Goal: Task Accomplishment & Management: Complete application form

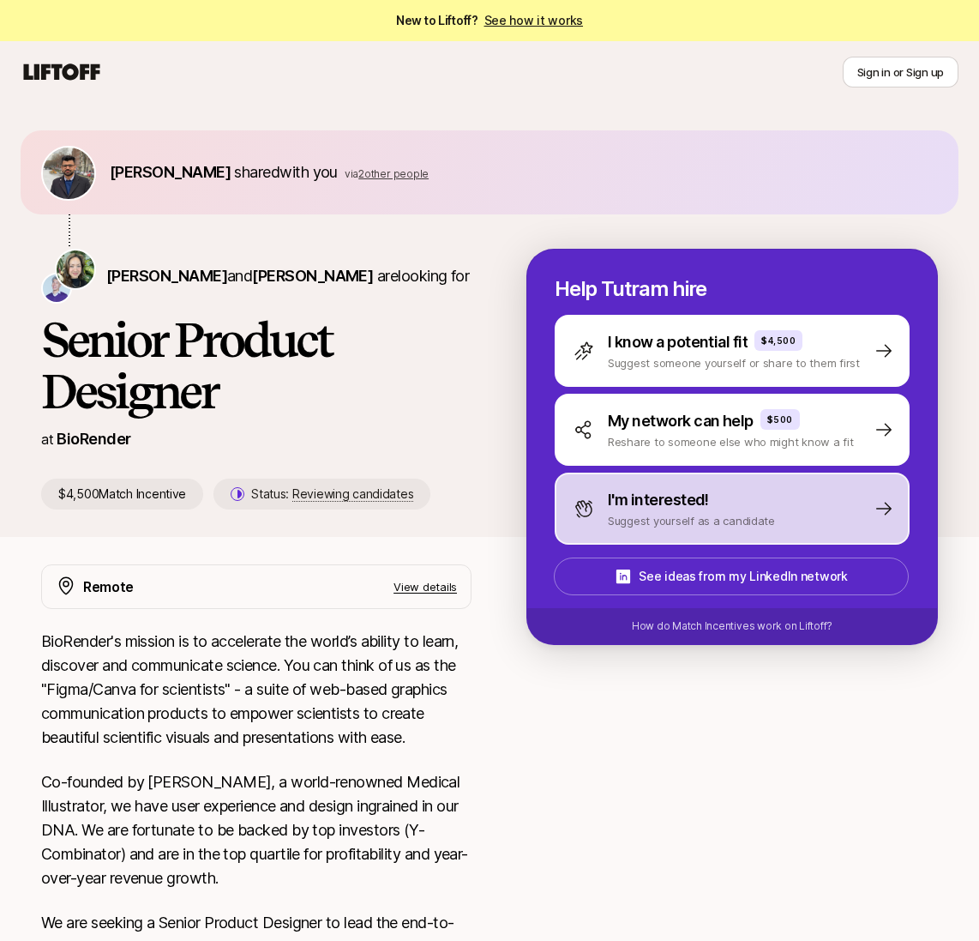
click at [745, 500] on div "I'm interested!" at bounding box center [691, 500] width 167 height 24
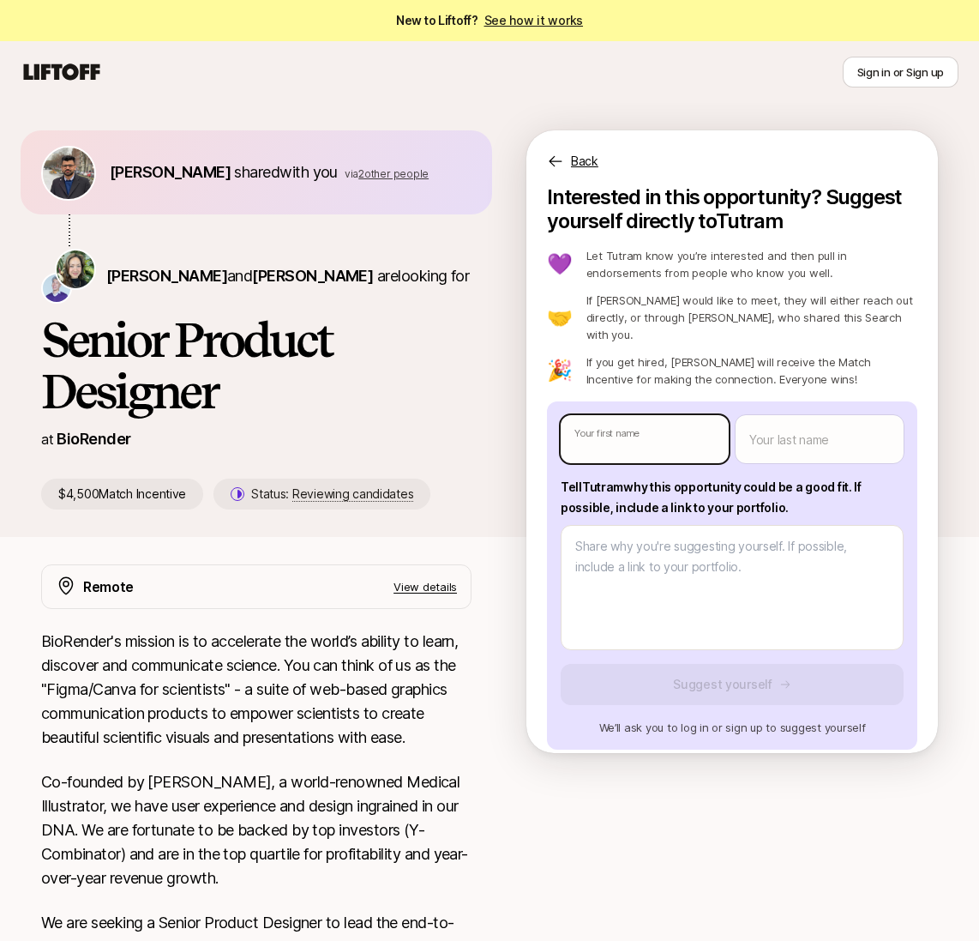
type textarea "x"
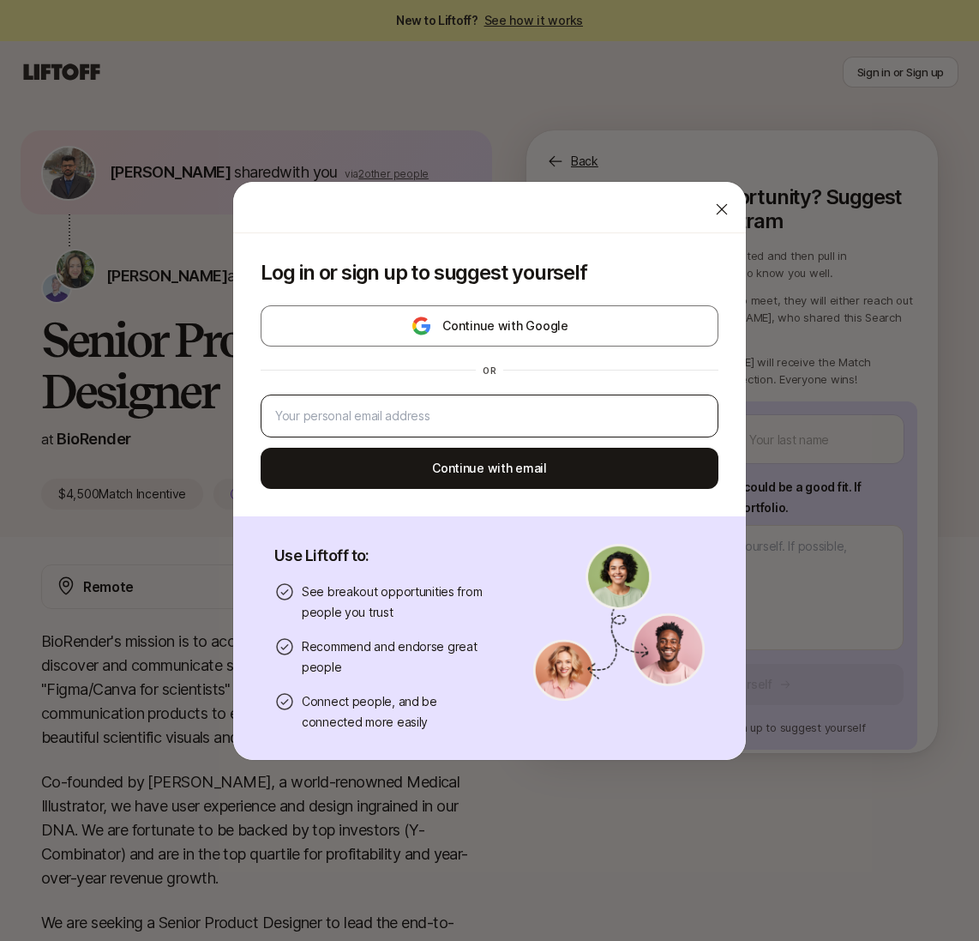
click at [630, 415] on body "New to Liftoff? See how it works Sign in or Sign up Sign in or Sign up [PERSON_…" at bounding box center [489, 470] width 979 height 941
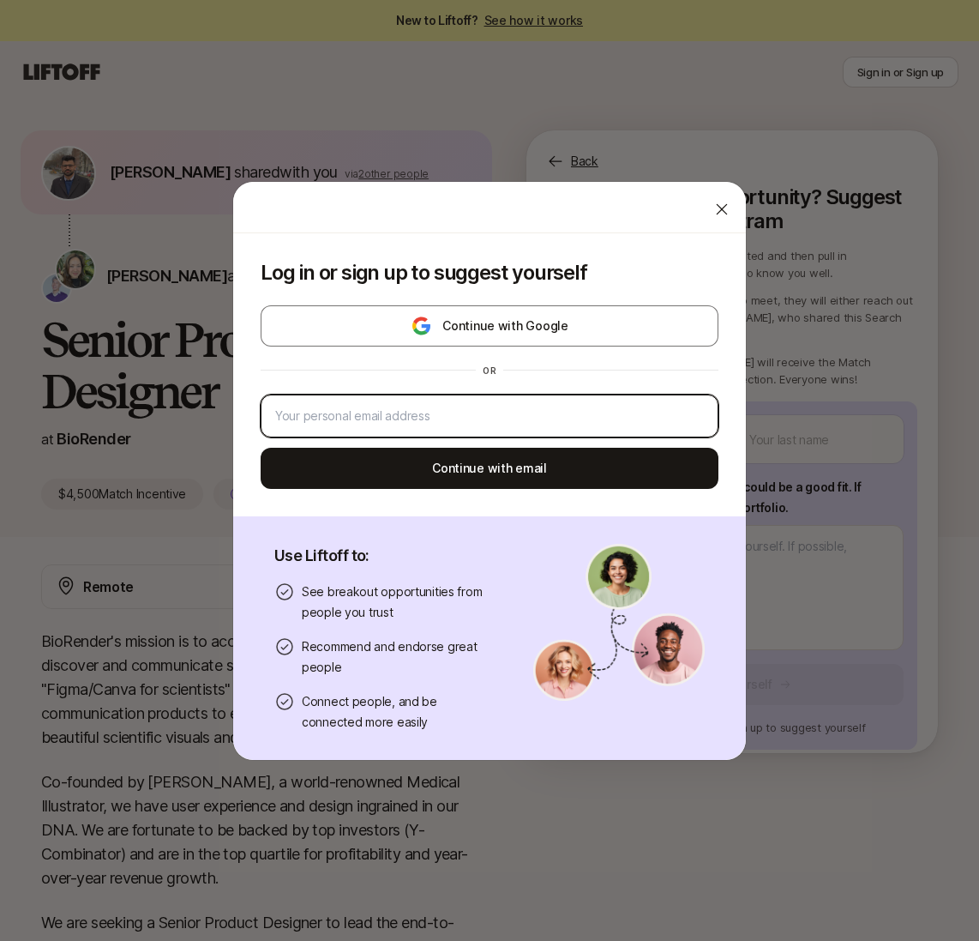
type input "[EMAIL_ADDRESS][DOMAIN_NAME]"
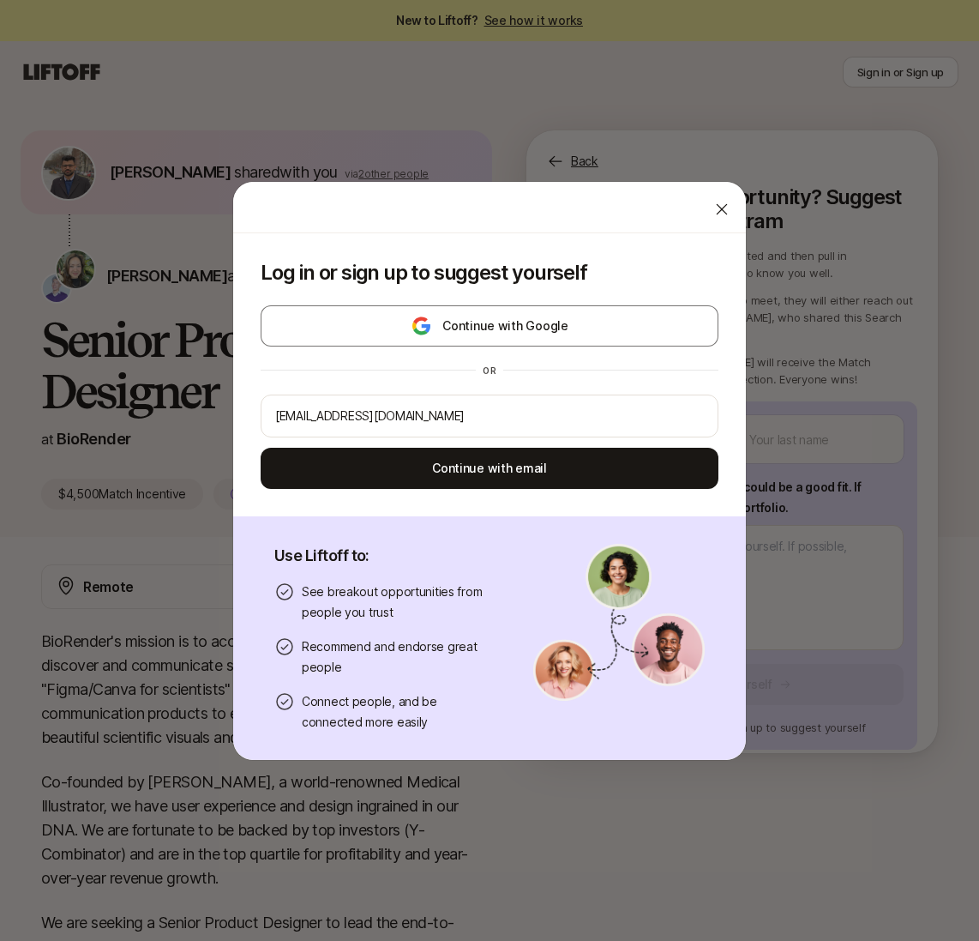
click at [714, 208] on icon at bounding box center [722, 209] width 17 height 17
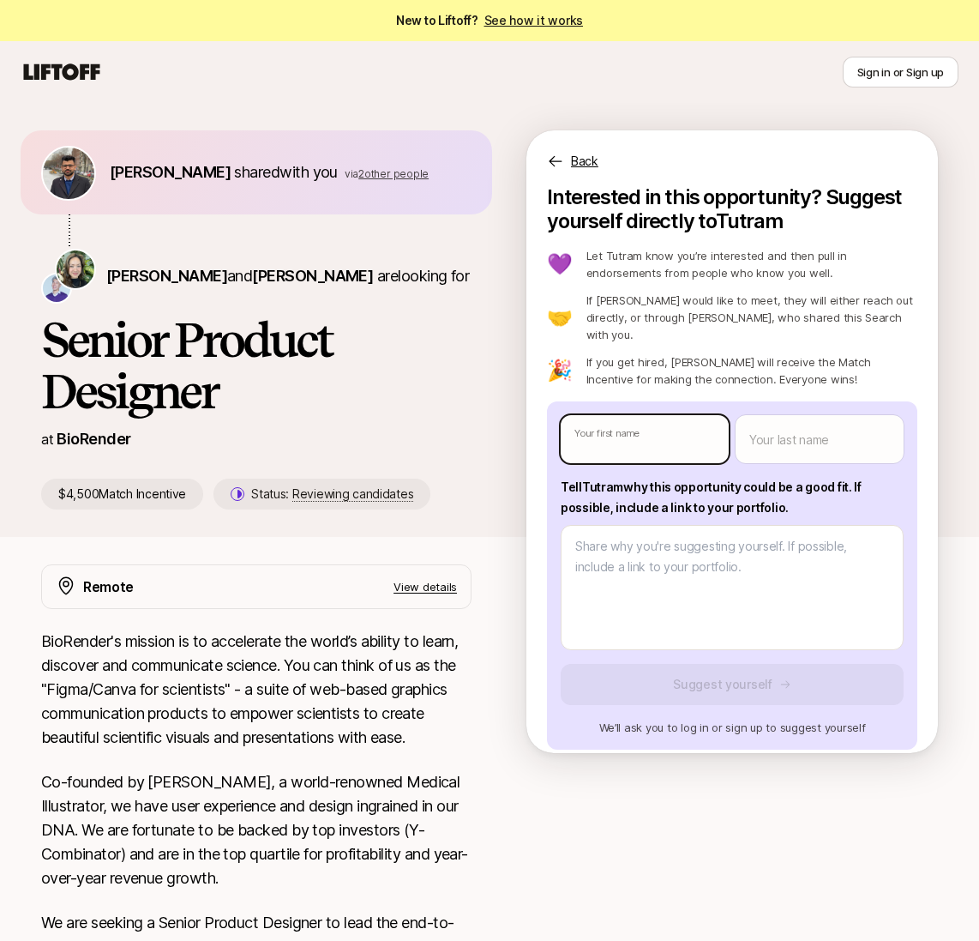
type textarea "x"
click at [612, 422] on body "New to Liftoff? See how it works Sign in or Sign up Sign in or Sign up [PERSON_…" at bounding box center [489, 470] width 979 height 941
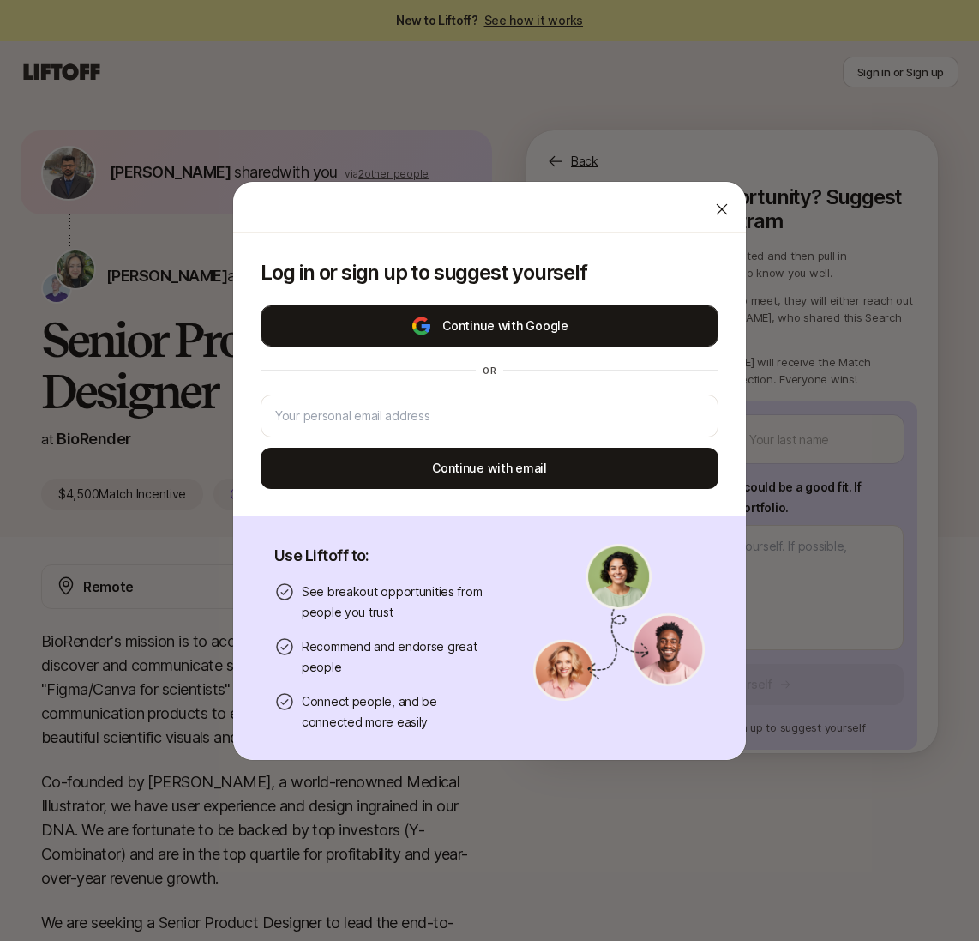
click at [553, 332] on button "Continue with Google" at bounding box center [490, 325] width 458 height 41
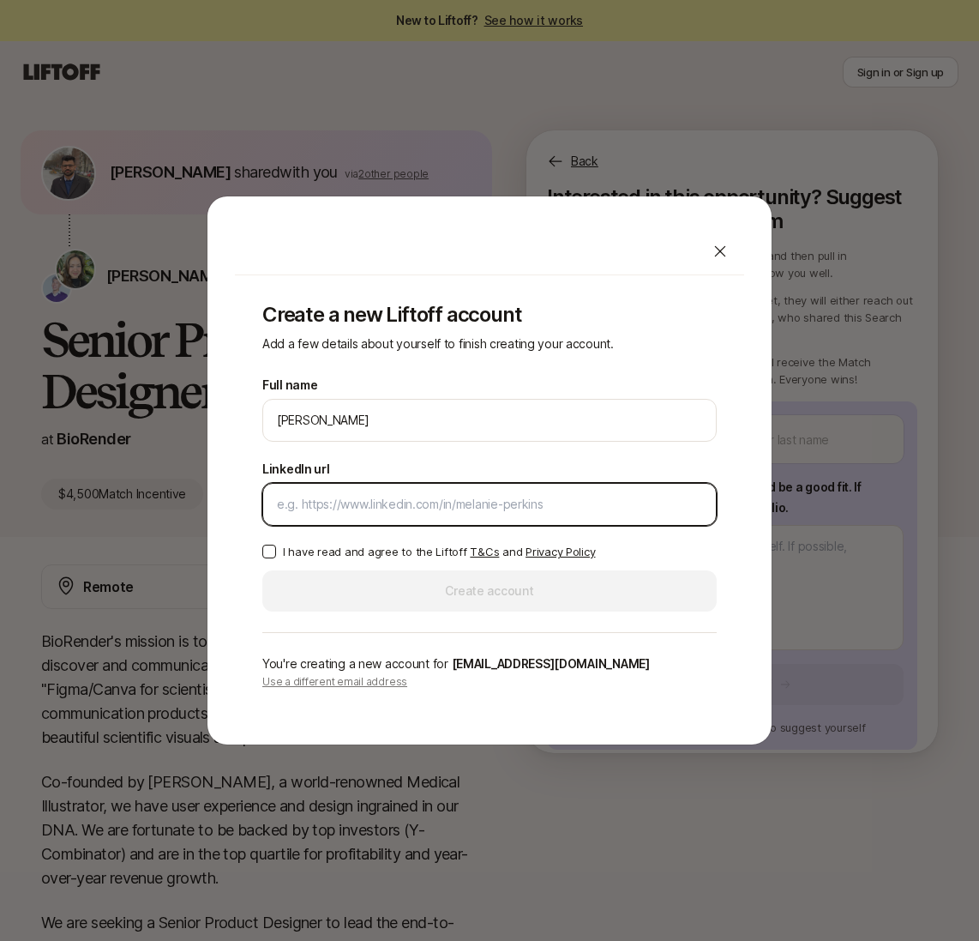
paste input "[URL][DOMAIN_NAME][PERSON_NAME]"
type input "[URL][DOMAIN_NAME][PERSON_NAME]"
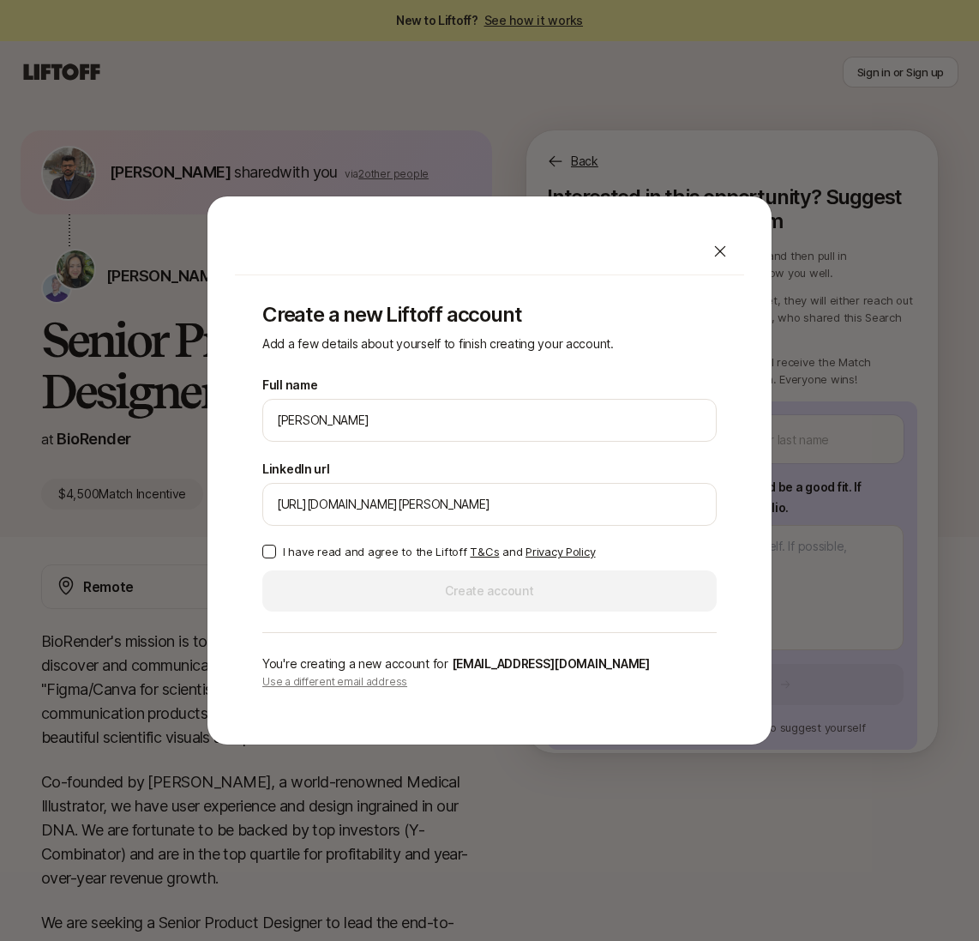
click at [272, 549] on button "I have read and agree to the Liftoff T&Cs and Privacy Policy" at bounding box center [269, 552] width 14 height 14
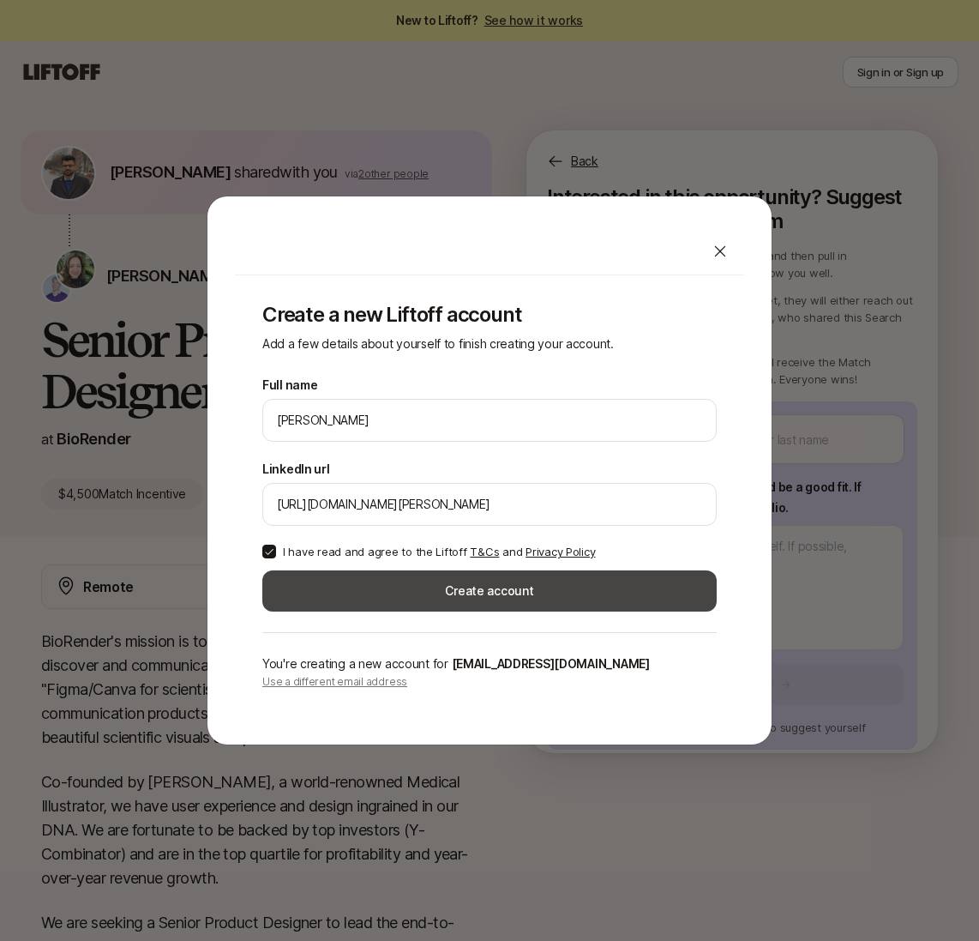
click at [382, 593] on button "Create account" at bounding box center [489, 590] width 455 height 41
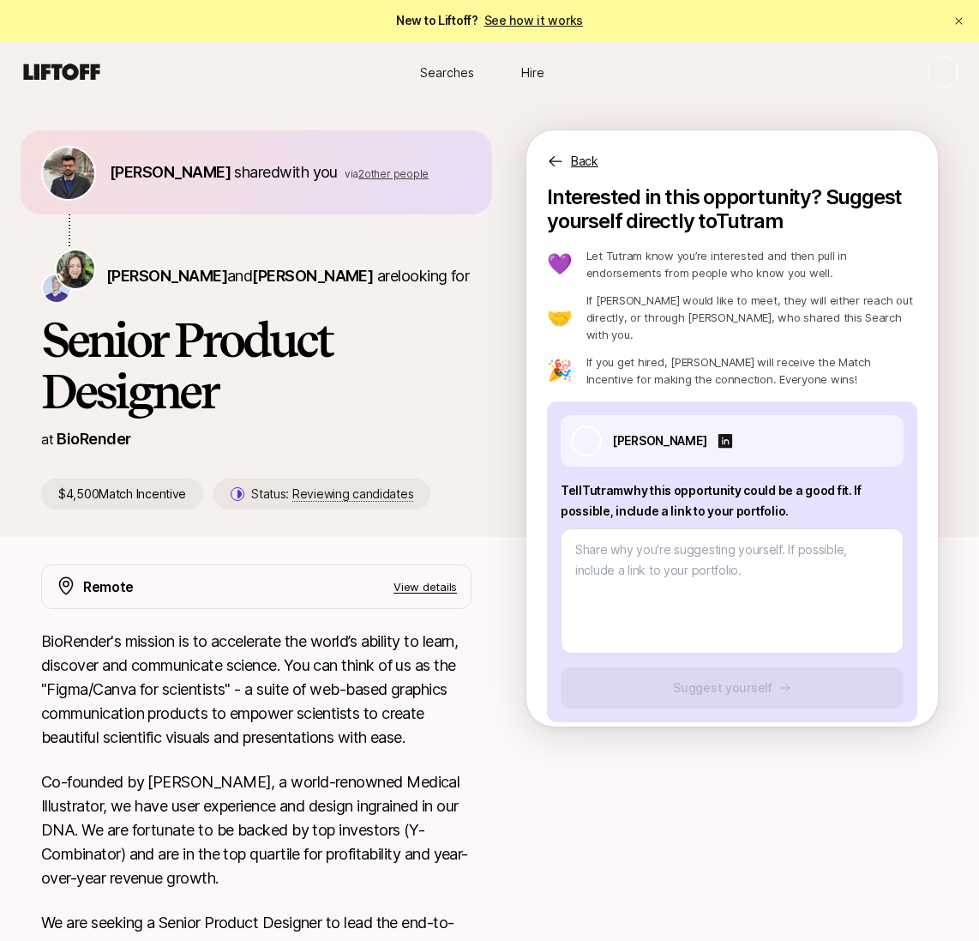
type textarea "x"
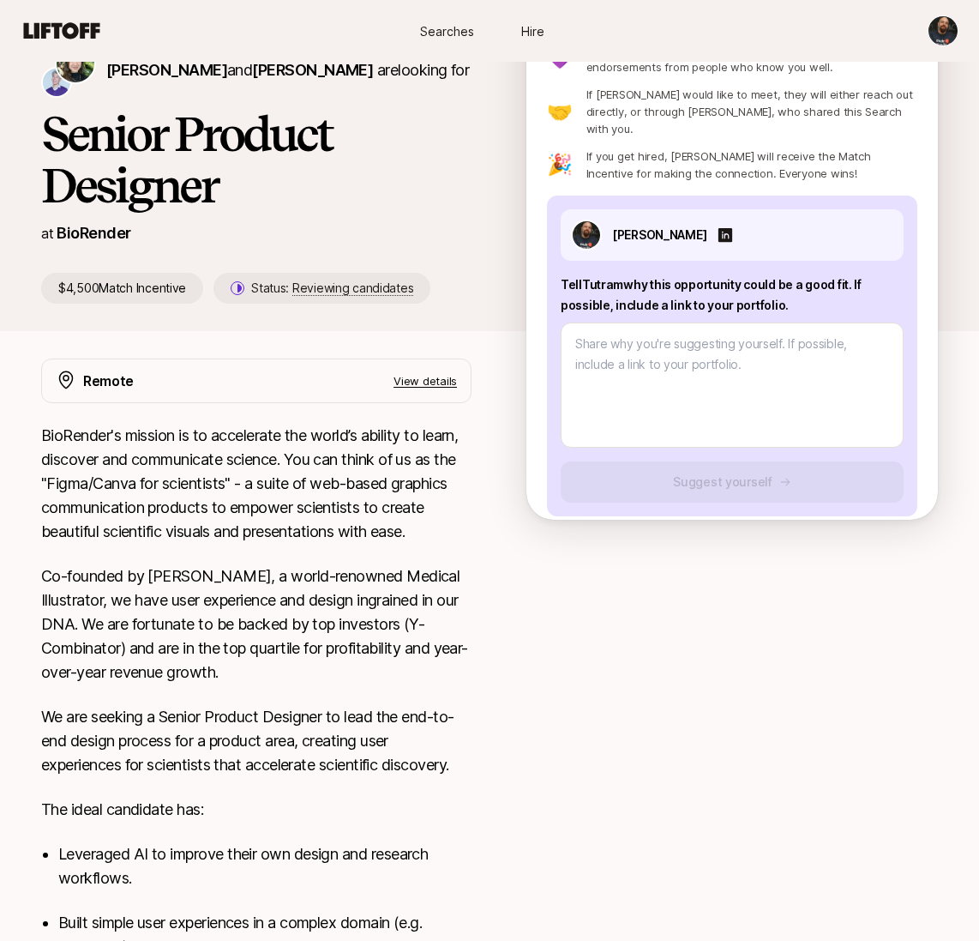
scroll to position [222, 0]
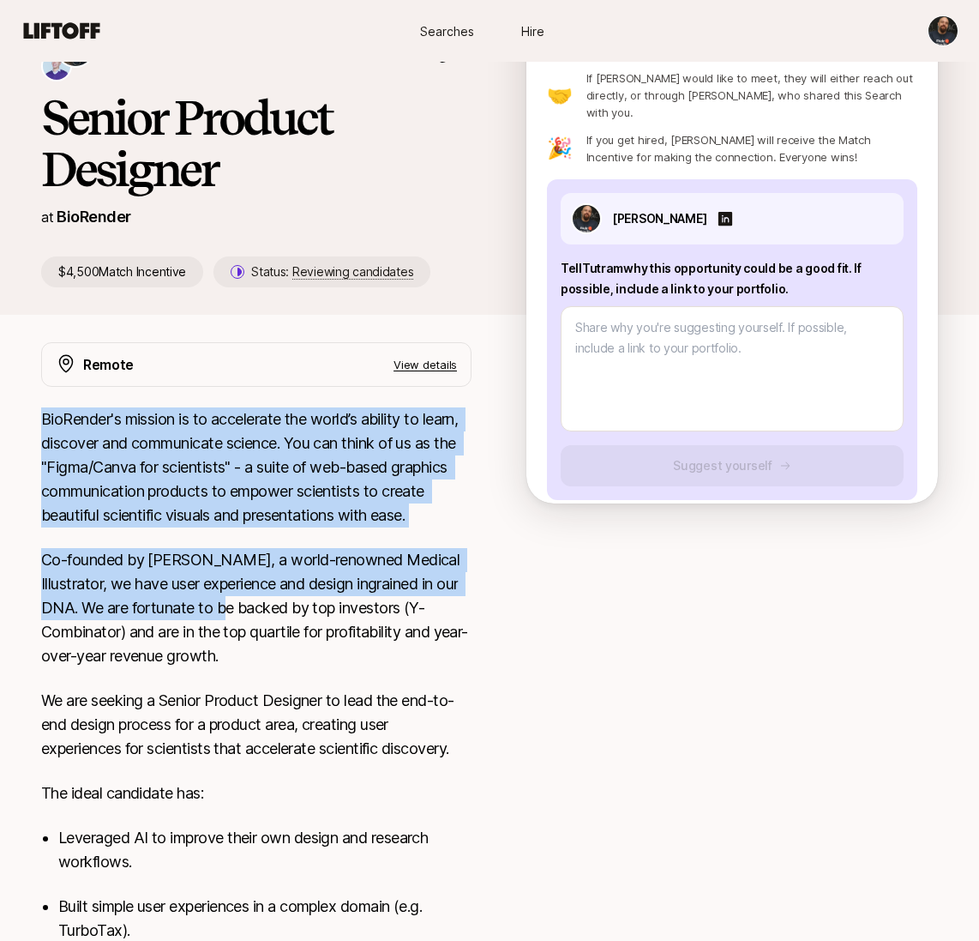
drag, startPoint x: 43, startPoint y: 417, endPoint x: 276, endPoint y: 586, distance: 288.0
click at [279, 615] on div "BioRender's mission is to accelerate the world’s ability to learn, discover and…" at bounding box center [256, 800] width 431 height 786
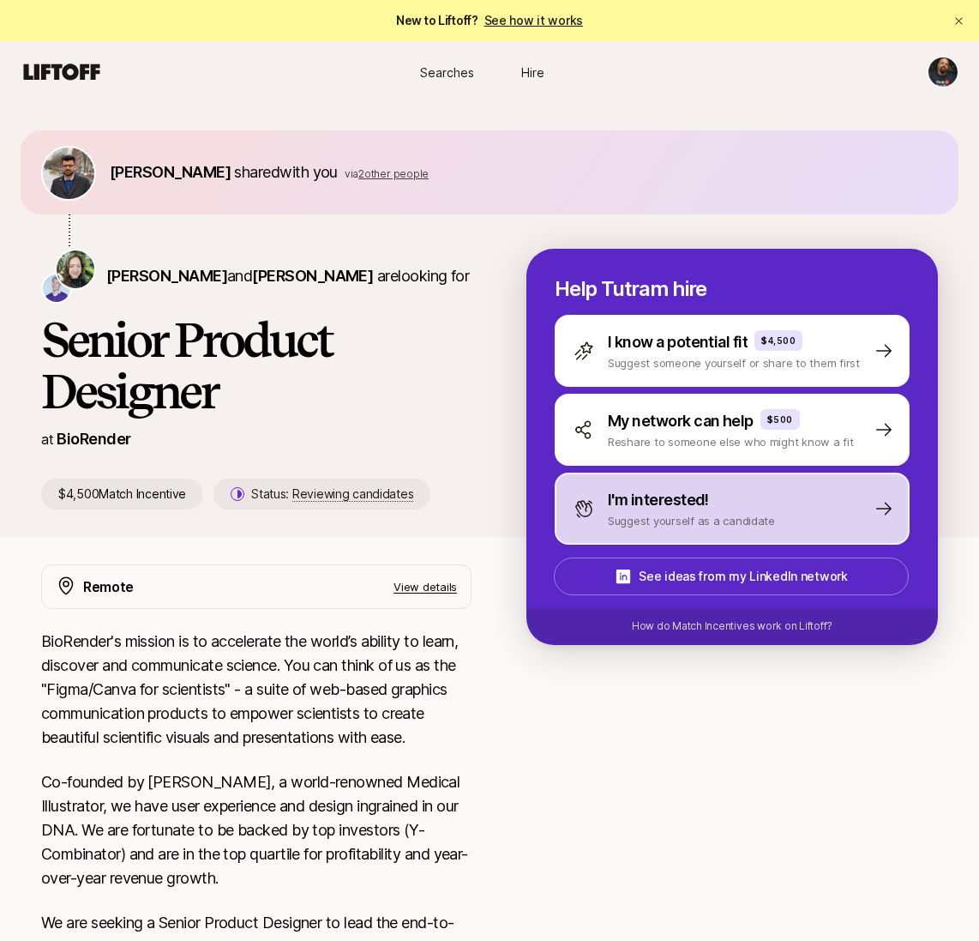
click at [648, 496] on p "I'm interested!" at bounding box center [658, 500] width 101 height 24
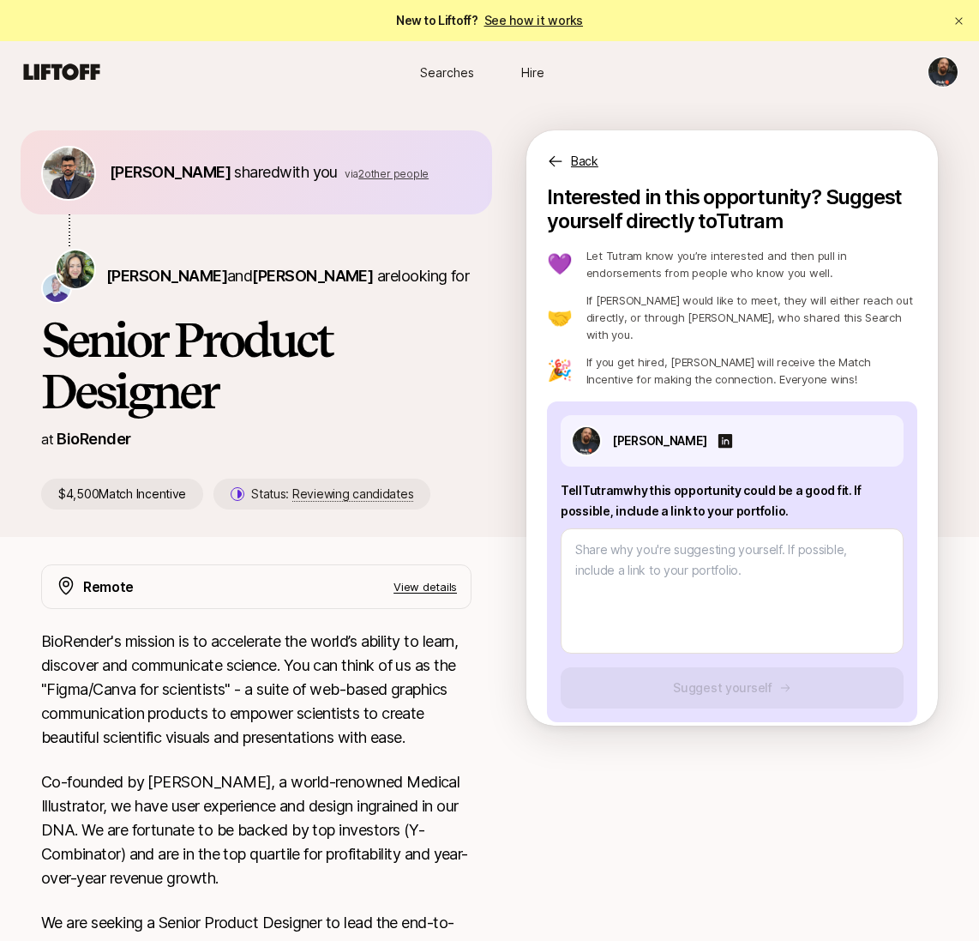
drag, startPoint x: 4, startPoint y: 134, endPoint x: 23, endPoint y: 214, distance: 82.8
click at [23, 214] on div "Darshan Gajara shared with you via 2 other people Tutram Nguyen and Jon Fan are…" at bounding box center [489, 333] width 979 height 407
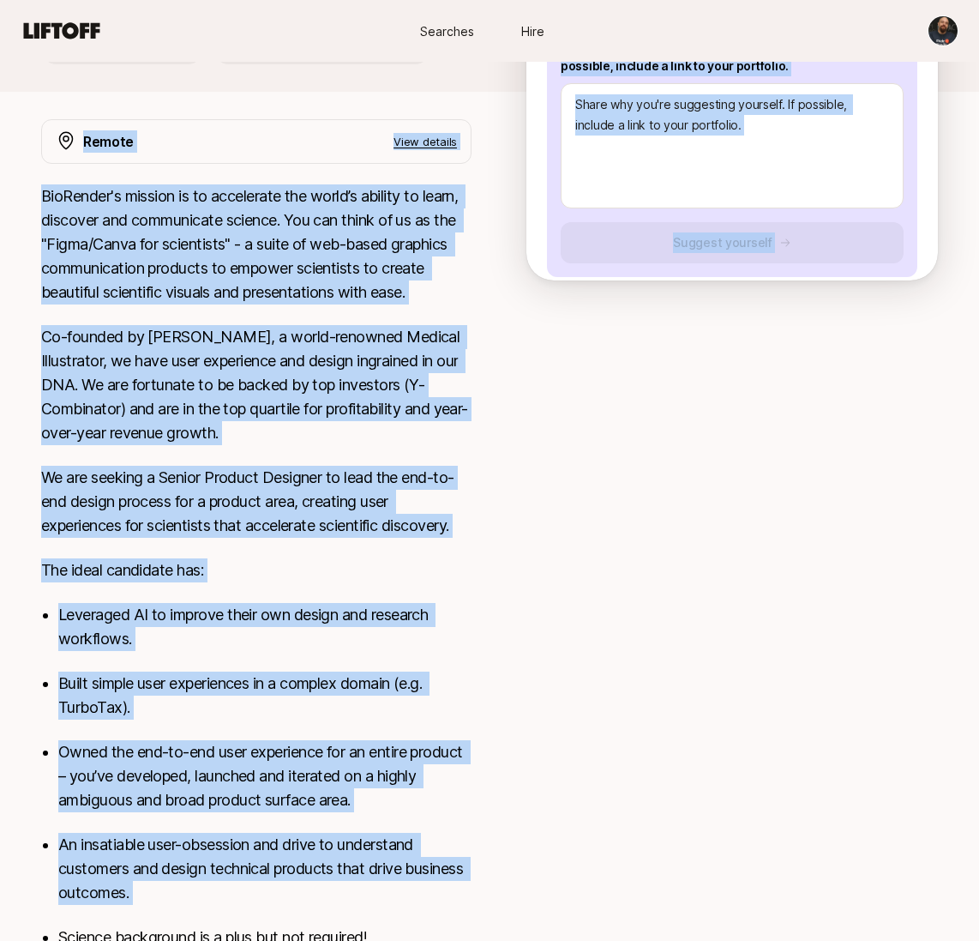
scroll to position [563, 0]
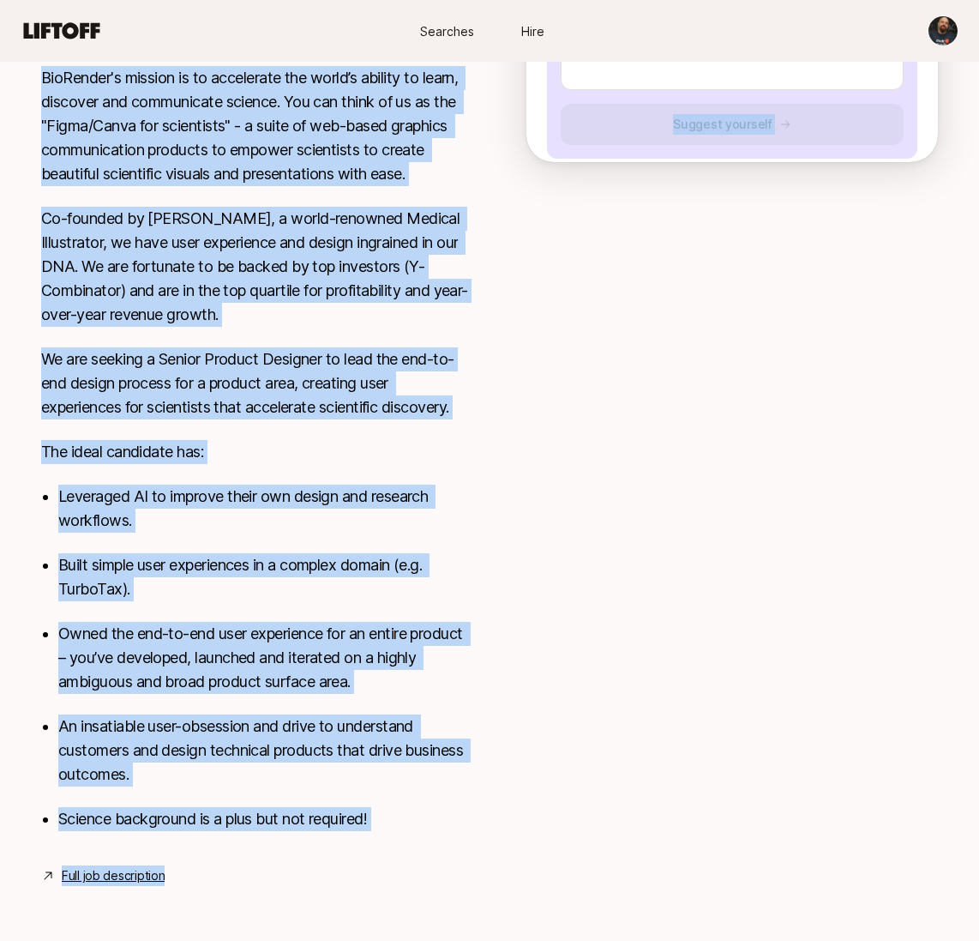
drag, startPoint x: 24, startPoint y: 276, endPoint x: 473, endPoint y: 984, distance: 838.2
click at [101, 876] on link "Full job description" at bounding box center [113, 875] width 103 height 21
copy div "Tutram Nguyen and Jon Fan are looking for Senior Product Designer at BioRender …"
click at [363, 350] on p "We are seeking a Senior Product Designer to lead the end-to-end design process …" at bounding box center [256, 383] width 431 height 72
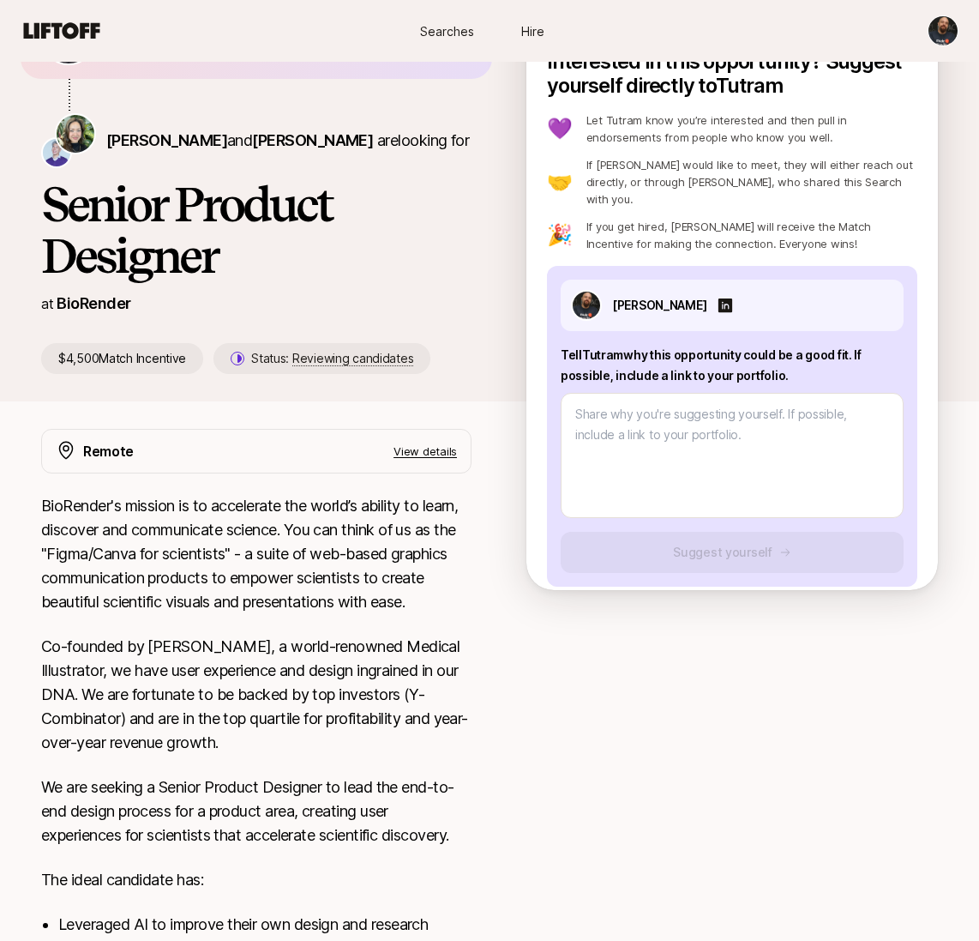
scroll to position [0, 0]
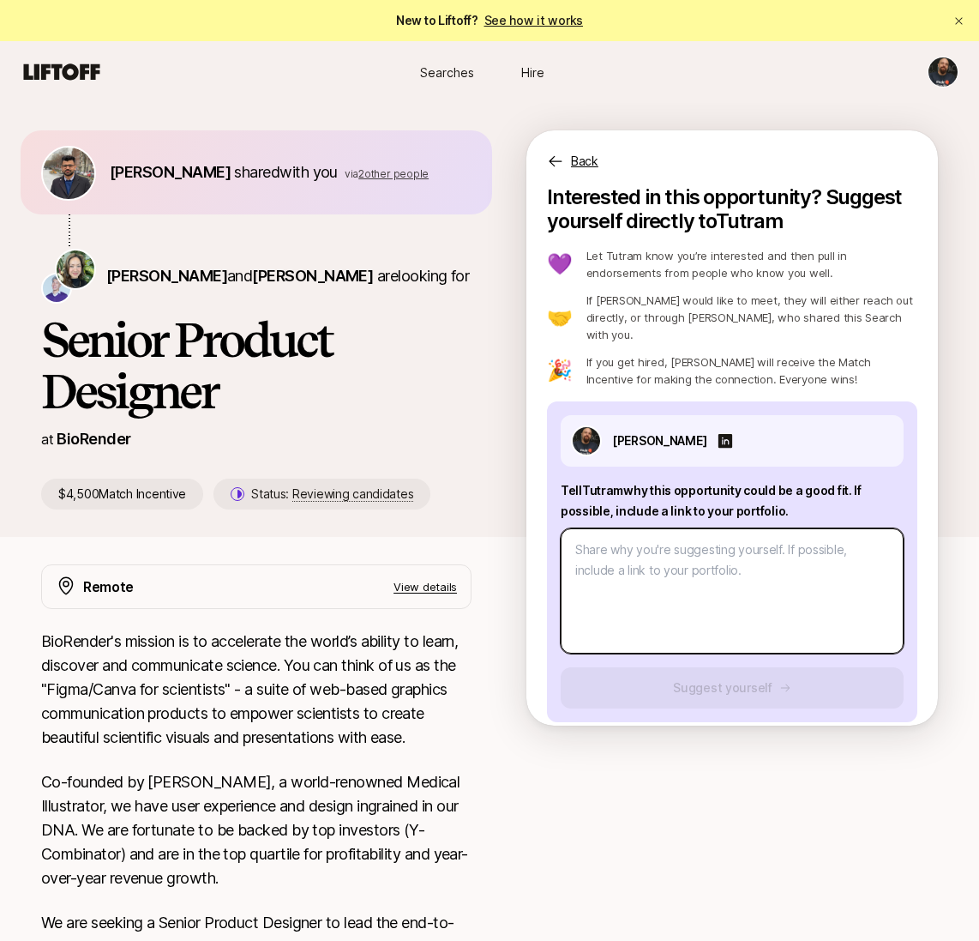
click at [630, 570] on textarea at bounding box center [732, 590] width 343 height 125
type textarea "x"
type textarea "S"
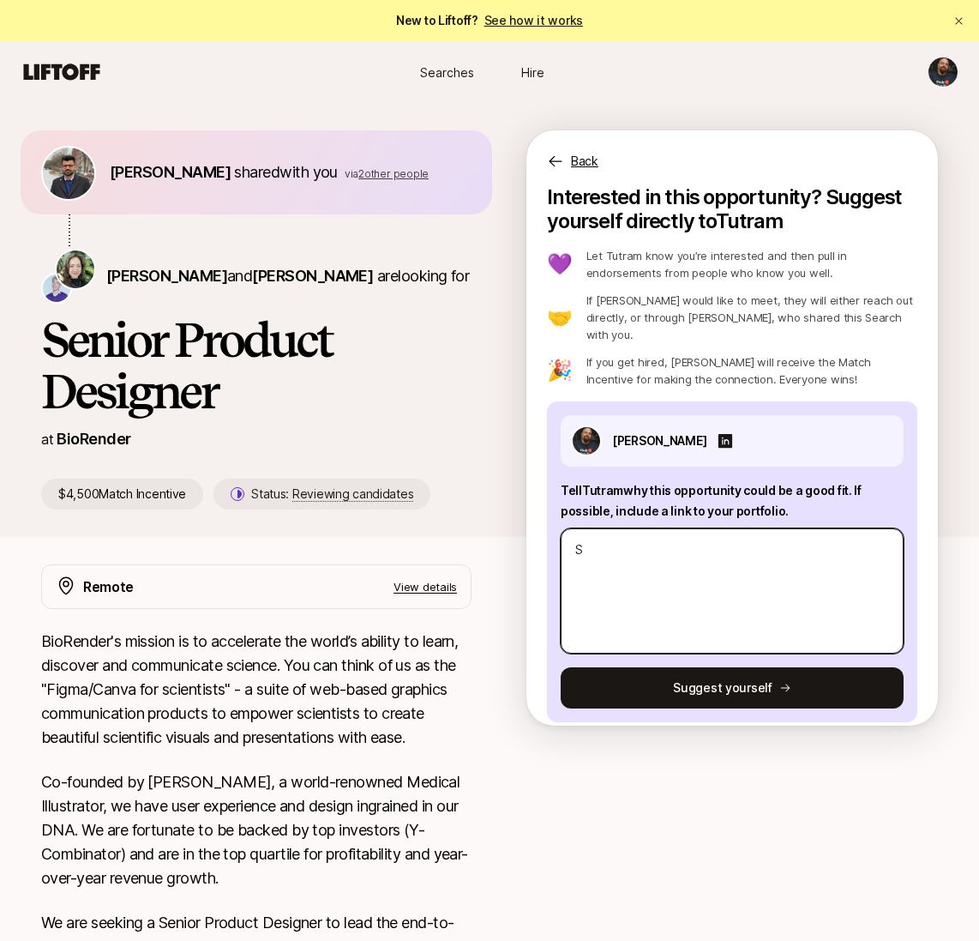
type textarea "x"
type textarea "Sa"
type textarea "x"
type textarea "Sad"
type textarea "x"
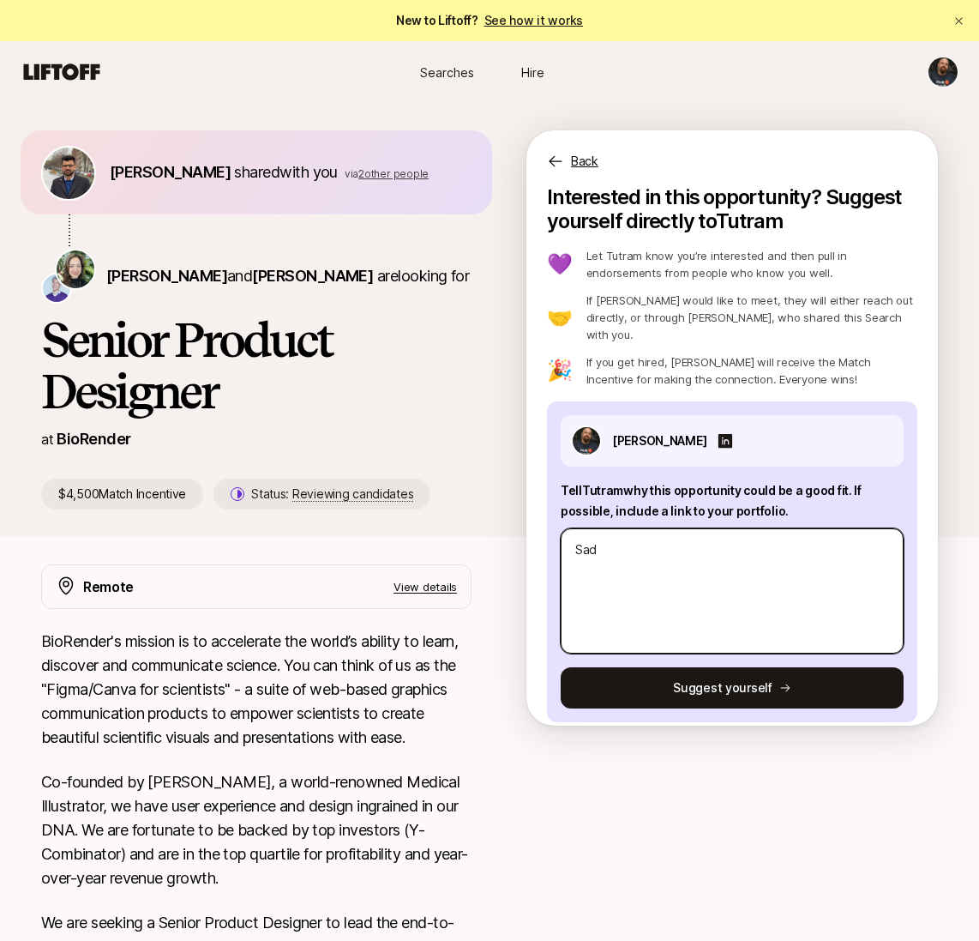
type textarea "Sadl"
type textarea "x"
type textarea "Sadly"
type textarea "x"
type textarea "Sadly"
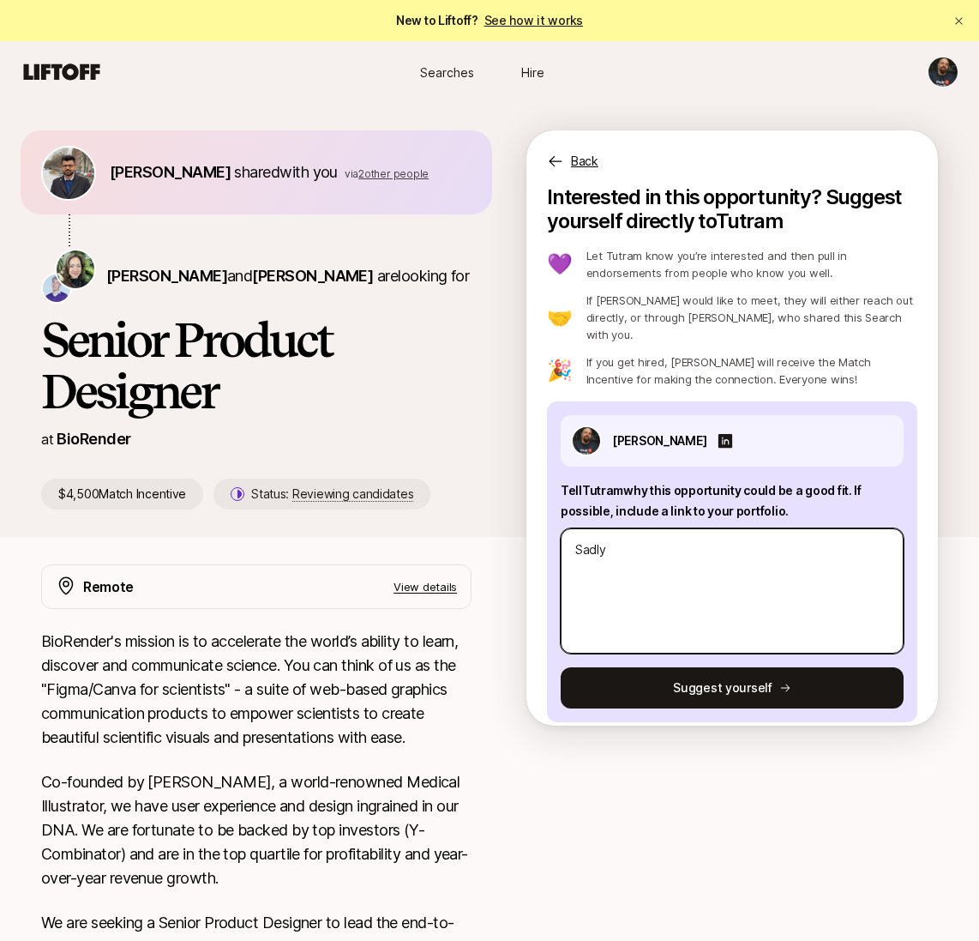
type textarea "x"
type textarea "Sadly i"
type textarea "x"
type textarea "Sadly i"
type textarea "x"
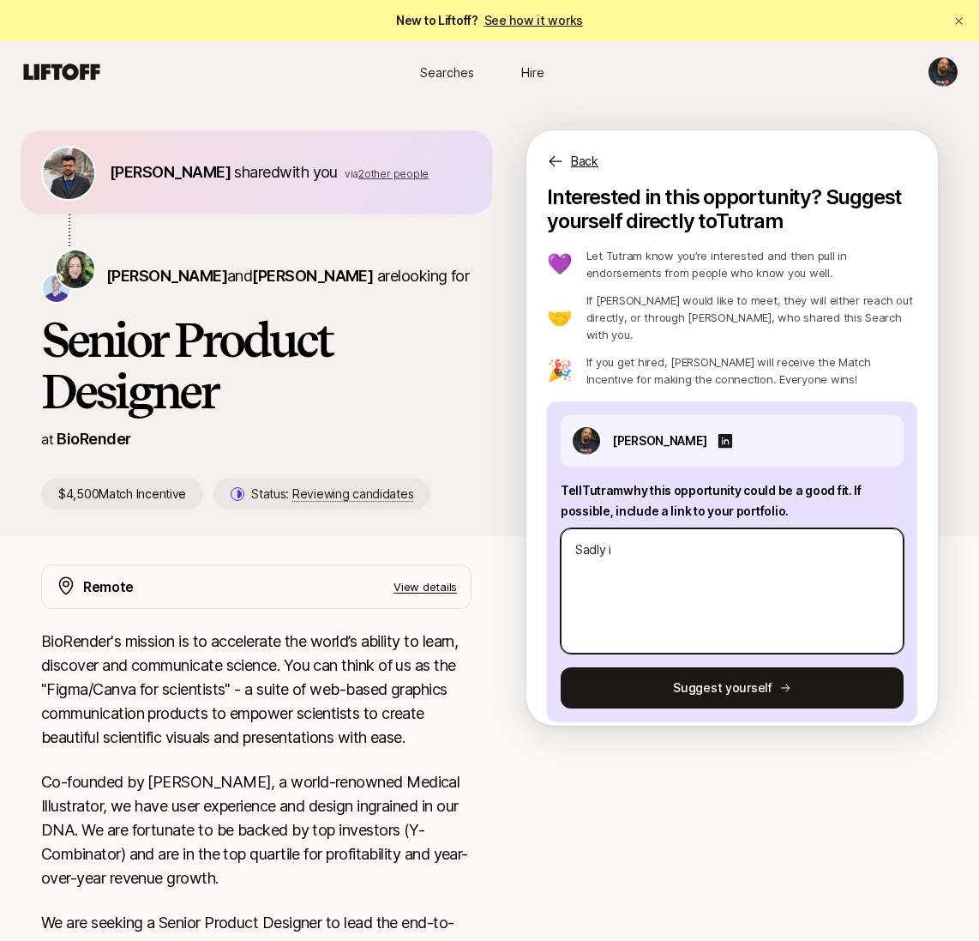
type textarea "Sadly i d"
type textarea "x"
type textarea "Sadly i do"
type textarea "x"
type textarea "Sadly i do b"
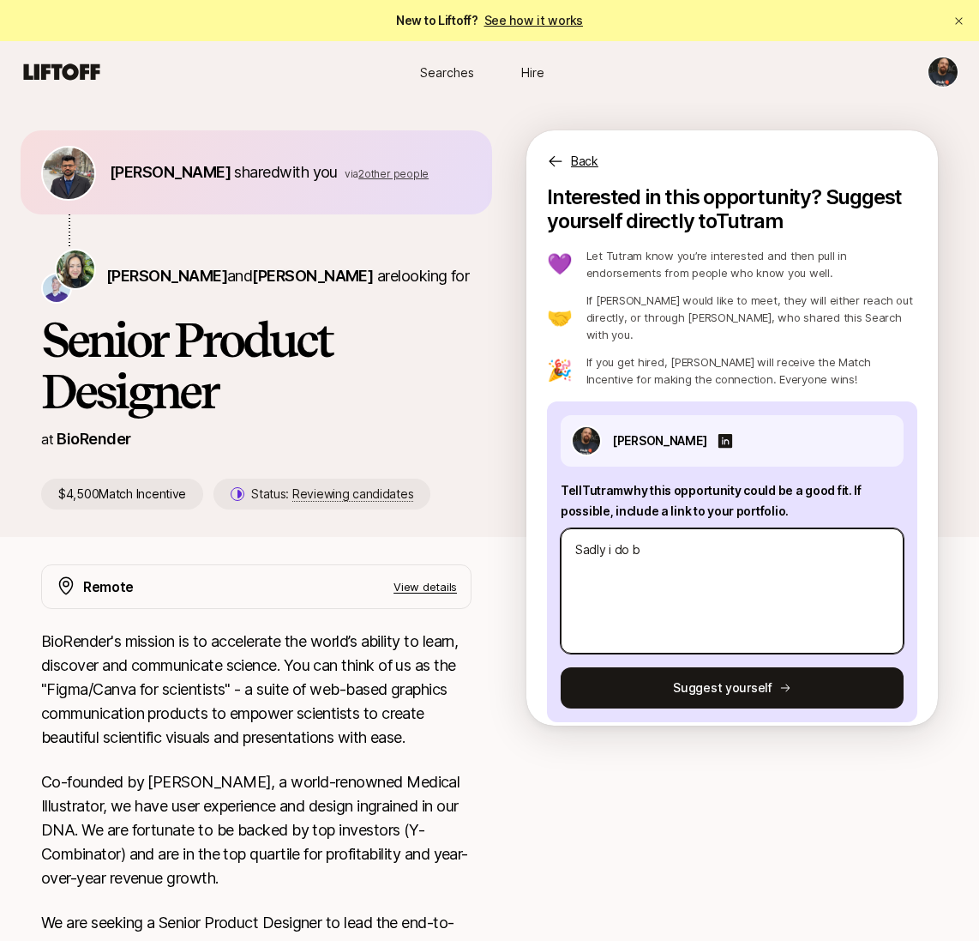
type textarea "x"
type textarea "Sadly i do bn"
type textarea "x"
type textarea "Sadly i do b"
type textarea "x"
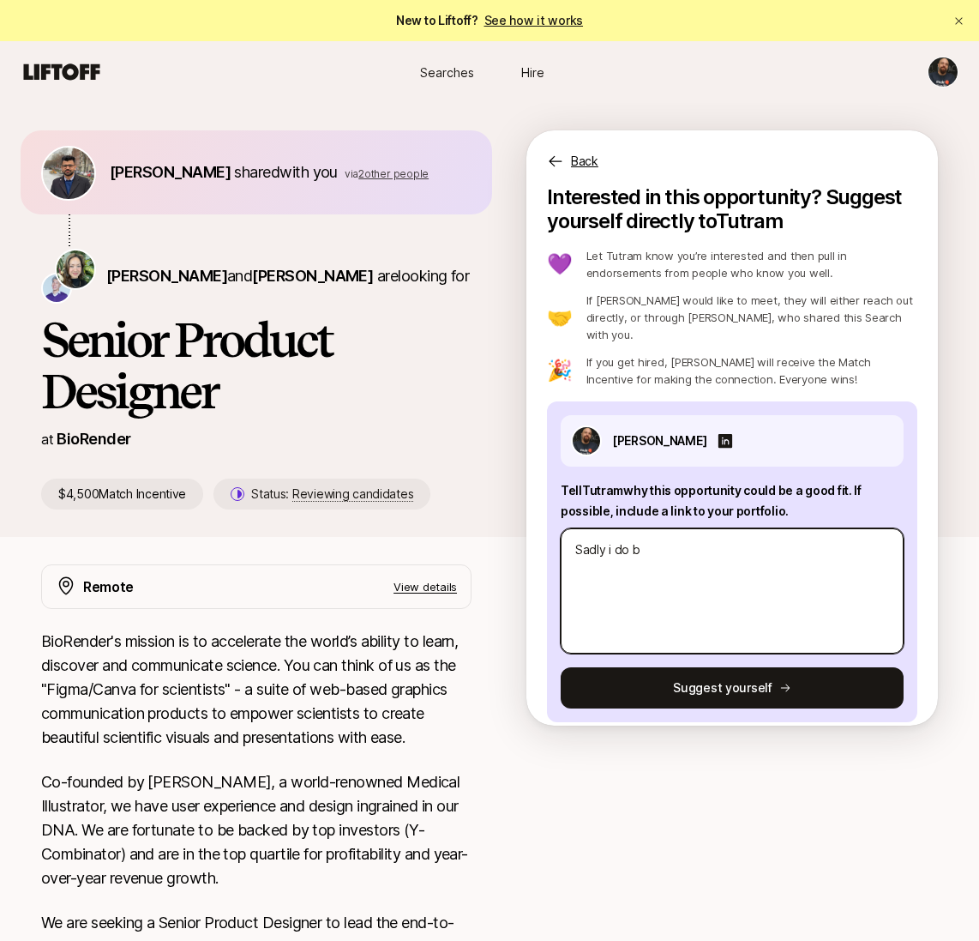
type textarea "Sadly i do"
type textarea "x"
type textarea "Sadly i do"
type textarea "x"
type textarea "Sadly i d"
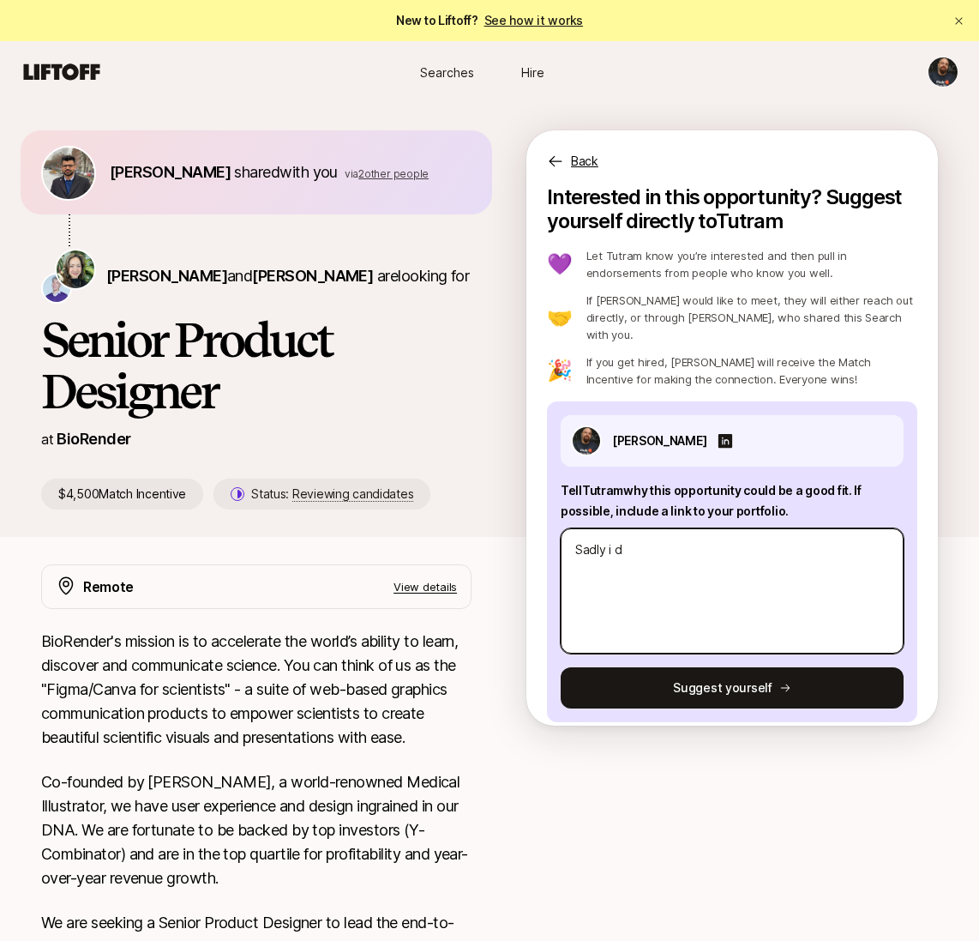
type textarea "x"
type textarea "Sadly i"
type textarea "x"
type textarea "Sadly i"
type textarea "x"
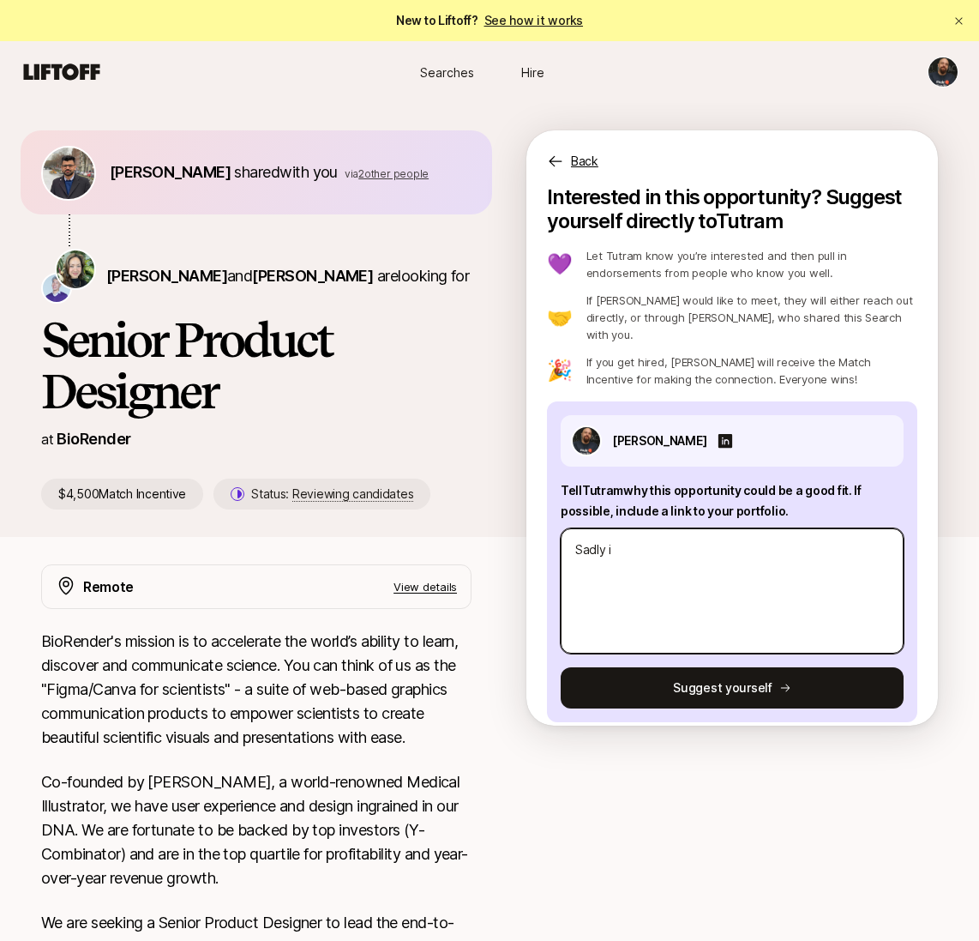
type textarea "Sadly"
type textarea "x"
type textarea "Sadly"
type textarea "x"
type textarea "Sadl"
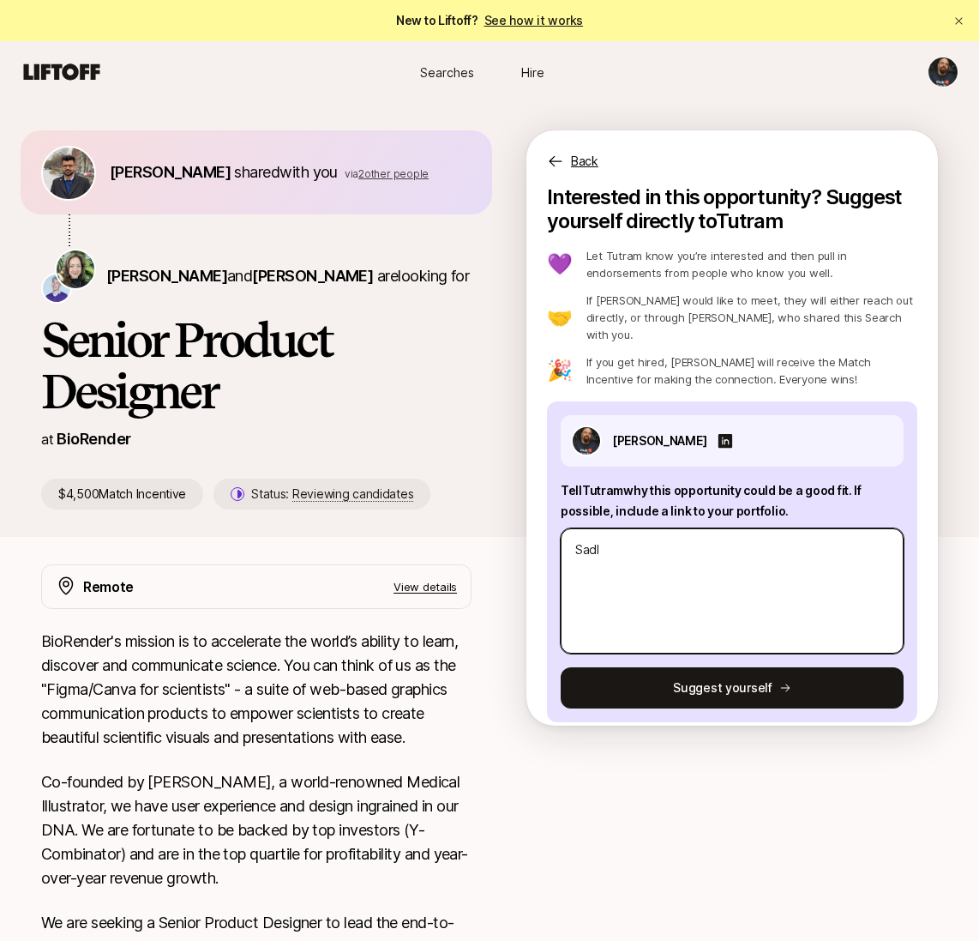
type textarea "x"
type textarea "Sad"
type textarea "x"
type textarea "Sa"
type textarea "x"
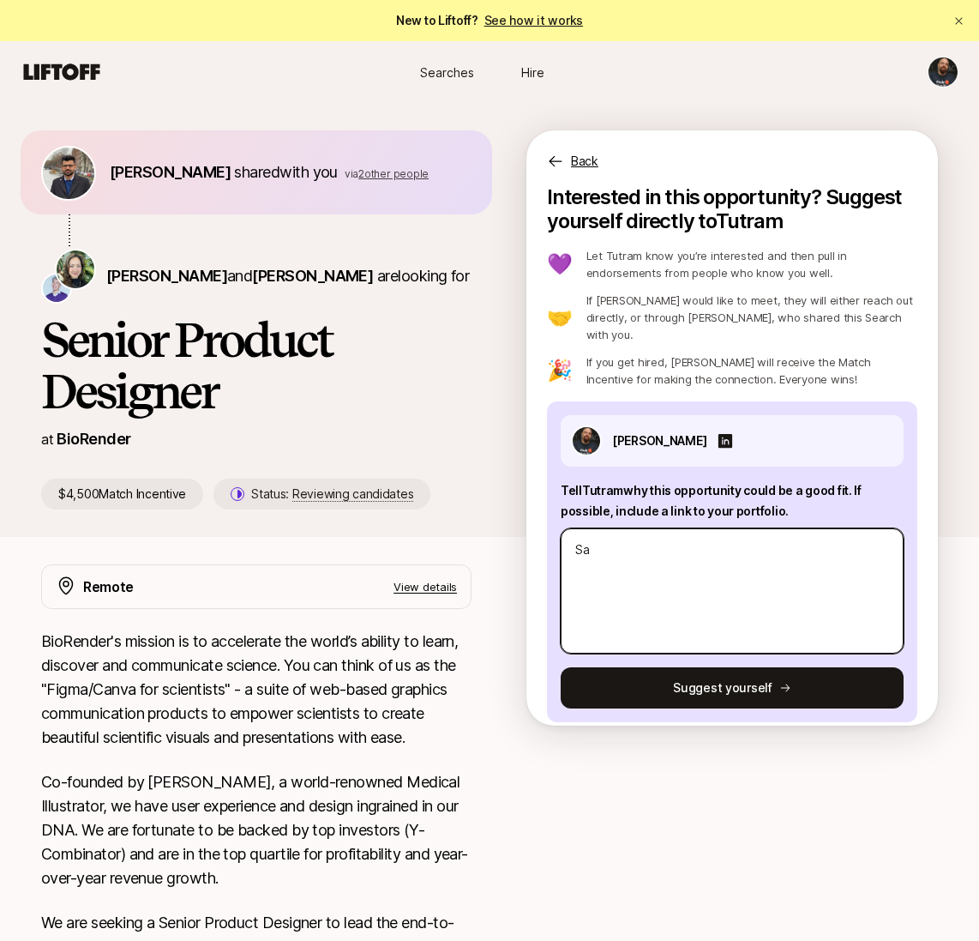
type textarea "S"
type textarea "x"
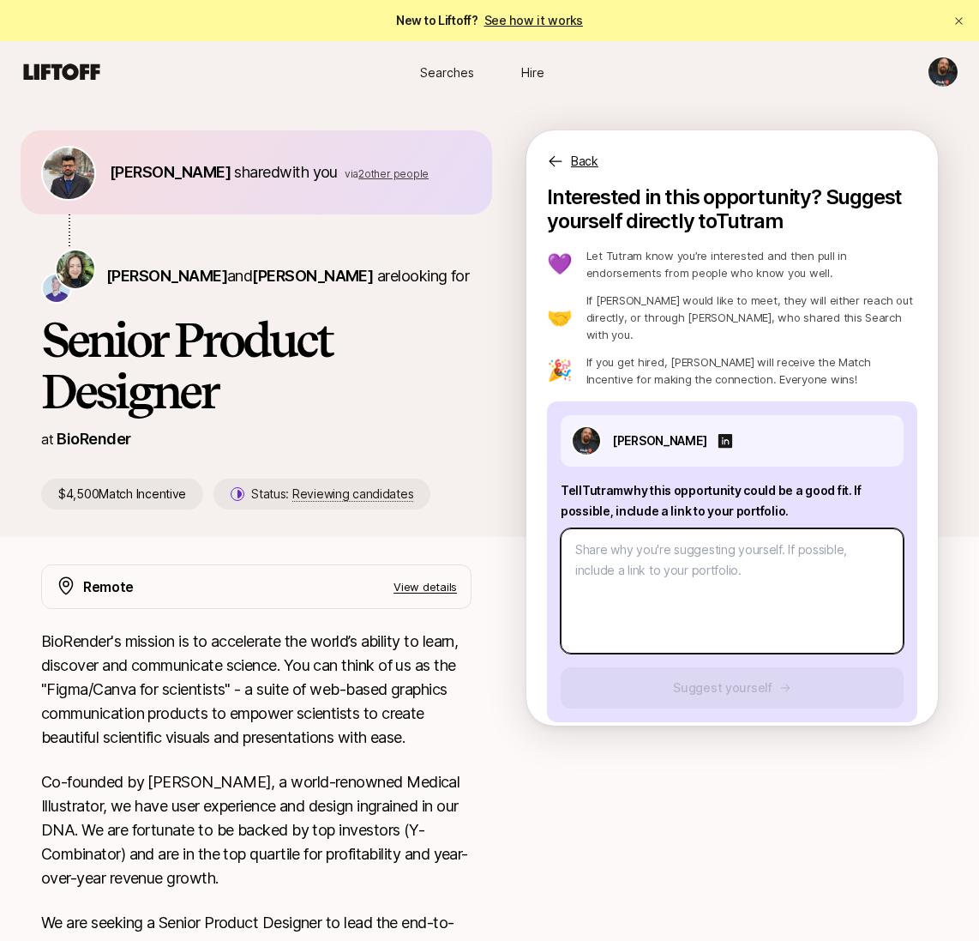
type textarea "x"
type textarea "S"
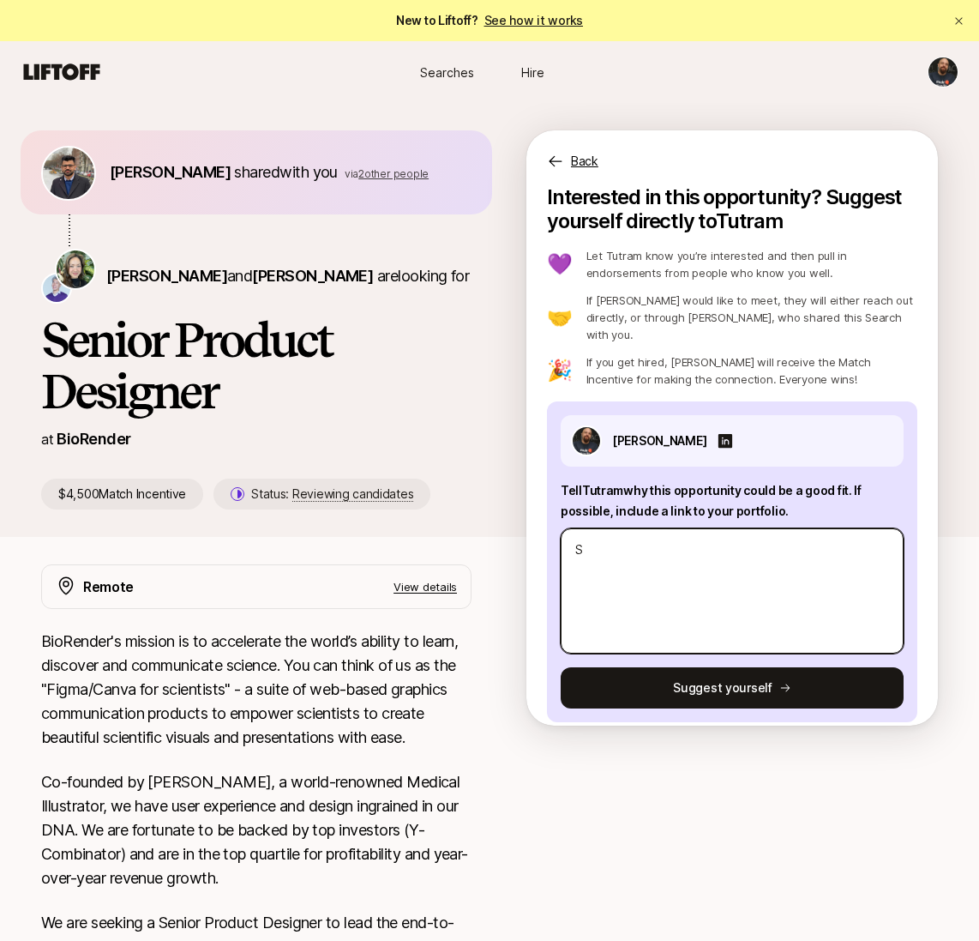
type textarea "x"
type textarea "Si"
type textarea "x"
type textarea "Sin"
type textarea "x"
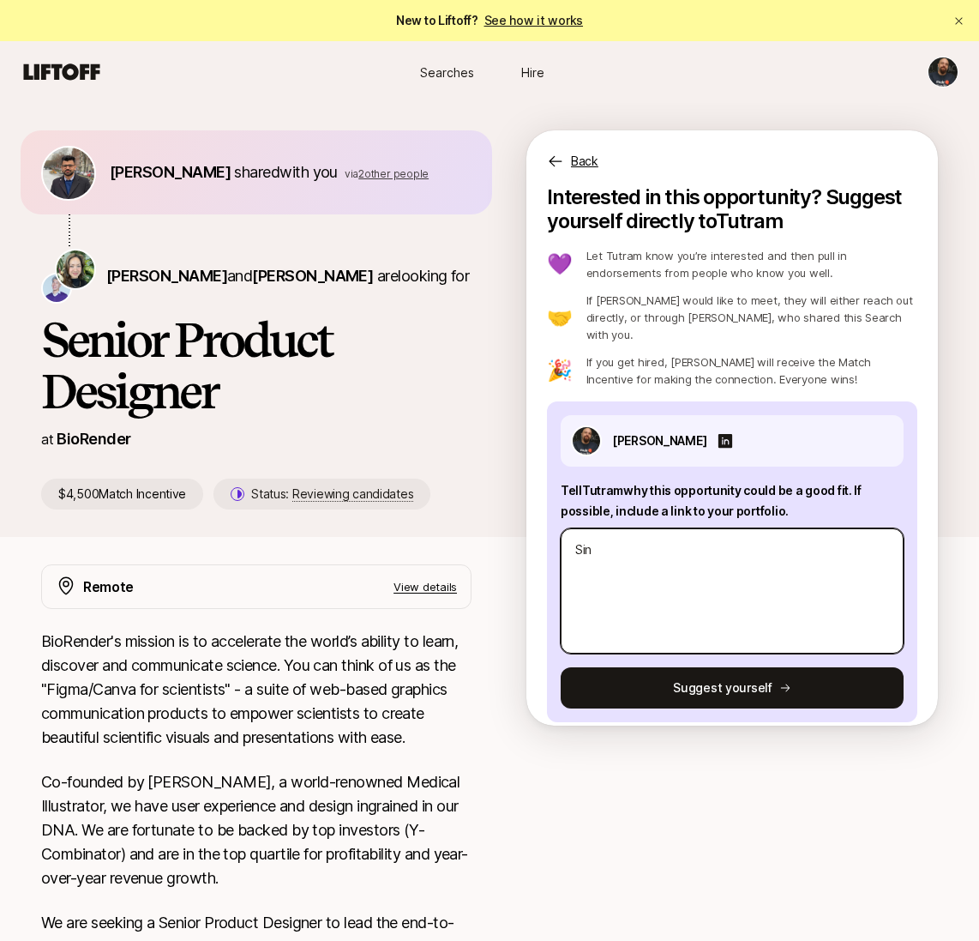
type textarea "Sinc"
type textarea "x"
type textarea "Since"
type textarea "x"
type textarea "Since"
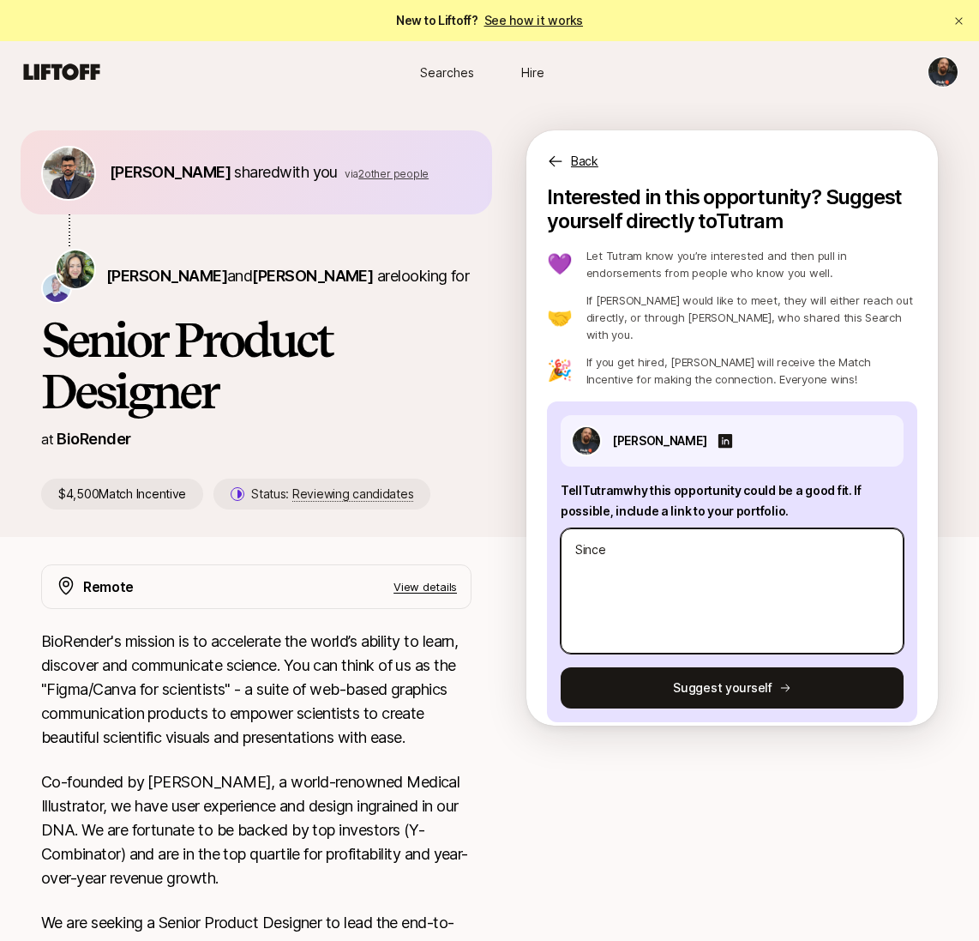
type textarea "x"
type textarea "Since i"
type textarea "x"
type textarea "Since"
type textarea "x"
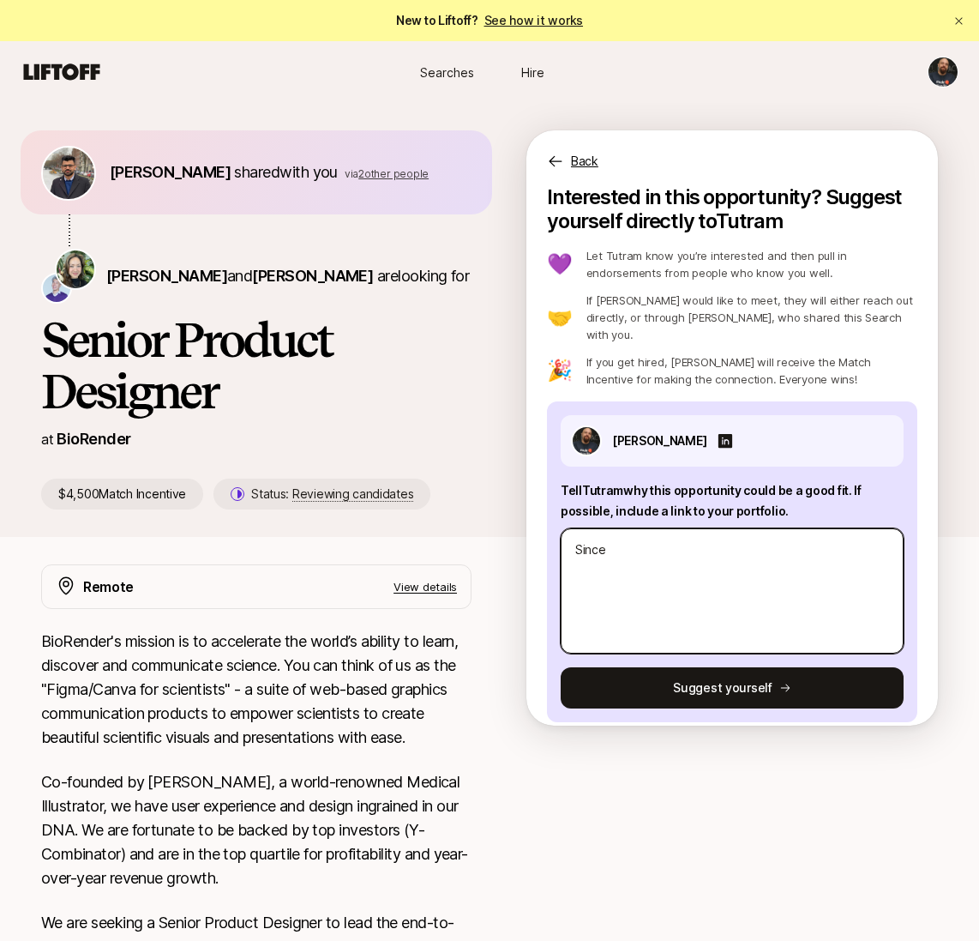
type textarea "Since I"
type textarea "x"
type textarea "Since I"
type textarea "x"
type textarea "Since I w"
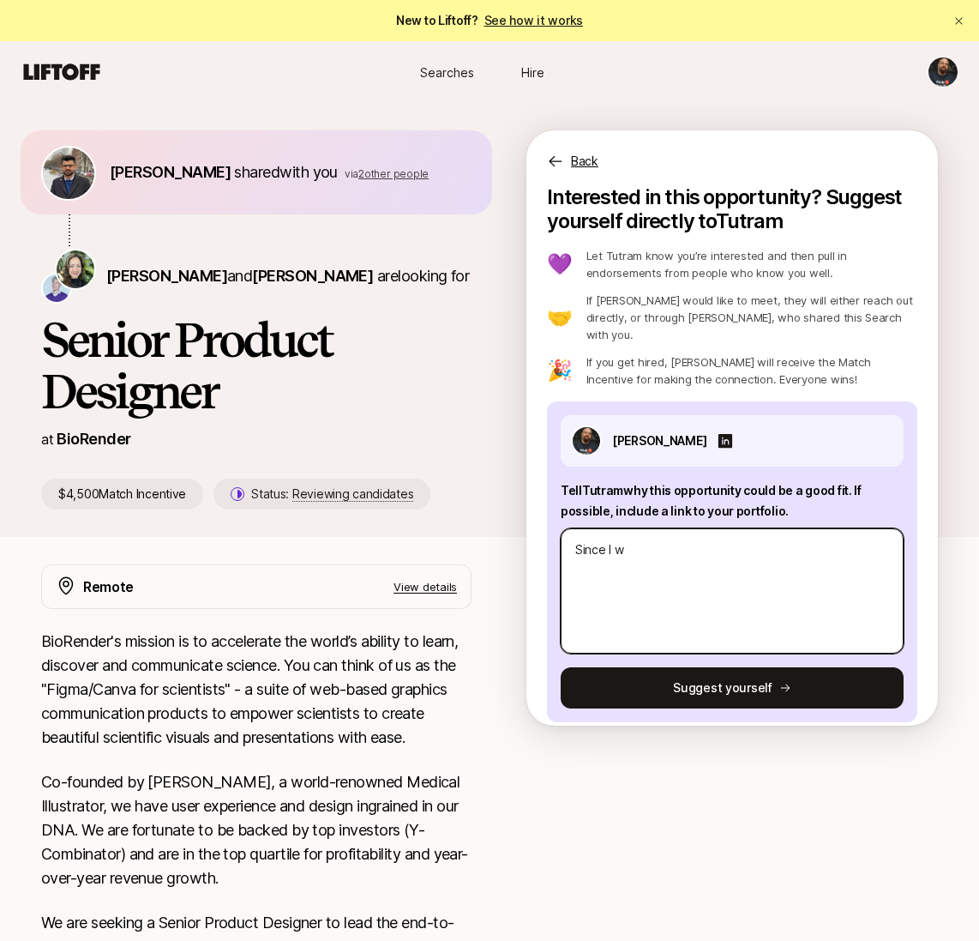
type textarea "x"
type textarea "Since I wa"
type textarea "x"
type textarea "Since I was"
type textarea "x"
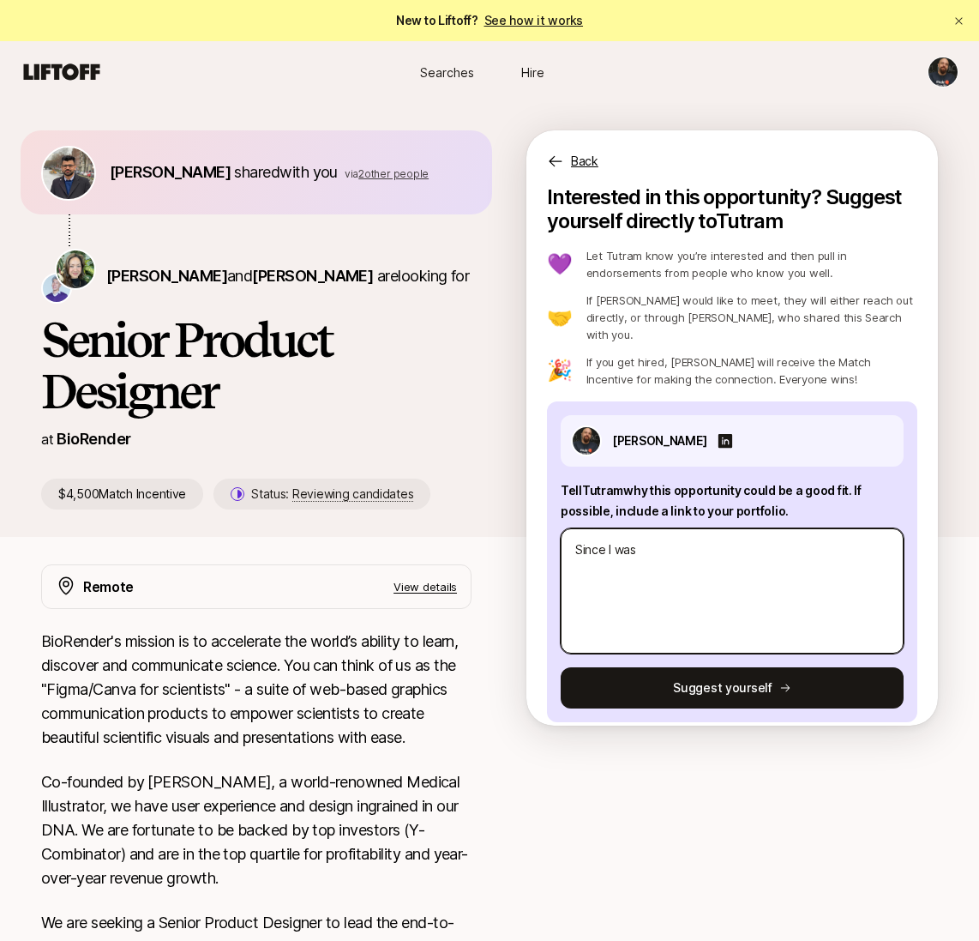
type textarea "Since I was"
type textarea "x"
type textarea "Since I was a"
type textarea "x"
type textarea "Since I was a l"
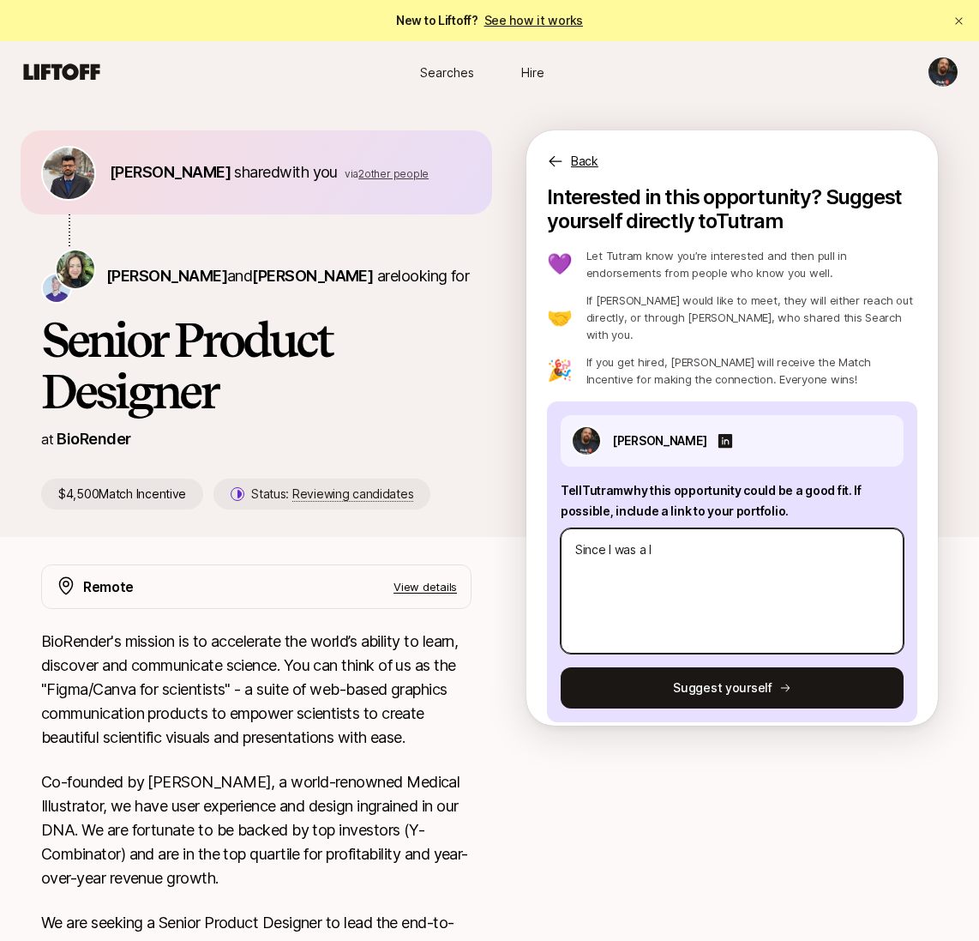
type textarea "x"
type textarea "Since I was a li"
type textarea "x"
type textarea "Since I was a lit"
type textarea "x"
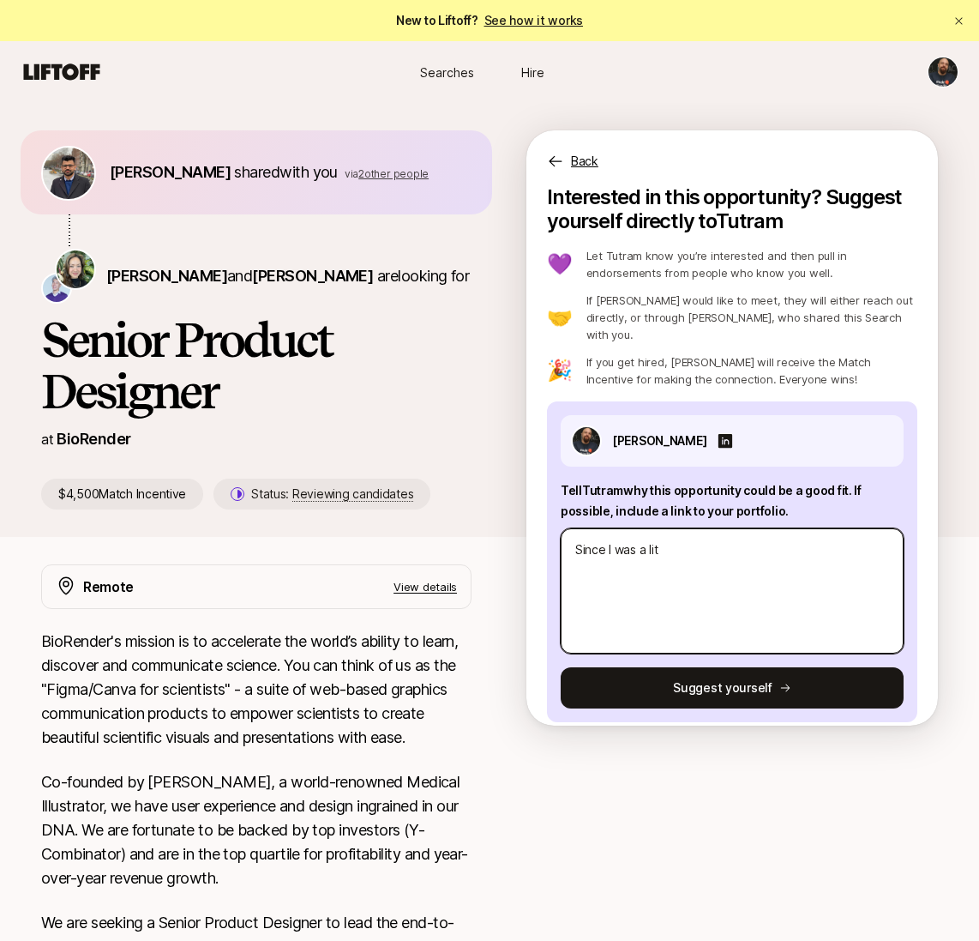
type textarea "Since I was a litt"
type textarea "x"
type textarea "Since I was a littl"
type textarea "x"
type textarea "Since I was a little"
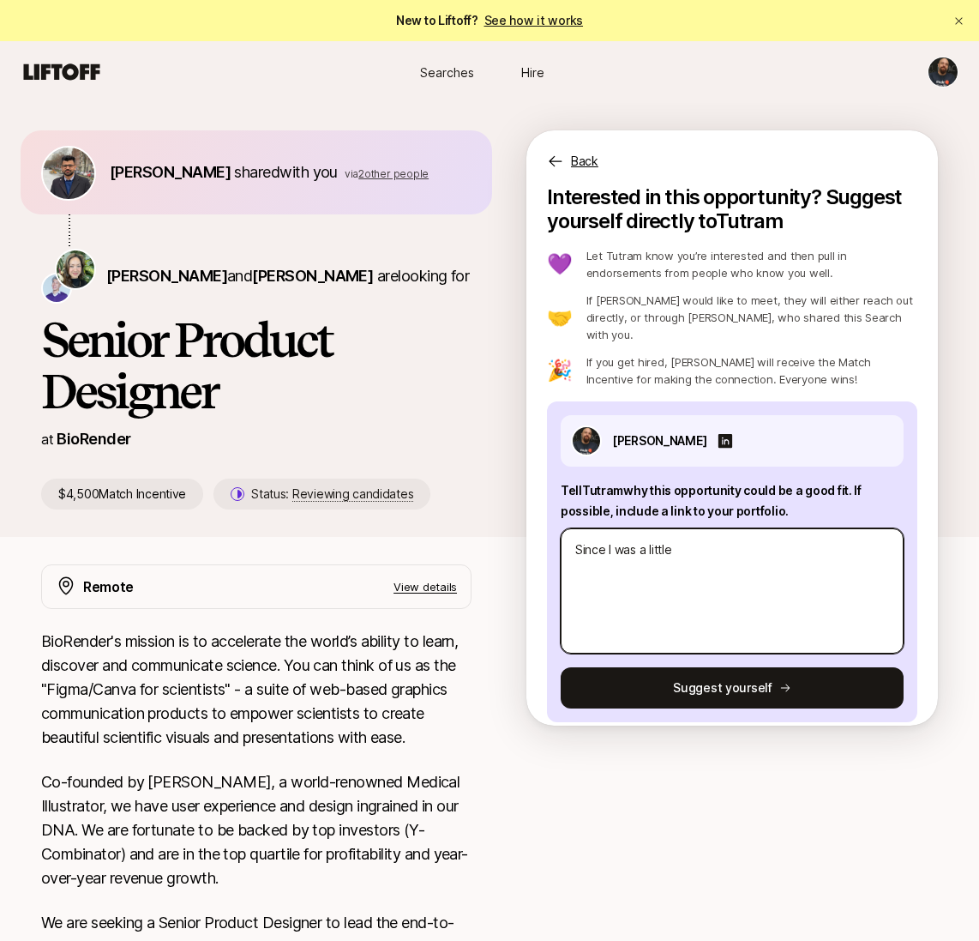
type textarea "x"
type textarea "Since I was a little"
type textarea "x"
type textarea "Since I was a little b"
type textarea "x"
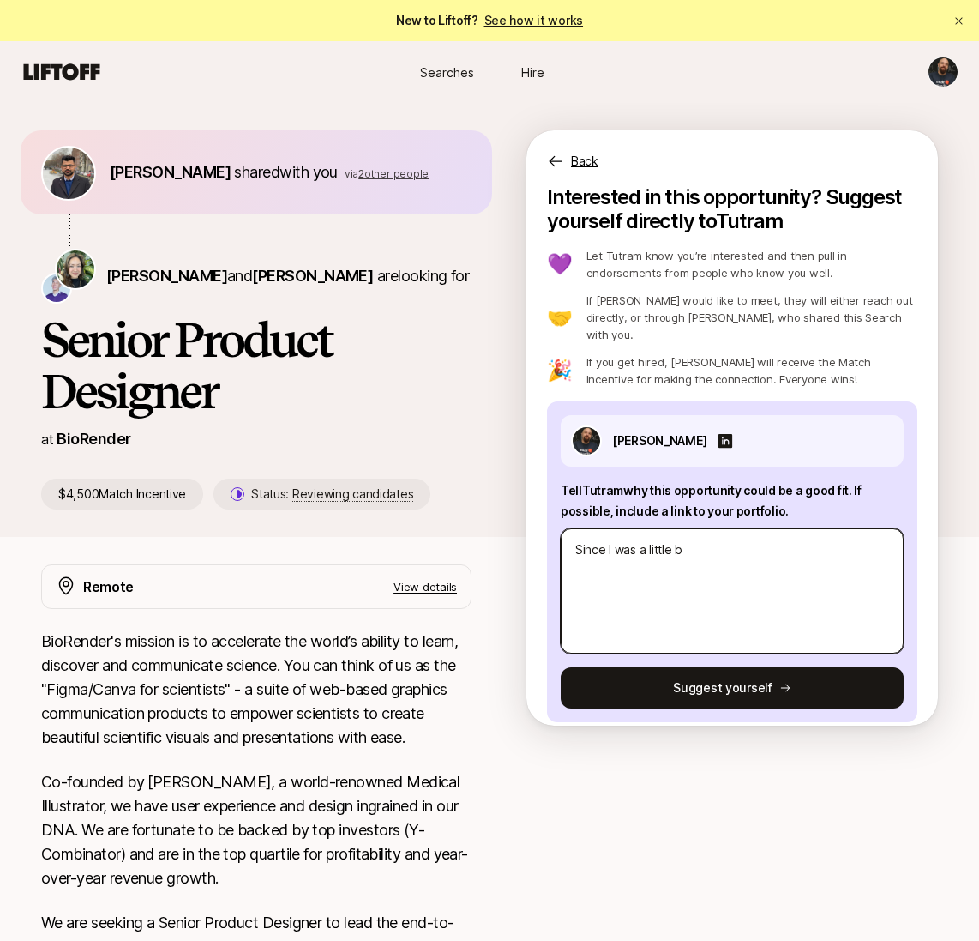
type textarea "Since I was a little bo"
type textarea "x"
type textarea "Since I was a little boy"
type textarea "x"
type textarea "Since I was a little boy"
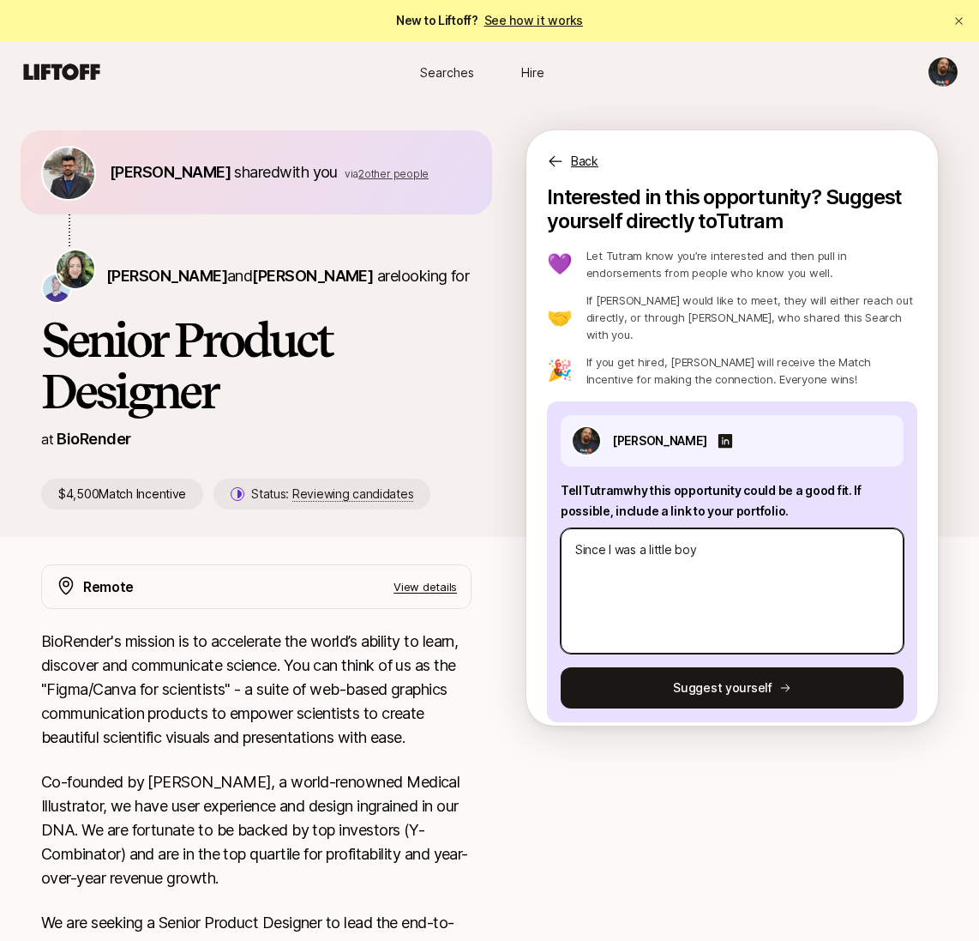
type textarea "x"
type textarea "Since I was a little boy i"
type textarea "x"
type textarea "Since I was a little boy i"
type textarea "x"
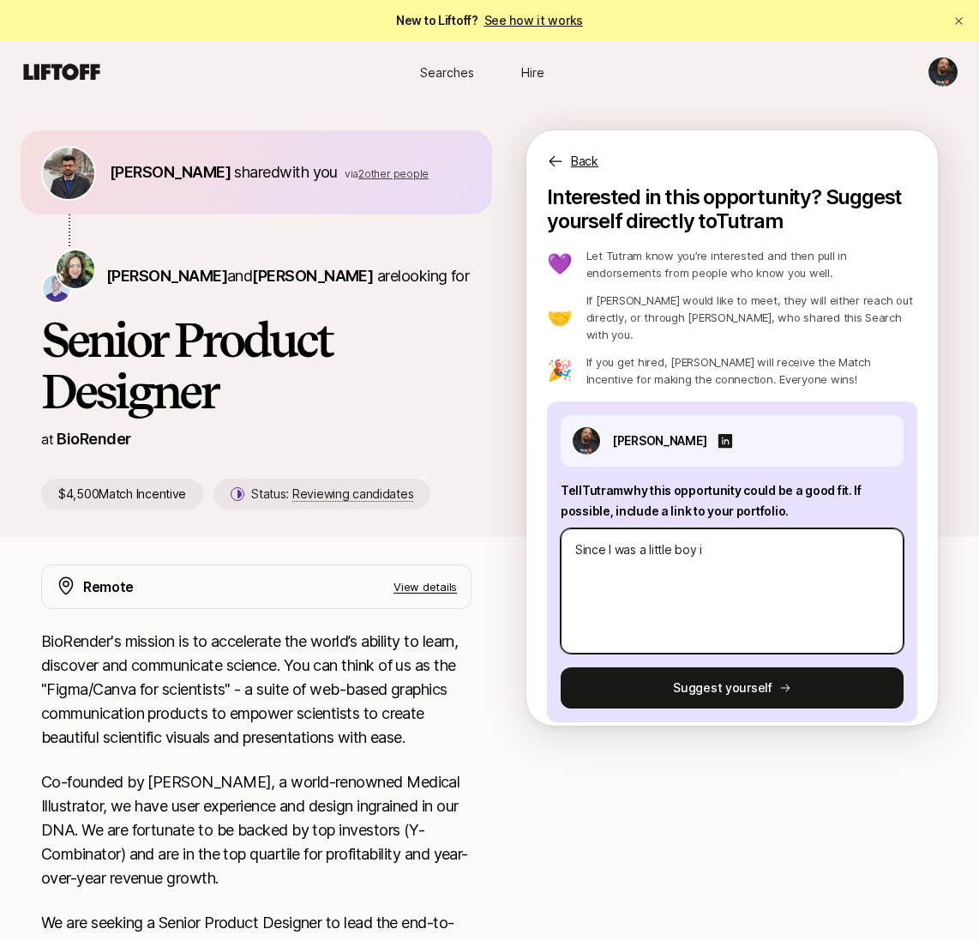
type textarea "Since I was a little boy i w"
type textarea "x"
type textarea "Since I was a little boy i wa"
type textarea "x"
type textarea "Since I was a little boy i wan"
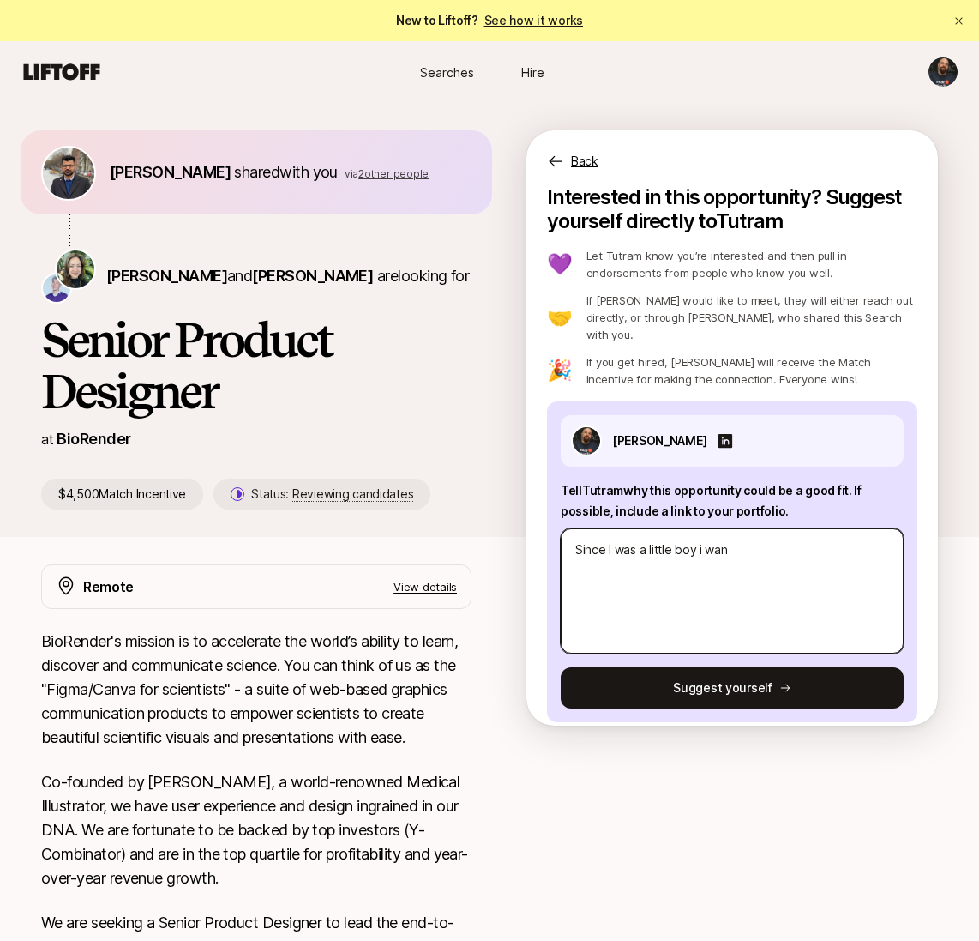
type textarea "x"
type textarea "Since I was a little boy i want"
type textarea "x"
type textarea "Since I was a little boy i wante"
type textarea "x"
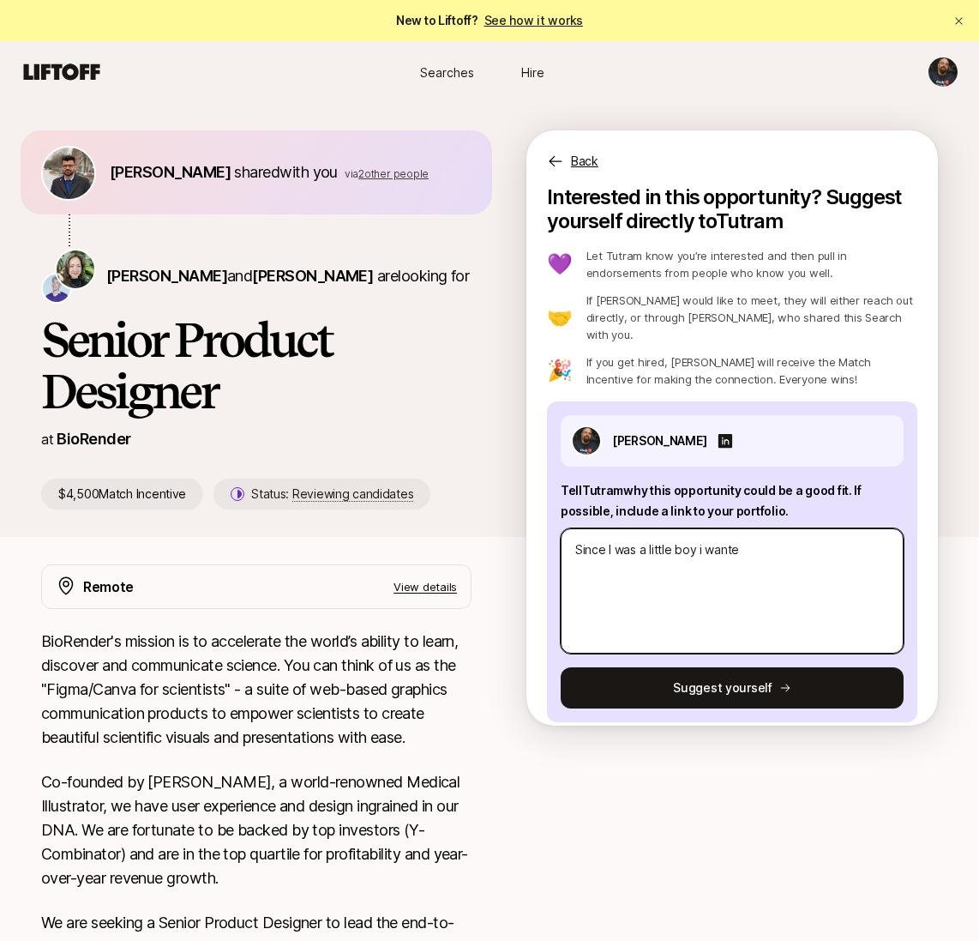
type textarea "Since I was a little boy i wanted"
type textarea "x"
type textarea "Since I was a little boy i wanted"
type textarea "x"
type textarea "Since I was a little boy i wanted t"
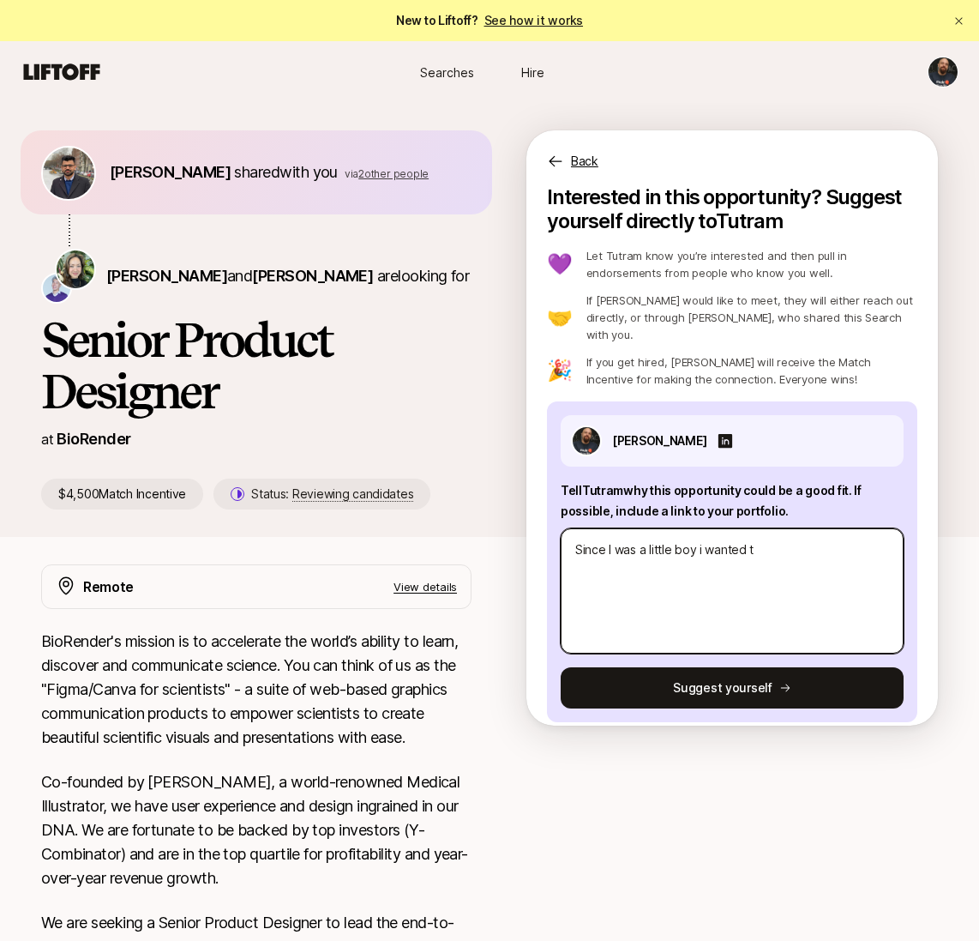
type textarea "x"
type textarea "Since I was a little boy i wanted to"
type textarea "x"
type textarea "Since I was a little boy i wanted to"
type textarea "x"
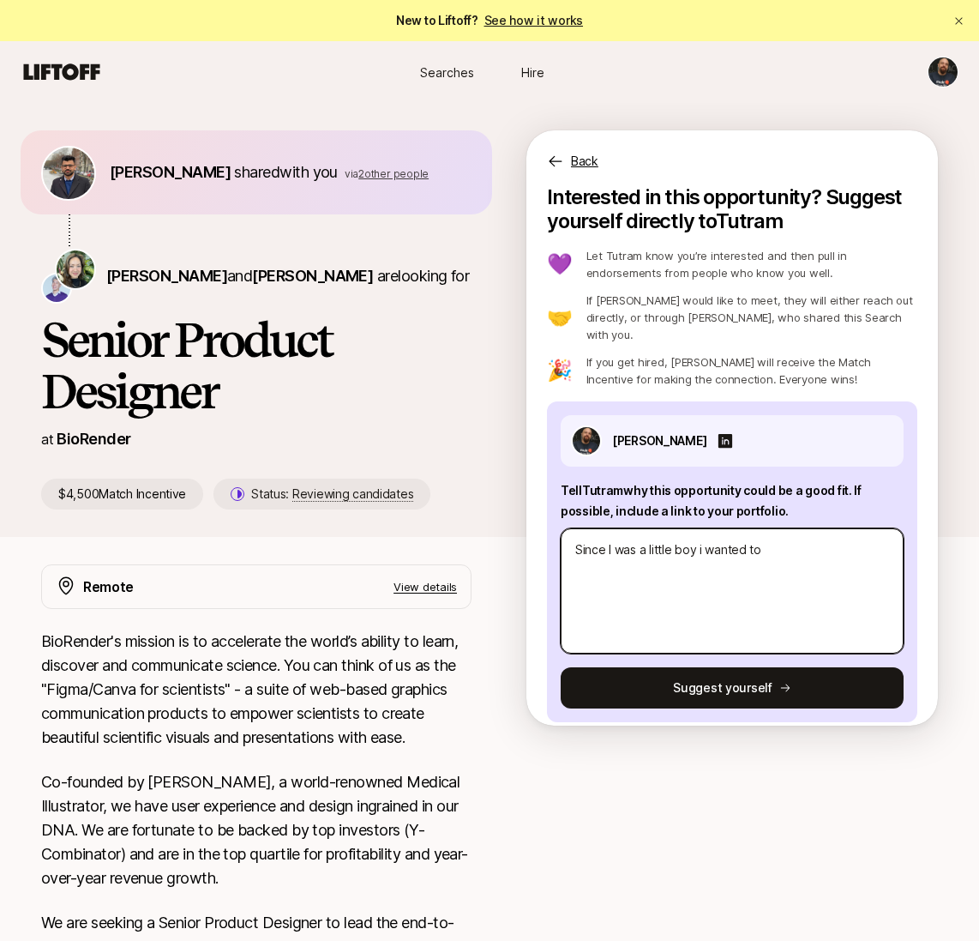
type textarea "Since I was a little boy i wanted to b"
type textarea "x"
type textarea "Since I was a little boy i wanted to be"
type textarea "x"
type textarea "Since I was a little boy i wanted to be"
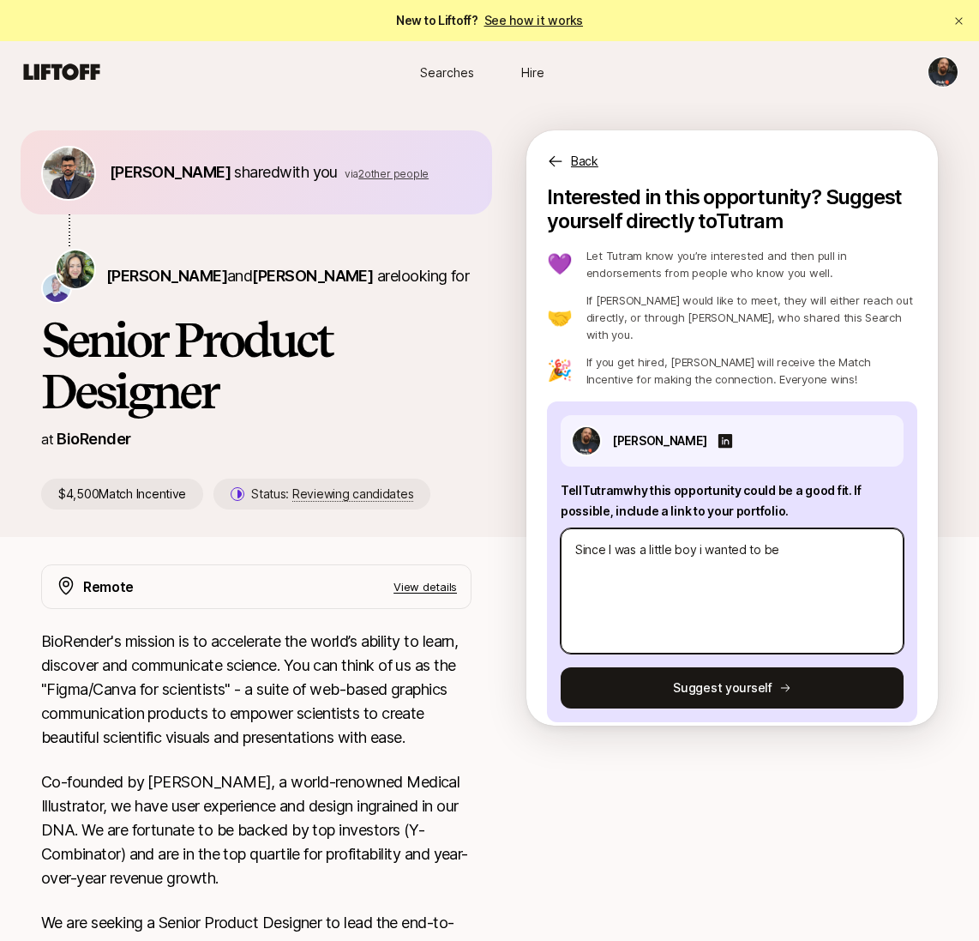
type textarea "x"
type textarea "Since I was a little boy i wanted to be a"
type textarea "x"
type textarea "Since I was a little boy i wanted to be a"
type textarea "x"
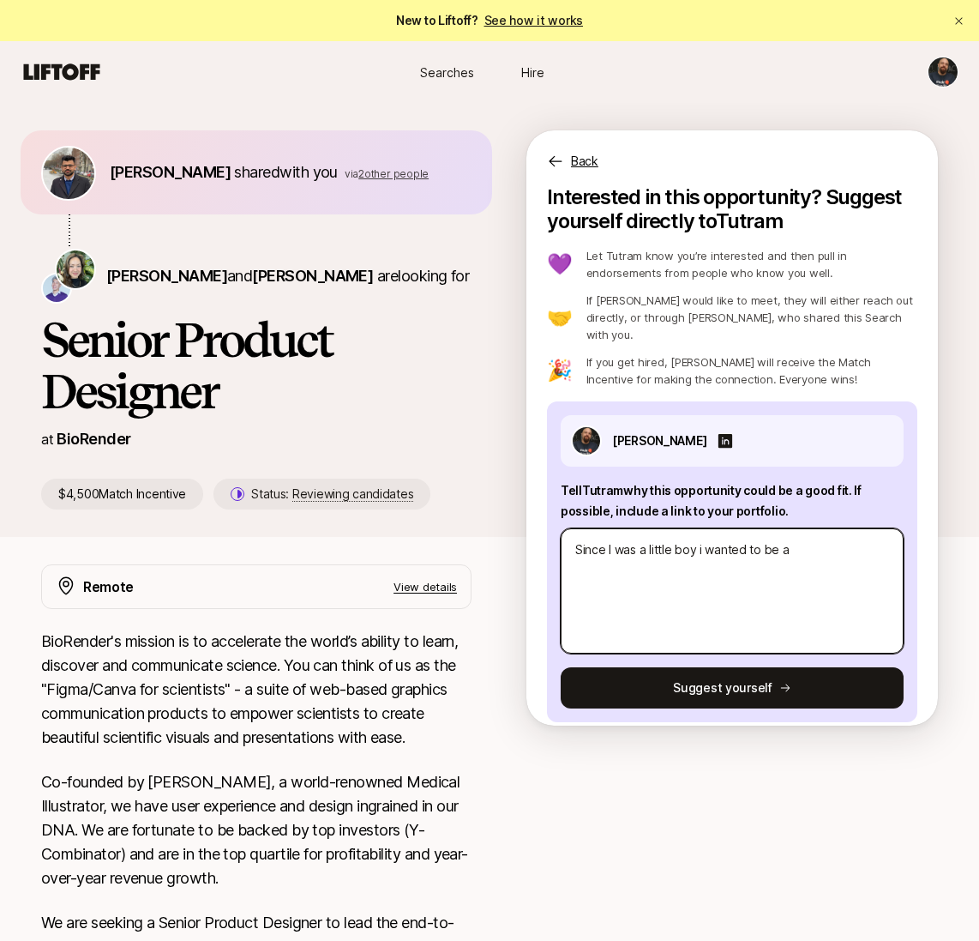
type textarea "Since I was a little boy i wanted to be a S"
type textarea "x"
type textarea "Since I was a little boy i wanted to be a"
type textarea "x"
type textarea "Since I was a little boy i wanted to be a s"
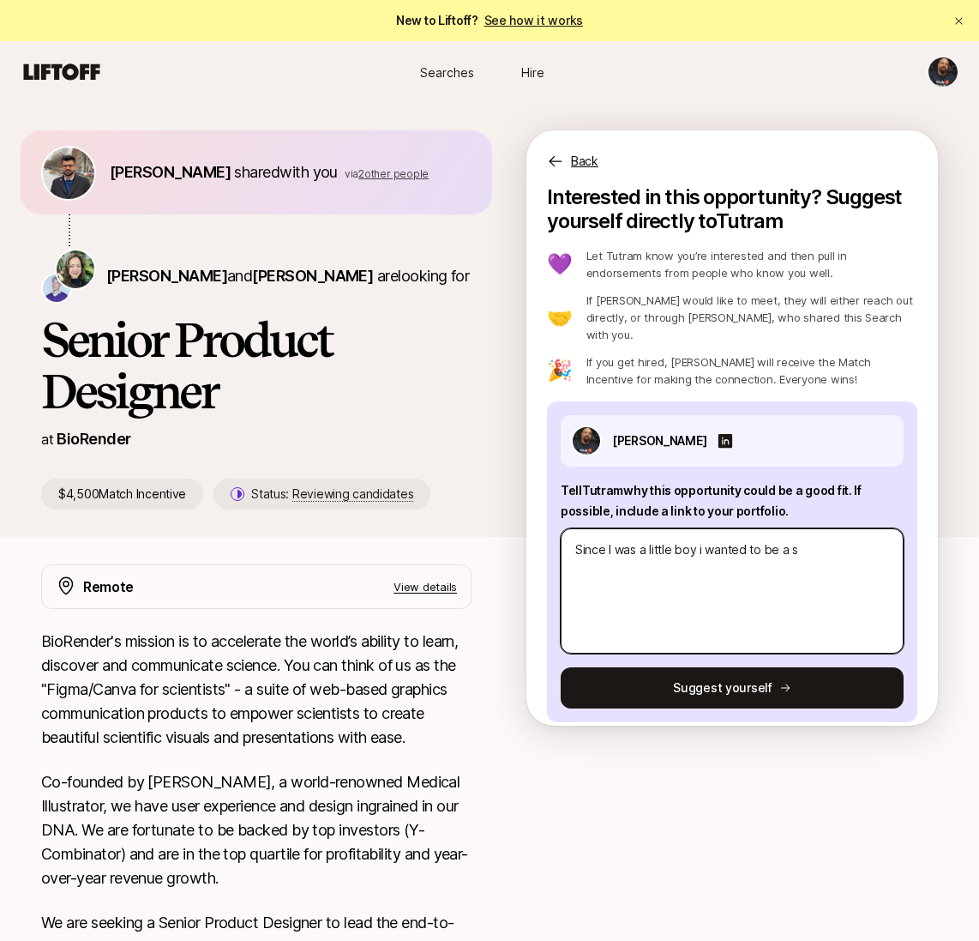
type textarea "x"
type textarea "Since I was a little boy i wanted to be a sc"
type textarea "x"
type textarea "Since I was a little boy i wanted to be a sci"
type textarea "x"
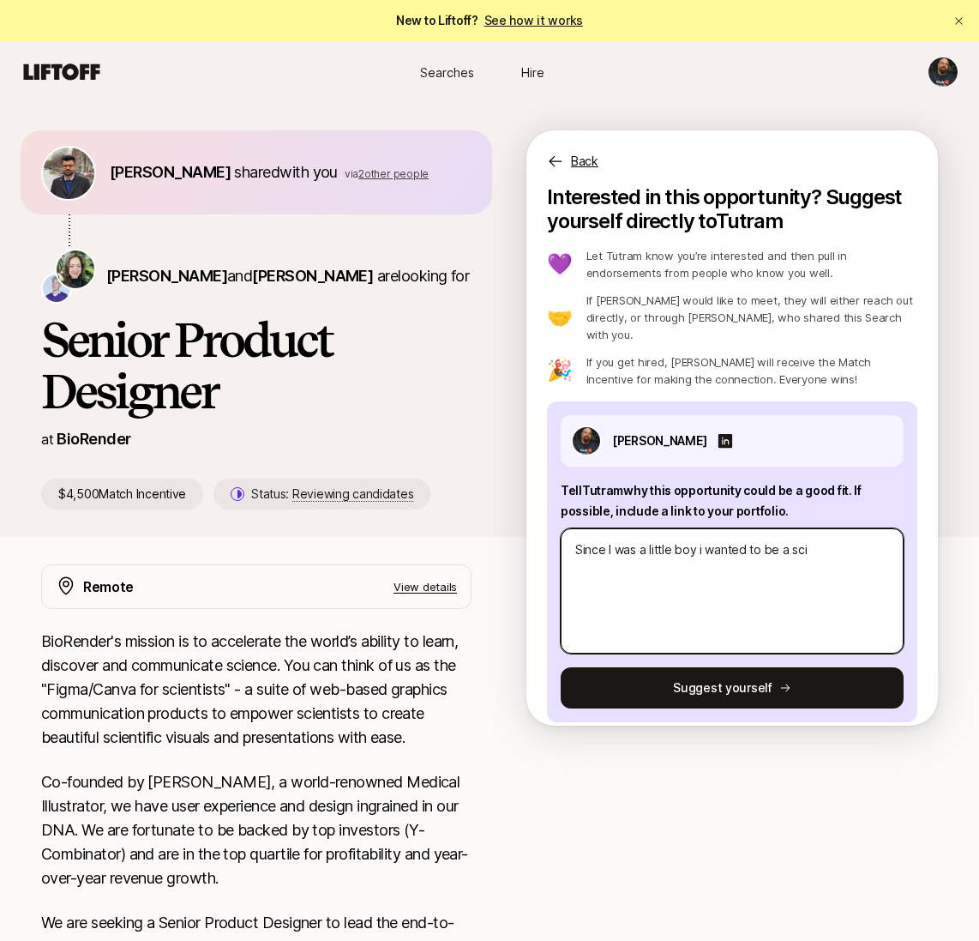
type textarea "Since I was a little boy i wanted to be a scie"
type textarea "x"
type textarea "Since I was a little boy i wanted to be a scien"
type textarea "x"
type textarea "Since I was a little boy i wanted to be a scient"
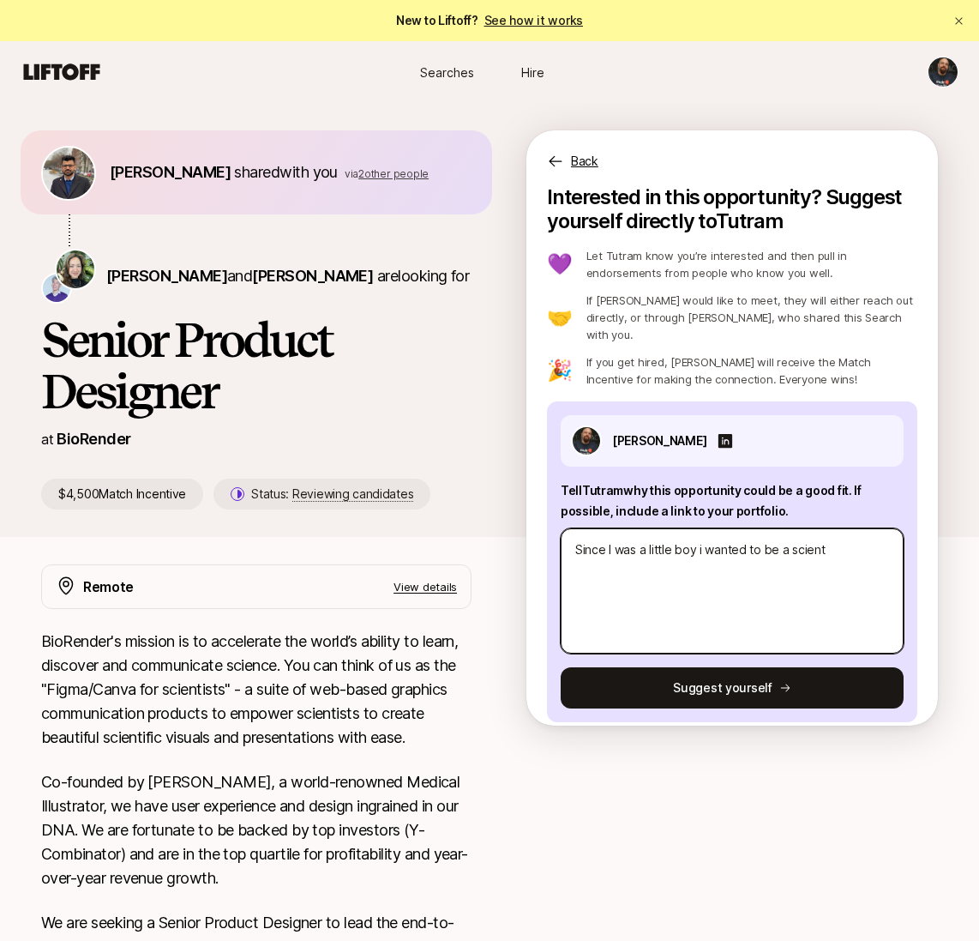
type textarea "x"
type textarea "Since I was a little boy i wanted to be a scienti"
type textarea "x"
type textarea "Since I was a little boy i wanted to be a scientis"
type textarea "x"
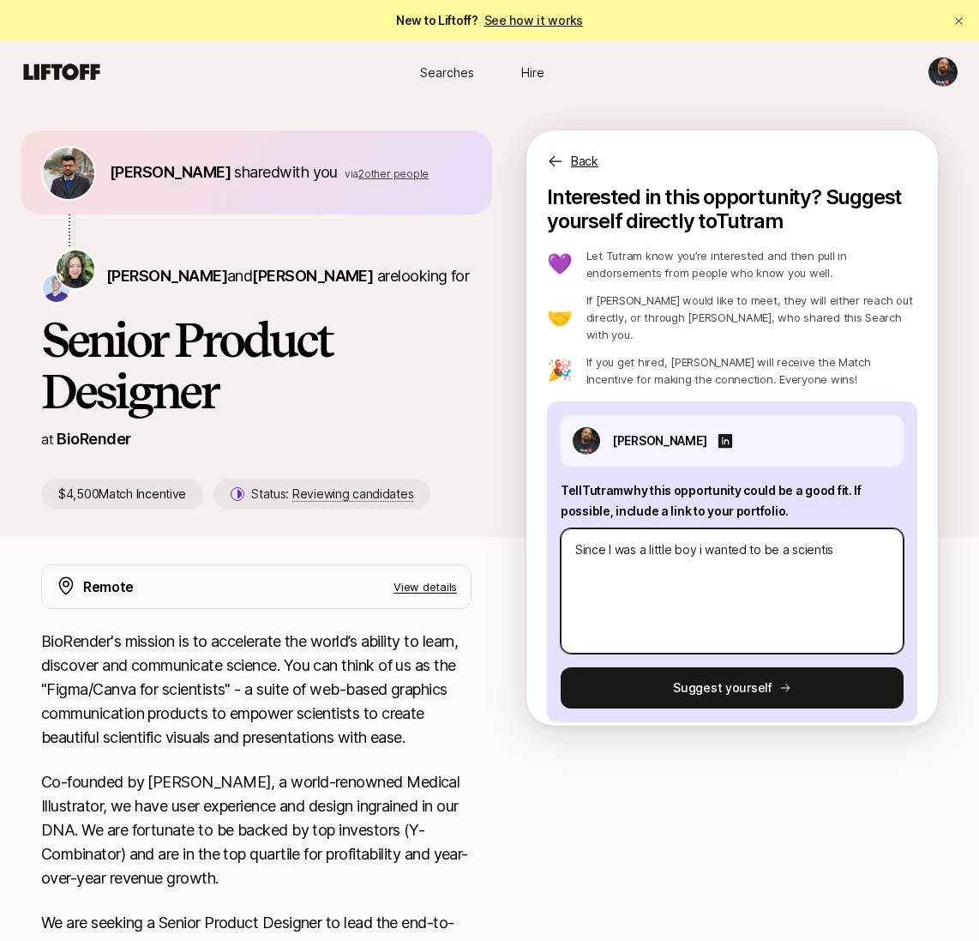
type textarea "Since I was a little boy i wanted to be a scientist"
type textarea "x"
type textarea "Since I was a little boy i wanted to be a scientist,"
type textarea "x"
type textarea "Since I was a little boy i wanted to be a scientist,"
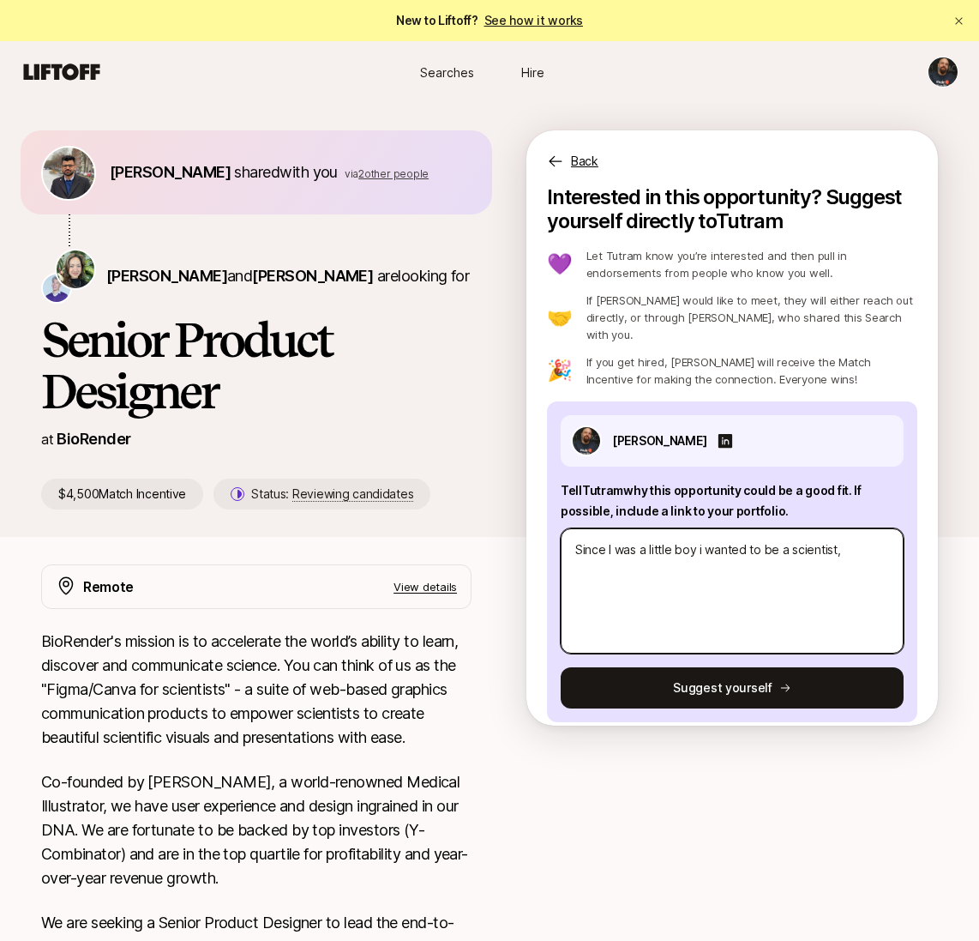
type textarea "x"
type textarea "Since I was a little boy i wanted to be a scientist, b"
type textarea "x"
type textarea "Since I was a little boy i wanted to be a scientist, bu"
type textarea "x"
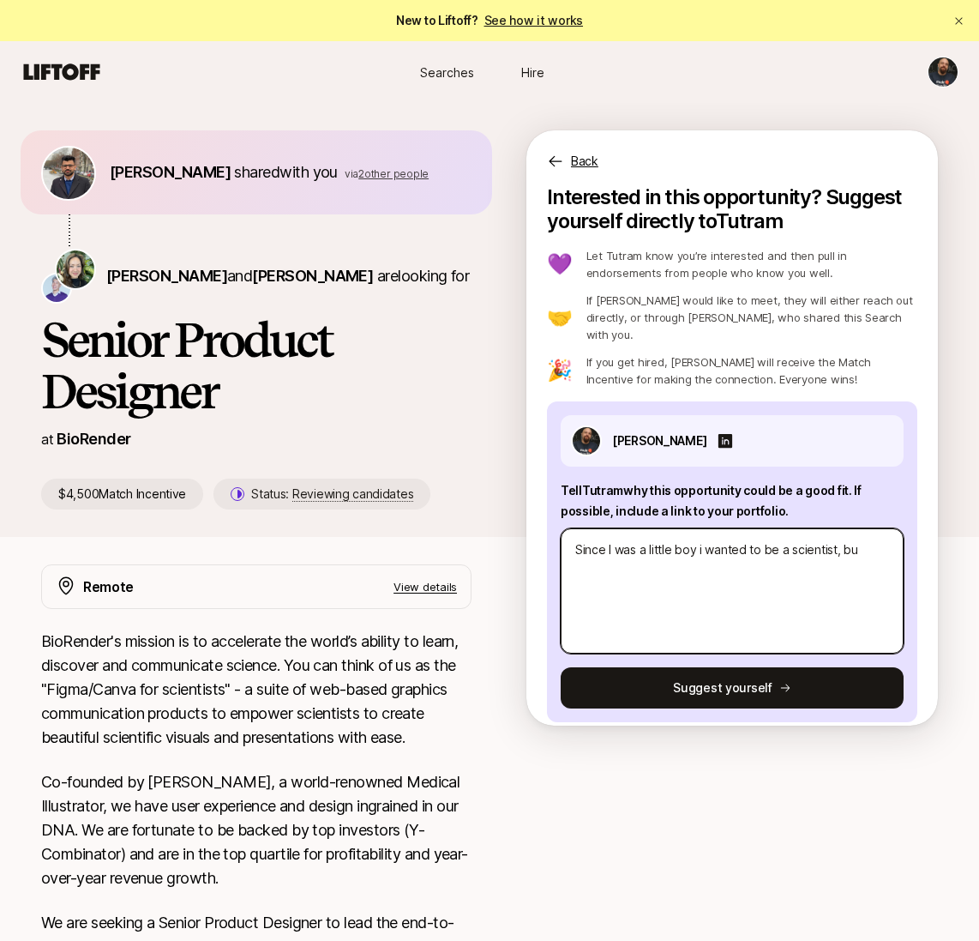
type textarea "Since I was a little boy i wanted to be a scientist, but"
type textarea "x"
type textarea "Since I was a little boy i wanted to be a scientist, but"
type textarea "x"
type textarea "Since I was a little boy i wanted to be a scientist, but f"
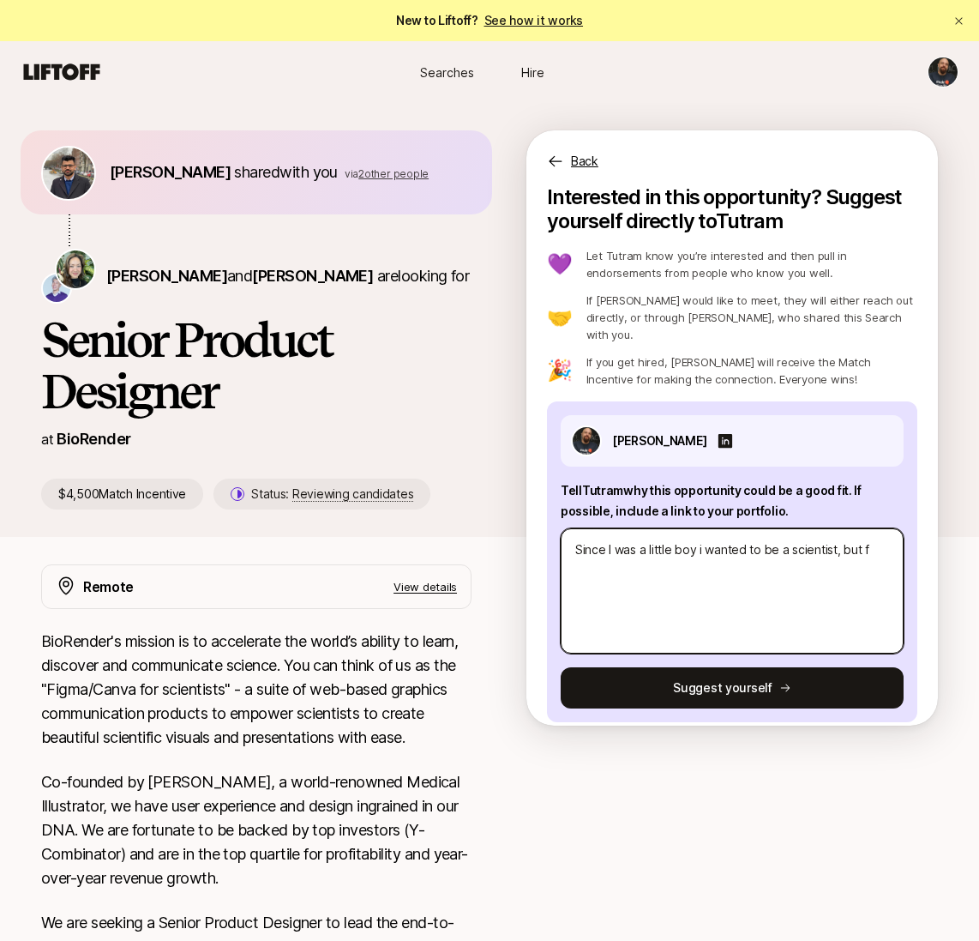
type textarea "x"
type textarea "Since I was a little boy i wanted to be a scientist, but fl"
type textarea "x"
type textarea "Since I was a little boy i wanted to be a scientist, but f"
type textarea "x"
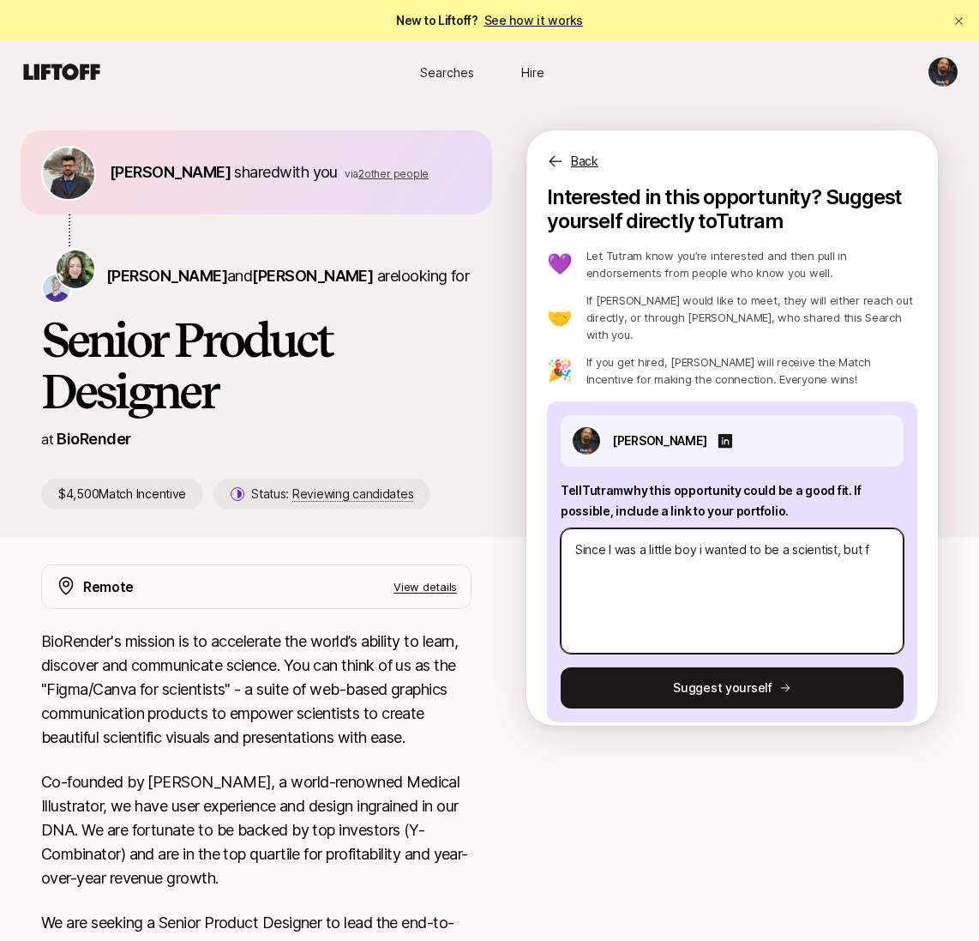
type textarea "Since I was a little boy i wanted to be a scientist, but"
type textarea "x"
type textarea "Since I was a little boy i wanted to be a scientist, but l"
type textarea "x"
type textarea "Since I was a little boy i wanted to be a scientist, but li"
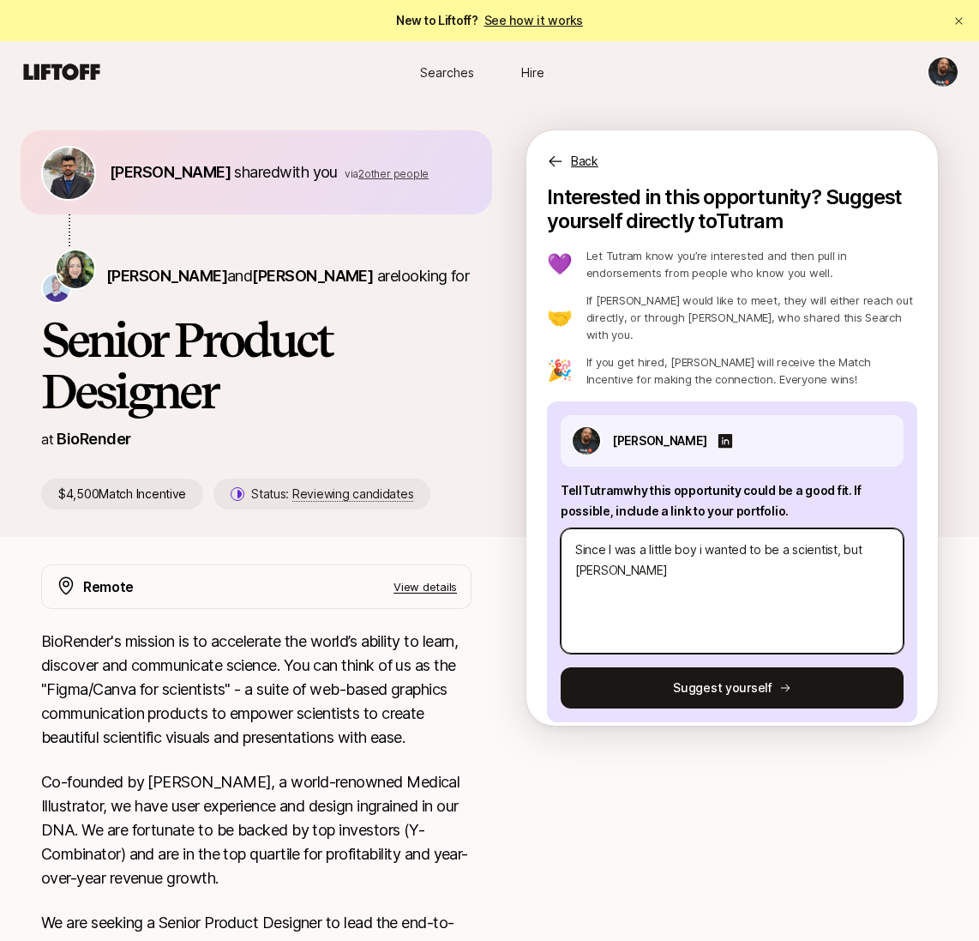
type textarea "x"
type textarea "Since I was a little boy i wanted to be a scientist, but lif"
type textarea "x"
type textarea "Since I was a little boy i wanted to be a scientist, but life"
type textarea "x"
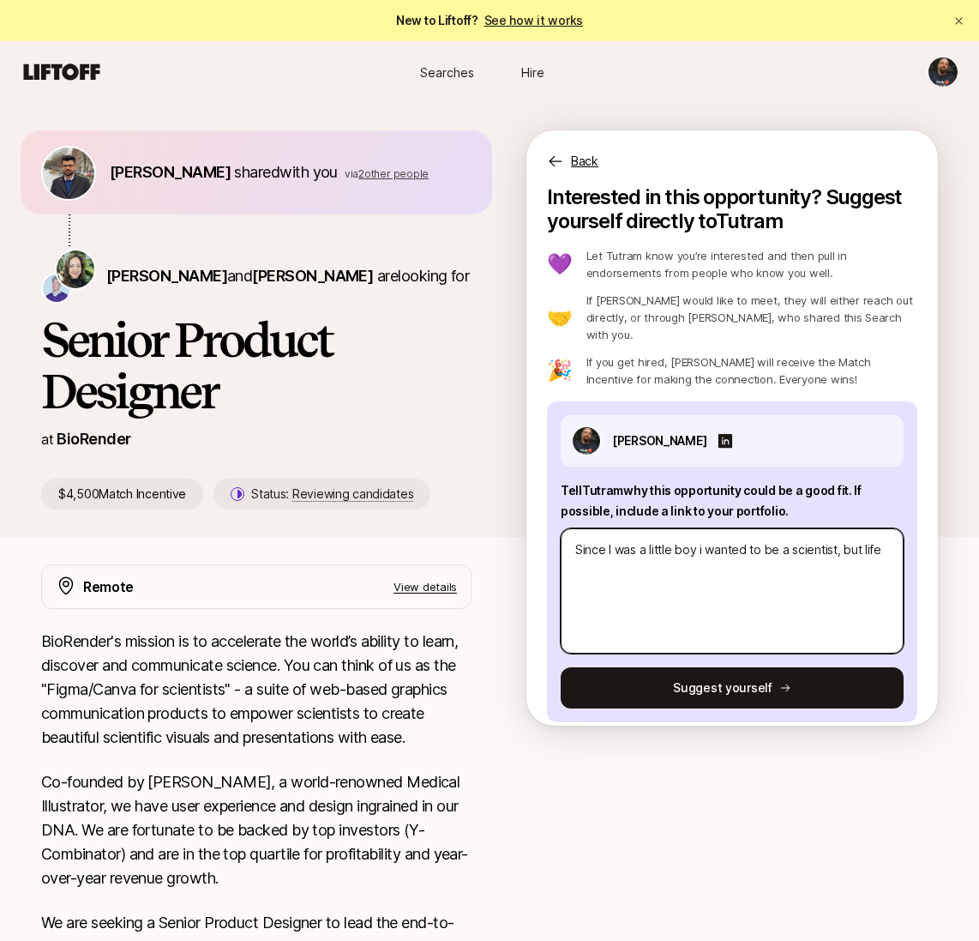
type textarea "Since I was a little boy i wanted to be a scientist, but life"
type textarea "x"
type textarea "Since I was a little boy i wanted to be a scientist, but life g"
type textarea "x"
type textarea "Since I was a little boy i wanted to be a scientist, but life go"
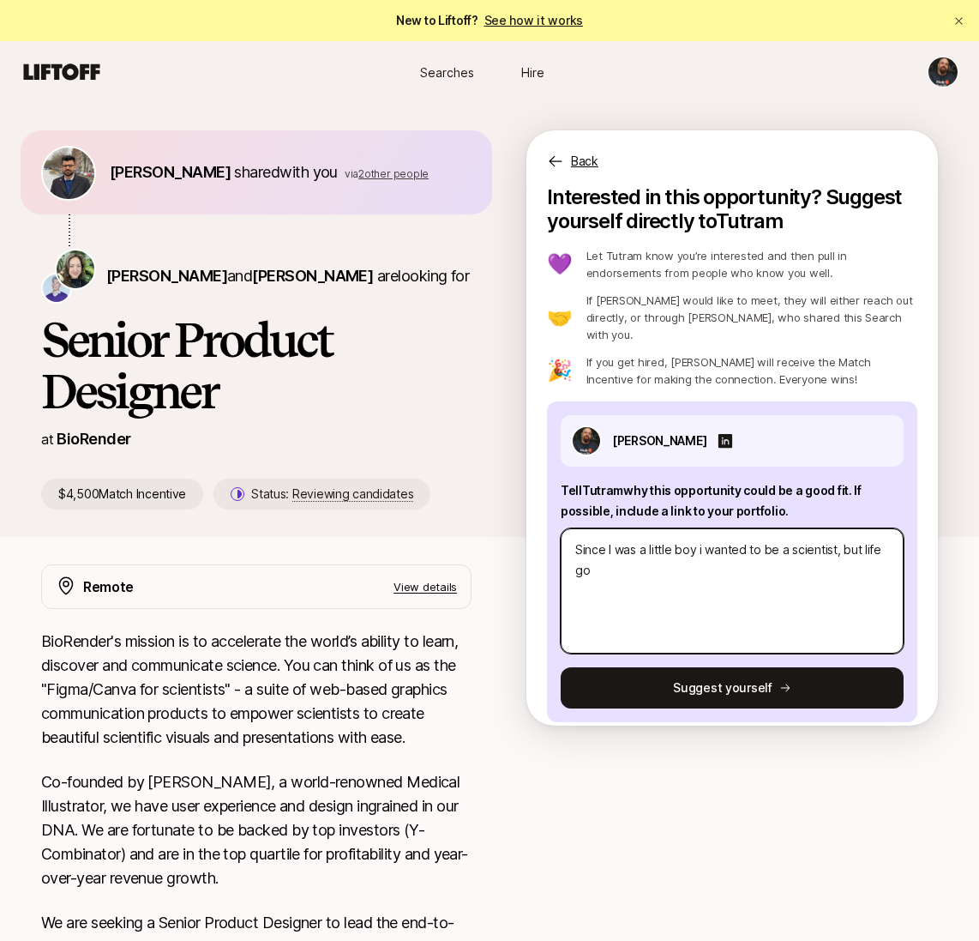
type textarea "x"
type textarea "Since I was a little boy i wanted to be a scientist, but life got"
type textarea "x"
type textarea "Since I was a little boy i wanted to be a scientist, but life got"
type textarea "x"
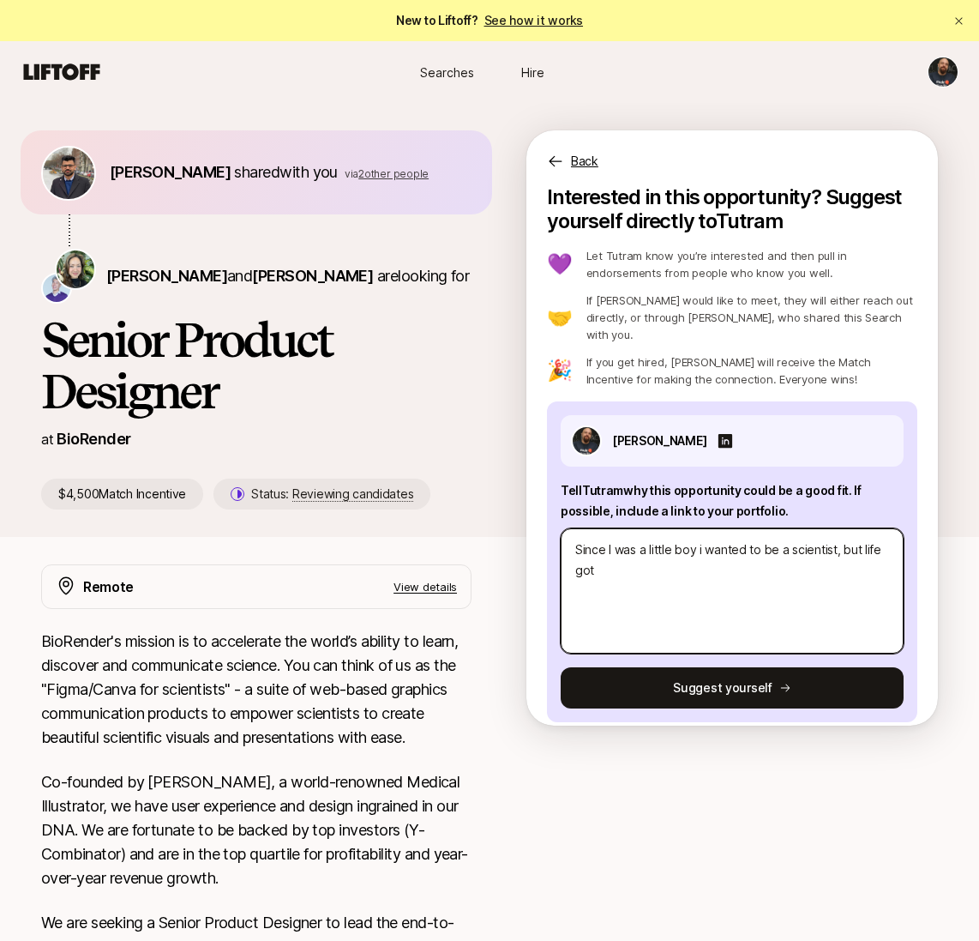
type textarea "Since I was a little boy i wanted to be a scientist, but life got i"
type textarea "x"
type textarea "Since I was a little boy i wanted to be a scientist, but life got it"
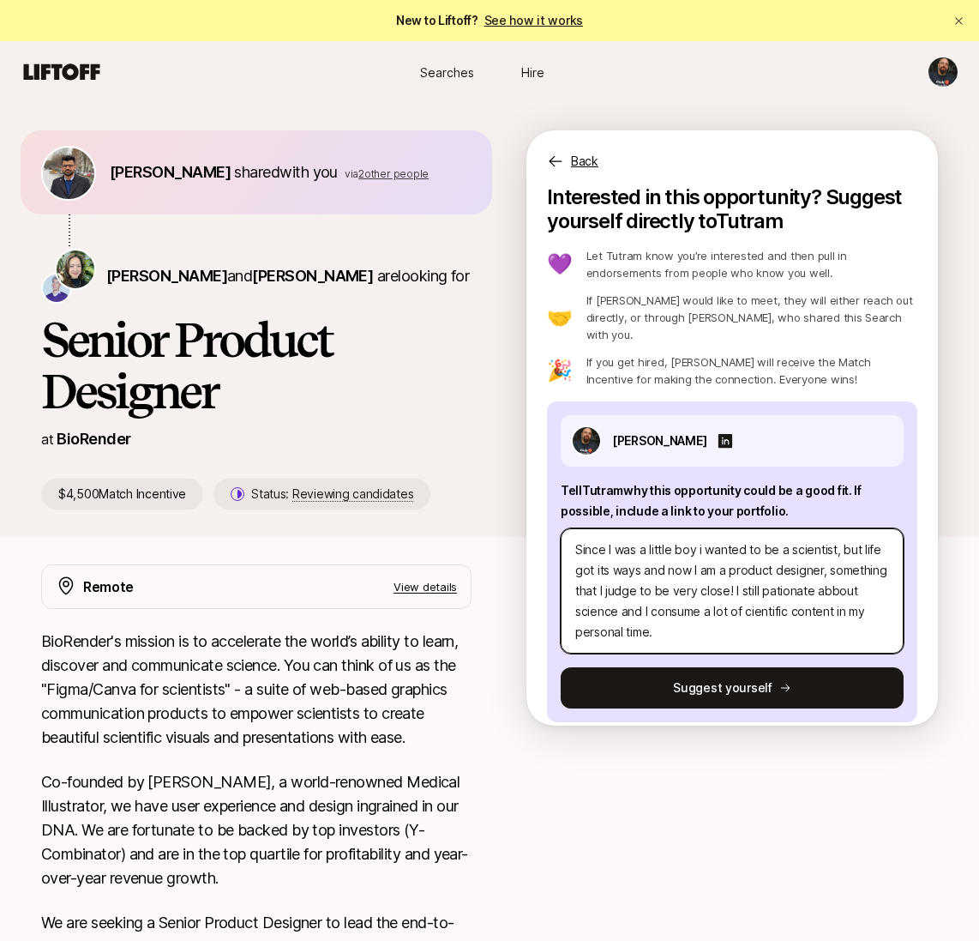
click at [681, 614] on textarea "Since I was a little boy i wanted to be a scientist, but life got its ways and …" at bounding box center [732, 590] width 343 height 125
click at [790, 593] on textarea "Since I was a little boy i wanted to be a scientist, but life got its ways and …" at bounding box center [732, 590] width 343 height 125
click at [788, 594] on textarea "Since I was a little boy i wanted to be a scientist, but life got its ways and …" at bounding box center [732, 590] width 343 height 125
click at [786, 600] on textarea "Since I was a little boy i wanted to be a scientist, but life got its ways and …" at bounding box center [732, 590] width 343 height 125
click at [789, 614] on textarea "Since I was a little boy i wanted to be a scientist, but life got its ways and …" at bounding box center [732, 590] width 343 height 125
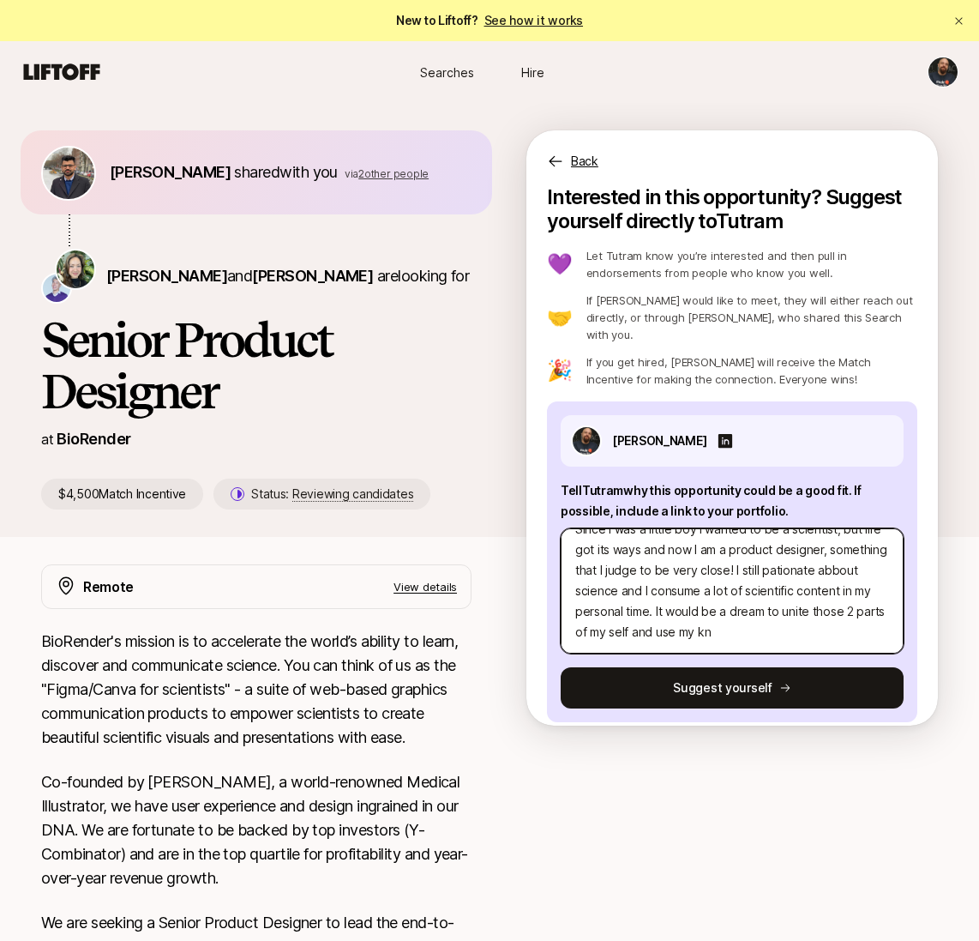
scroll to position [41, 0]
click at [594, 614] on textarea "Since I was a little boy i wanted to be a scientist, but life got its ways and …" at bounding box center [732, 590] width 343 height 125
click at [646, 607] on textarea "Since I was a little boy i wanted to be a scientist, but life got its ways and …" at bounding box center [732, 590] width 343 height 125
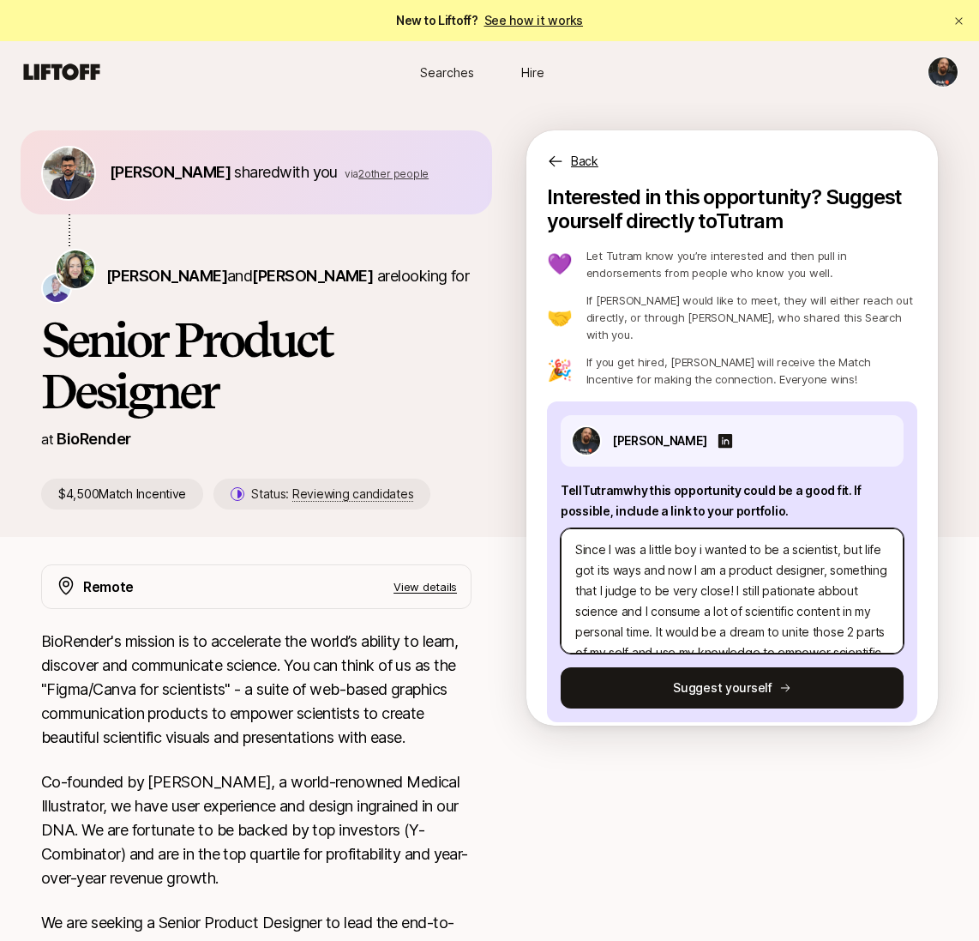
drag, startPoint x: 796, startPoint y: 611, endPoint x: 585, endPoint y: 503, distance: 236.7
click at [585, 503] on div "Tell Tutram why this opportunity could be a good fit . If possible, include a l…" at bounding box center [732, 566] width 343 height 173
paste textarea ", I dreamed of becoming a scientist. Life took me on a different path, and I be…"
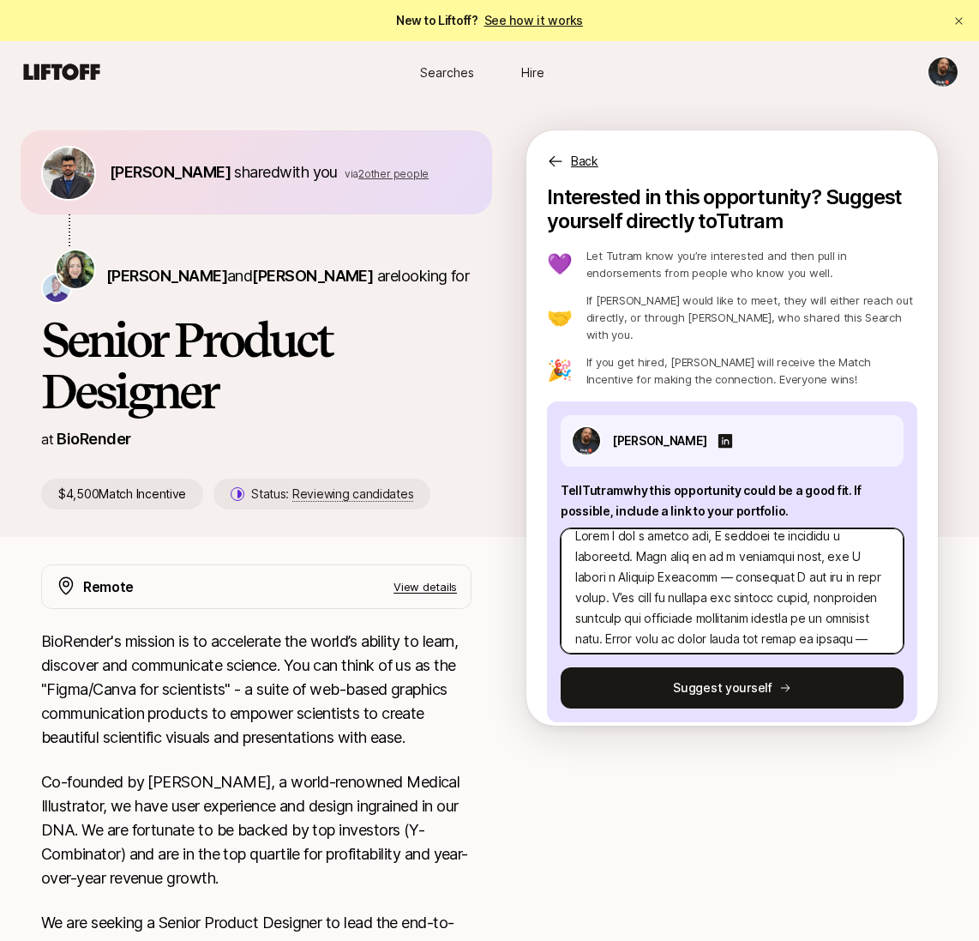
scroll to position [19, 0]
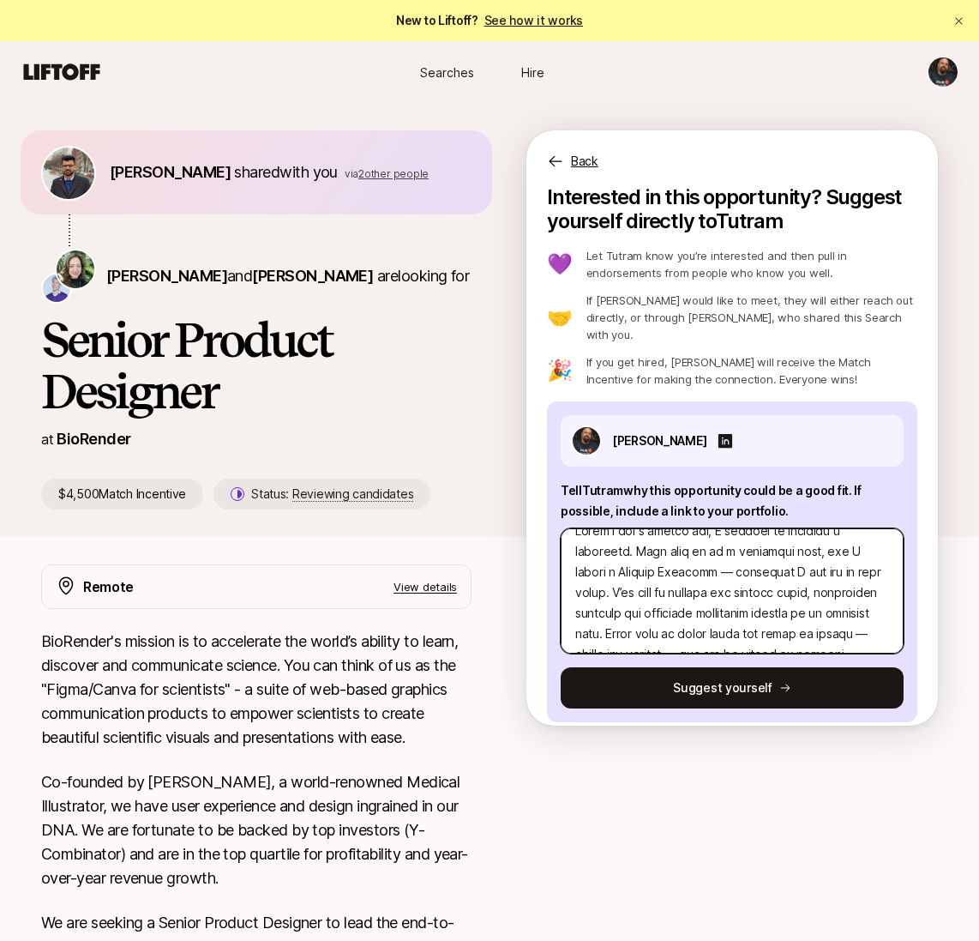
click at [746, 558] on textarea at bounding box center [732, 590] width 343 height 125
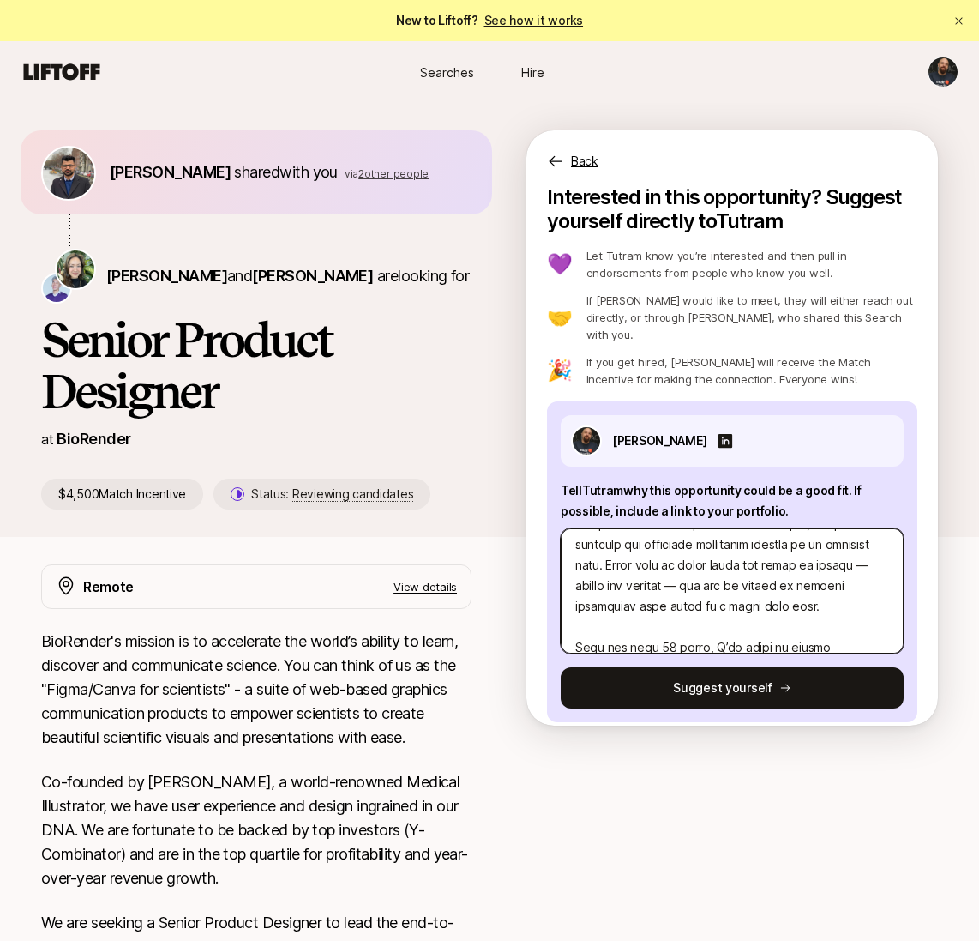
scroll to position [91, 0]
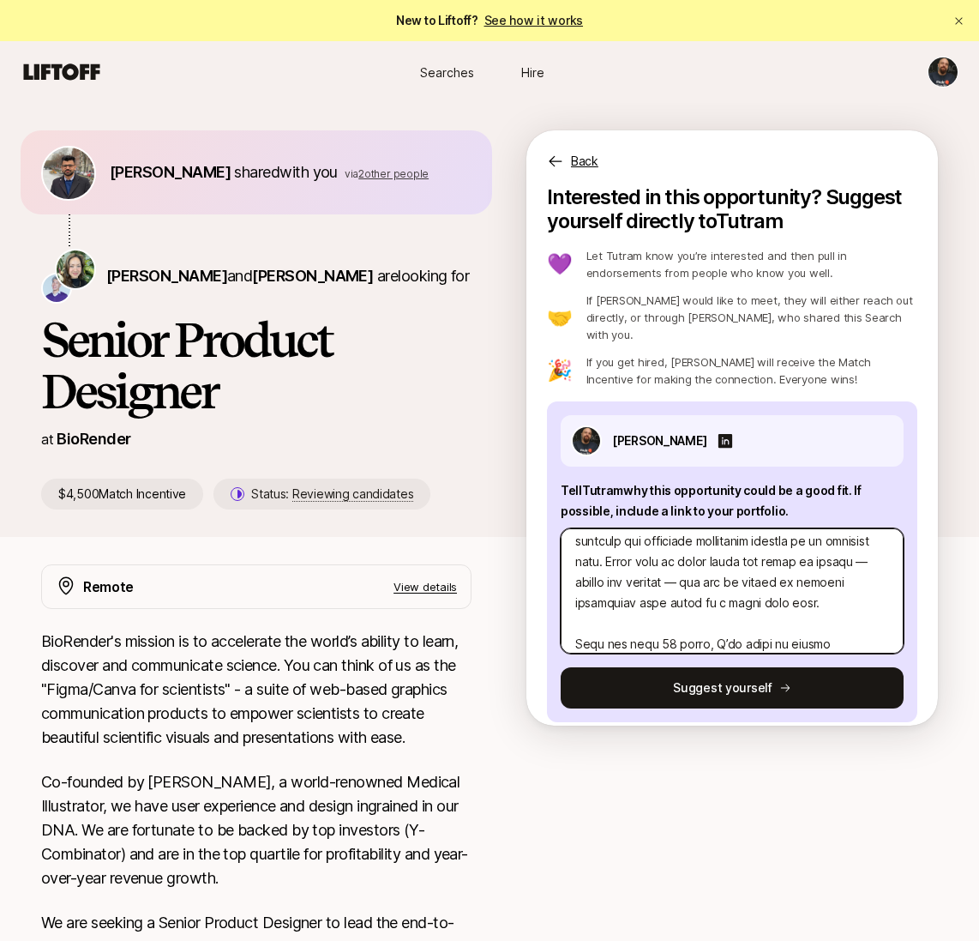
drag, startPoint x: 675, startPoint y: 567, endPoint x: 659, endPoint y: 569, distance: 16.4
click at [659, 569] on textarea at bounding box center [732, 590] width 343 height 125
click at [765, 567] on textarea at bounding box center [732, 590] width 343 height 125
click at [822, 566] on textarea at bounding box center [732, 590] width 343 height 125
click at [662, 566] on textarea at bounding box center [732, 590] width 343 height 125
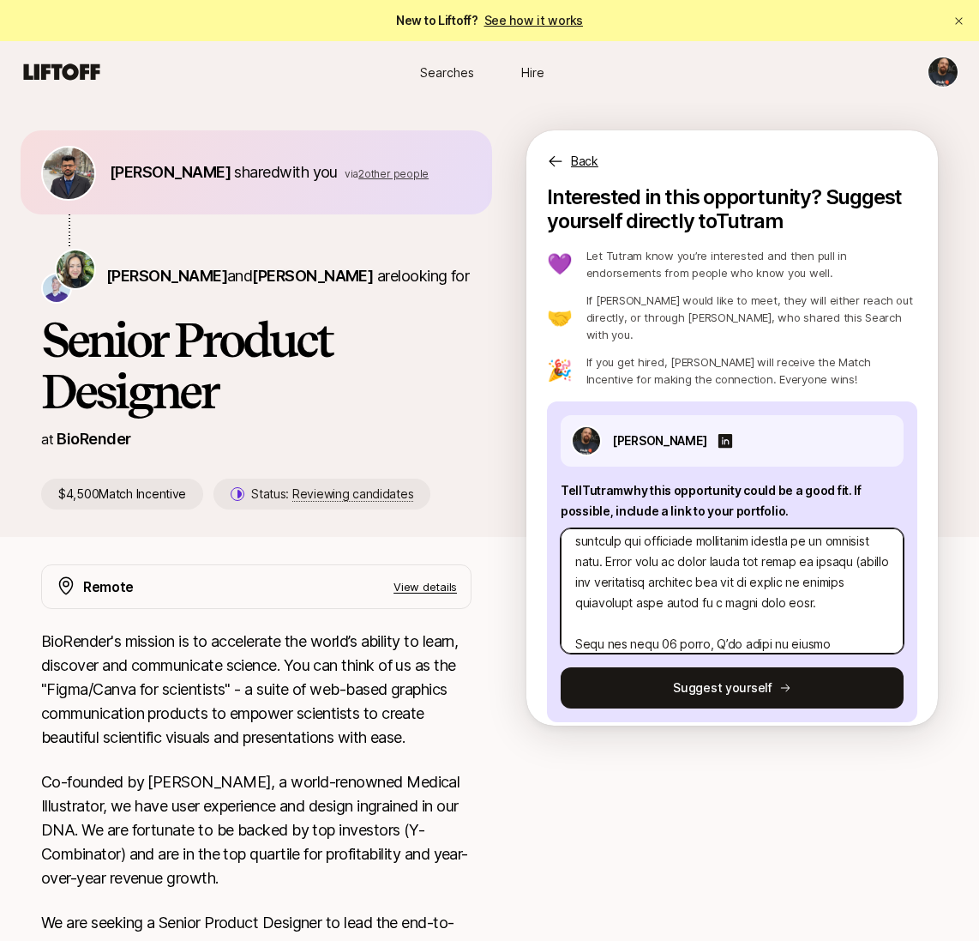
click at [818, 567] on textarea at bounding box center [732, 590] width 343 height 125
click at [800, 566] on textarea at bounding box center [732, 590] width 343 height 125
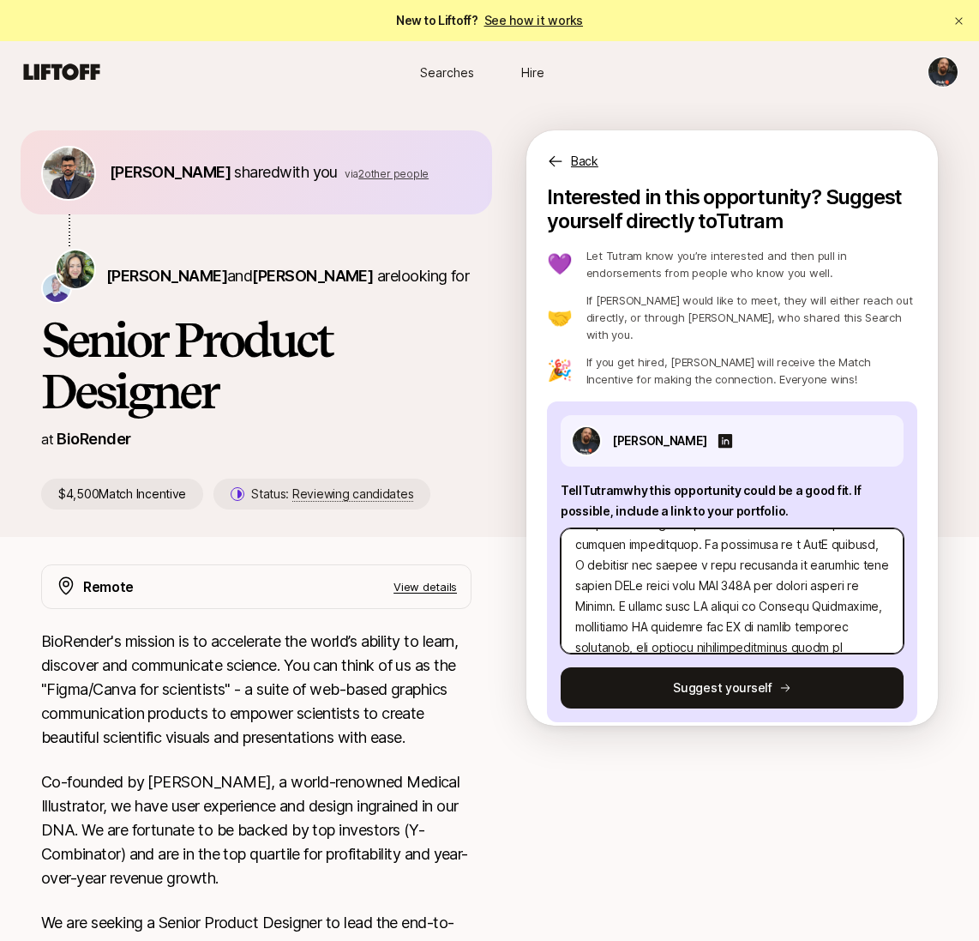
scroll to position [244, 0]
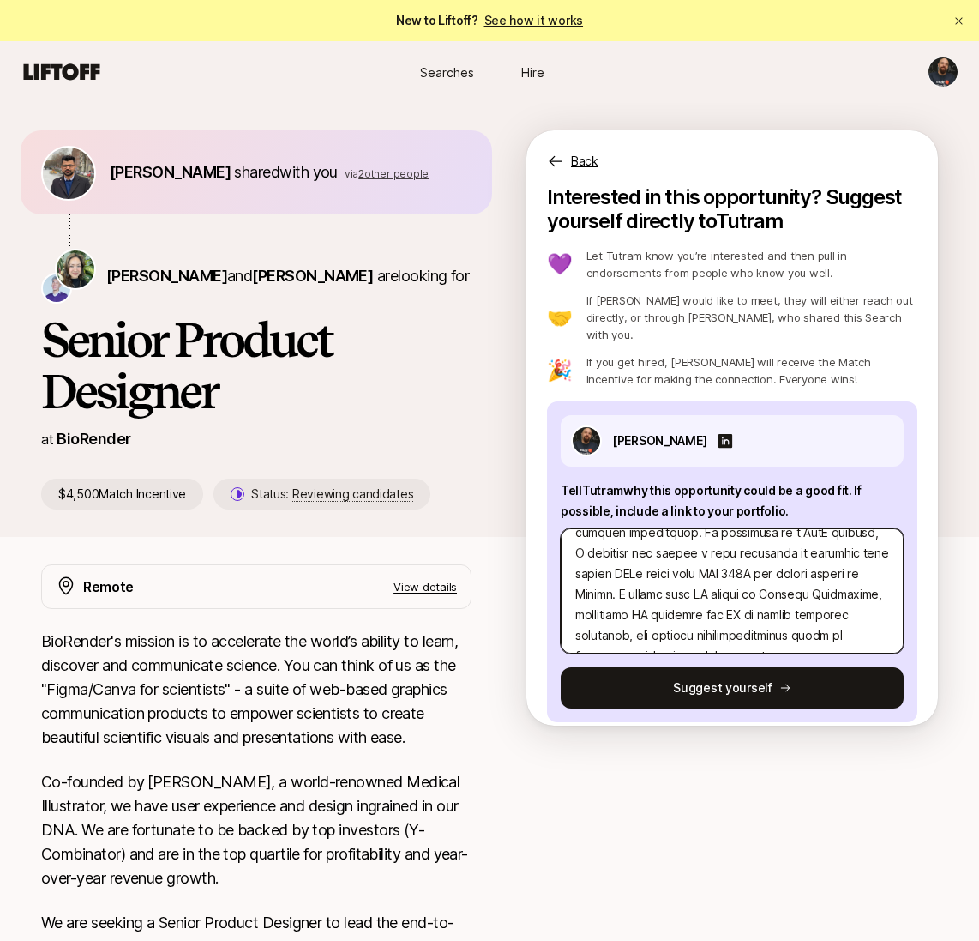
drag, startPoint x: 822, startPoint y: 574, endPoint x: 812, endPoint y: 574, distance: 9.4
click at [812, 574] on textarea at bounding box center [732, 590] width 343 height 125
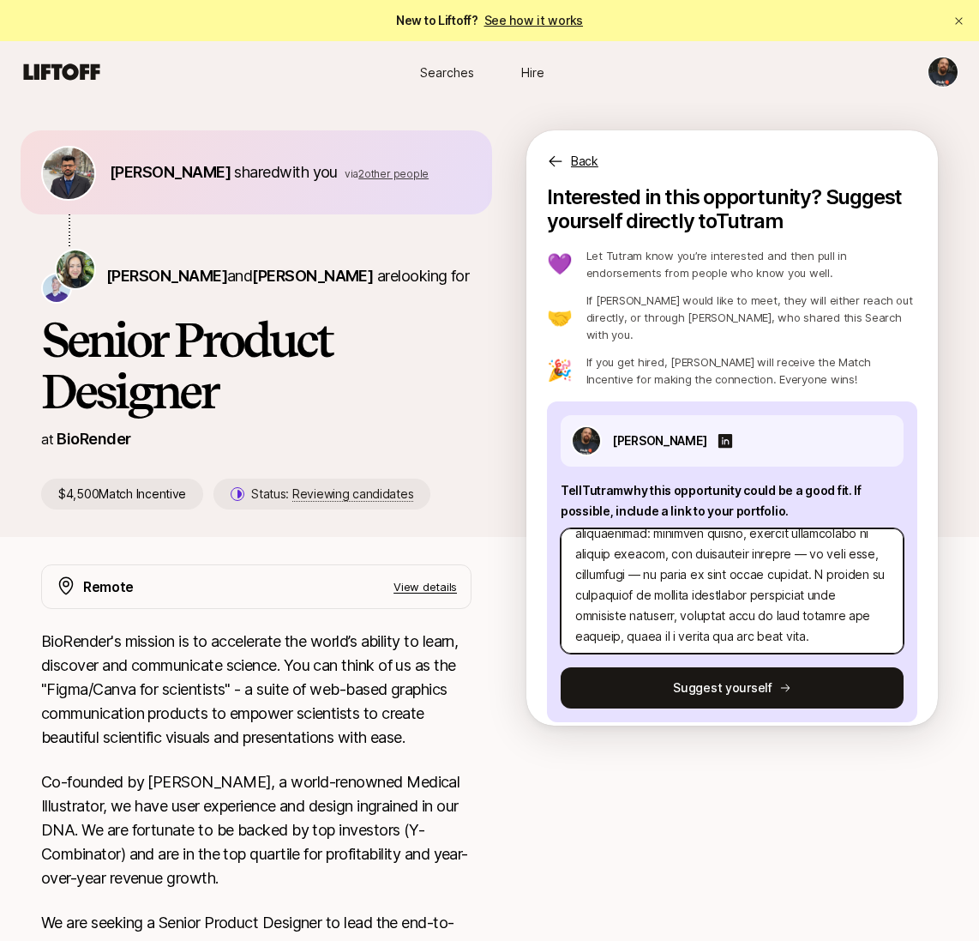
scroll to position [431, 0]
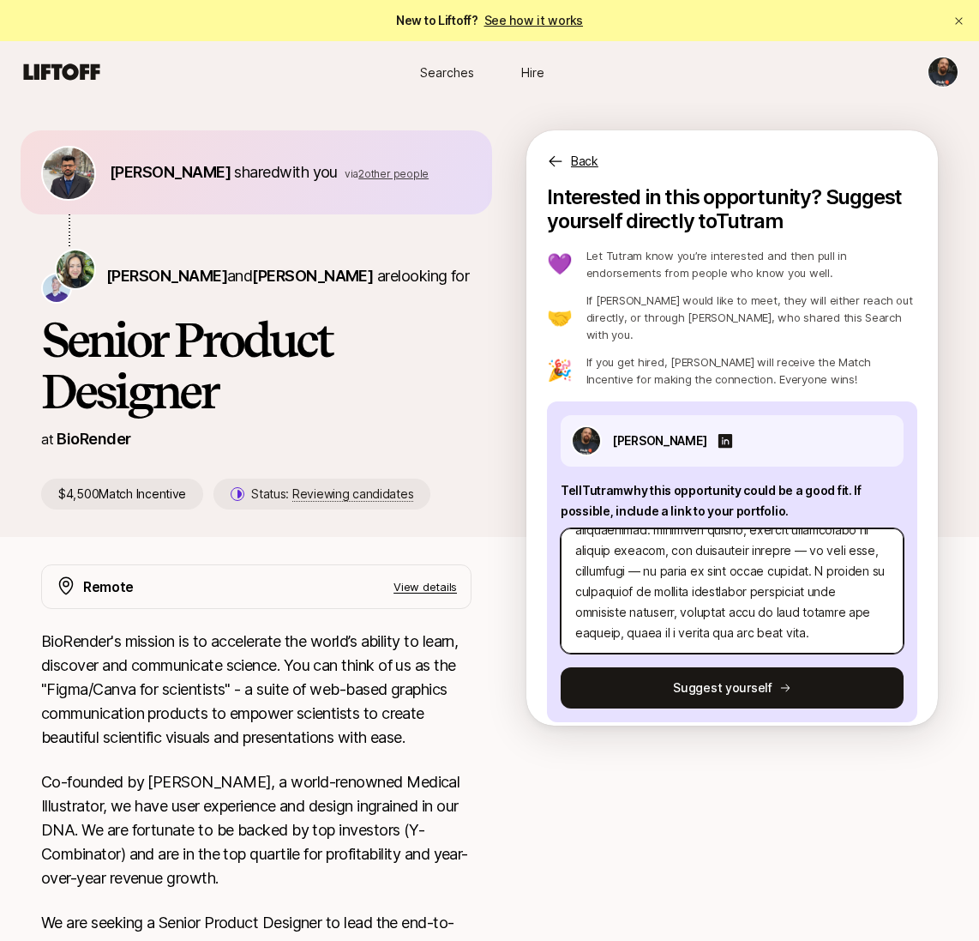
drag, startPoint x: 648, startPoint y: 552, endPoint x: 837, endPoint y: 554, distance: 189.5
click at [837, 554] on textarea at bounding box center [732, 590] width 343 height 125
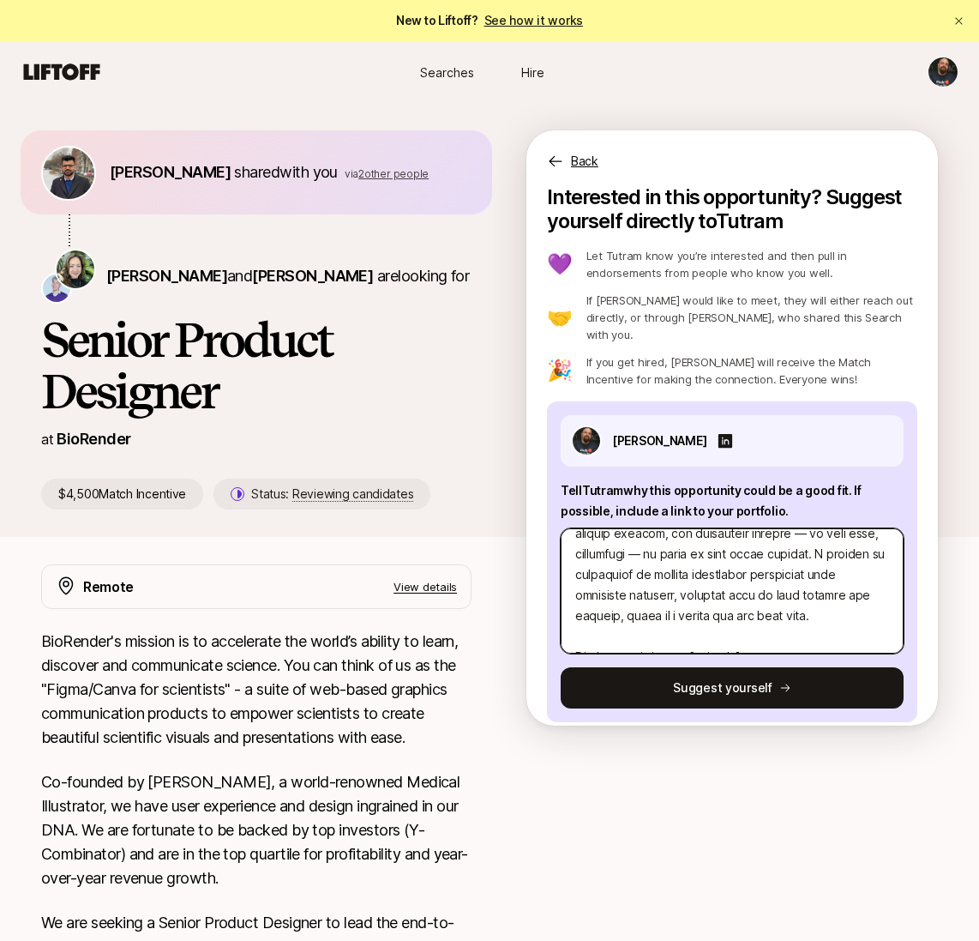
scroll to position [452, 0]
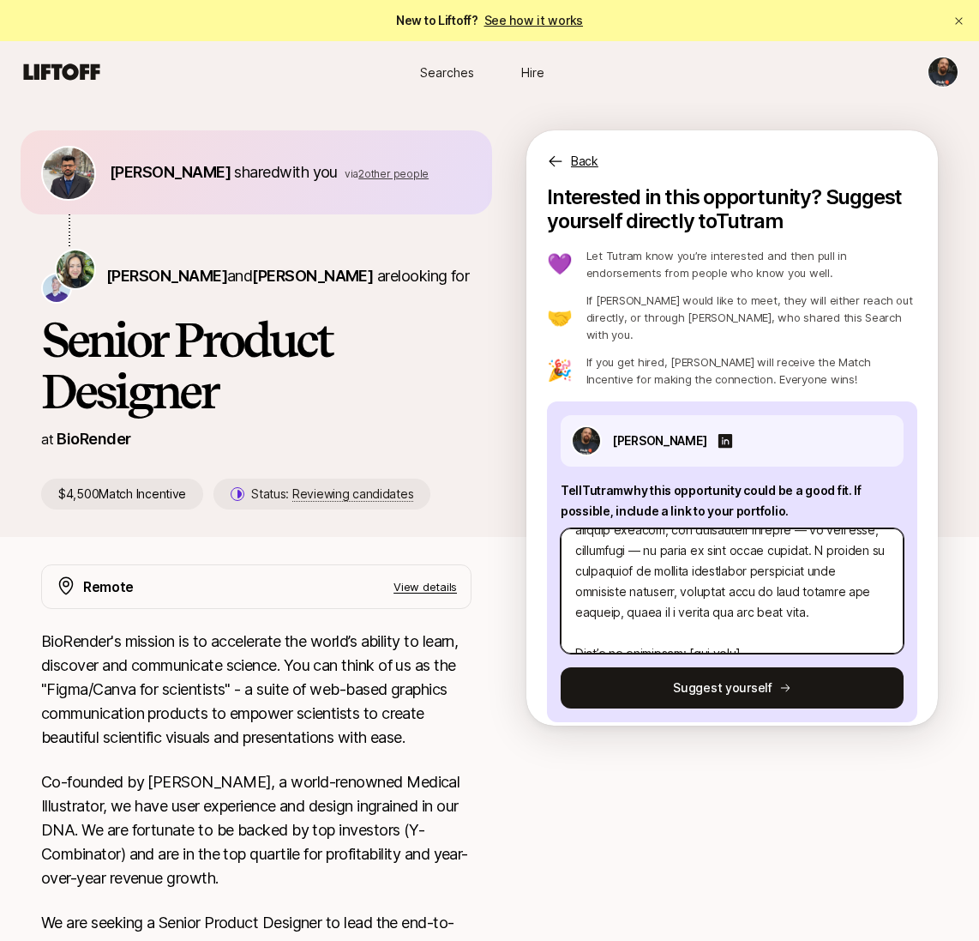
drag, startPoint x: 774, startPoint y: 553, endPoint x: 632, endPoint y: 575, distance: 143.1
click at [632, 575] on textarea at bounding box center [732, 590] width 343 height 125
drag, startPoint x: 828, startPoint y: 554, endPoint x: 839, endPoint y: 554, distance: 11.1
click at [839, 554] on textarea at bounding box center [732, 590] width 343 height 125
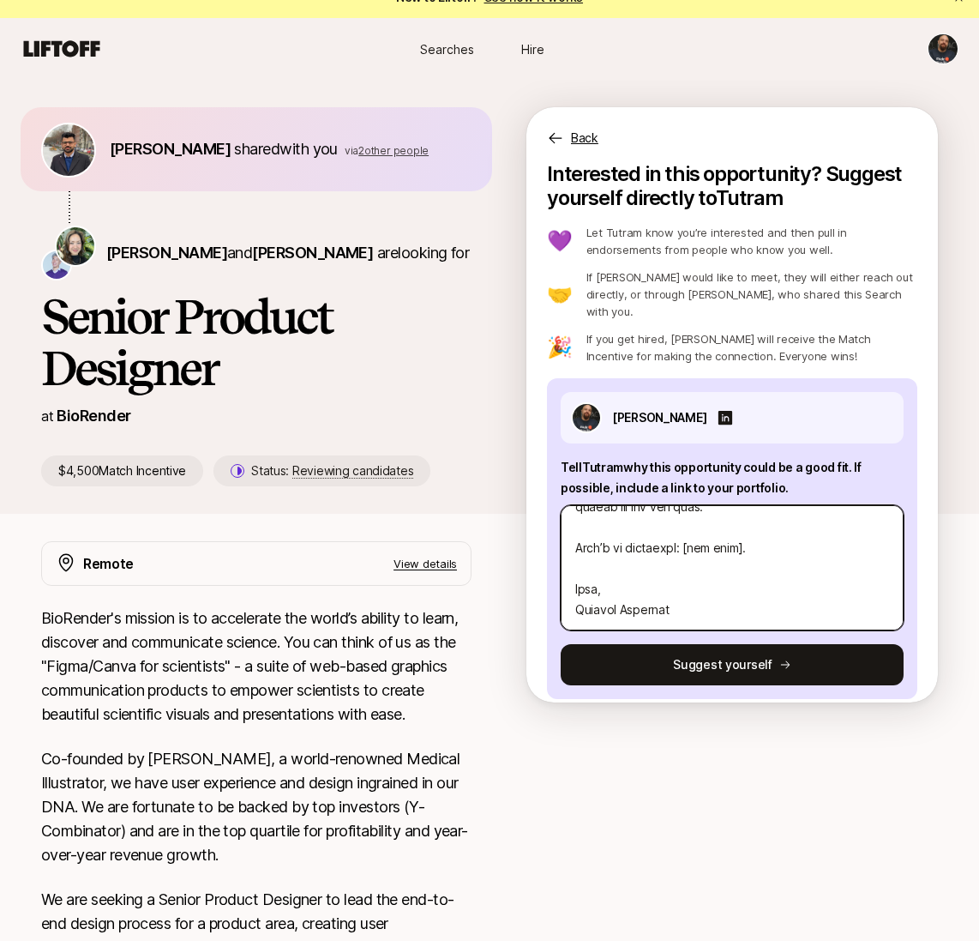
scroll to position [546, 0]
drag, startPoint x: 738, startPoint y: 560, endPoint x: 685, endPoint y: 560, distance: 53.2
click at [685, 560] on textarea at bounding box center [732, 567] width 343 height 125
paste textarea "https://amazonasrod.notion.site/"
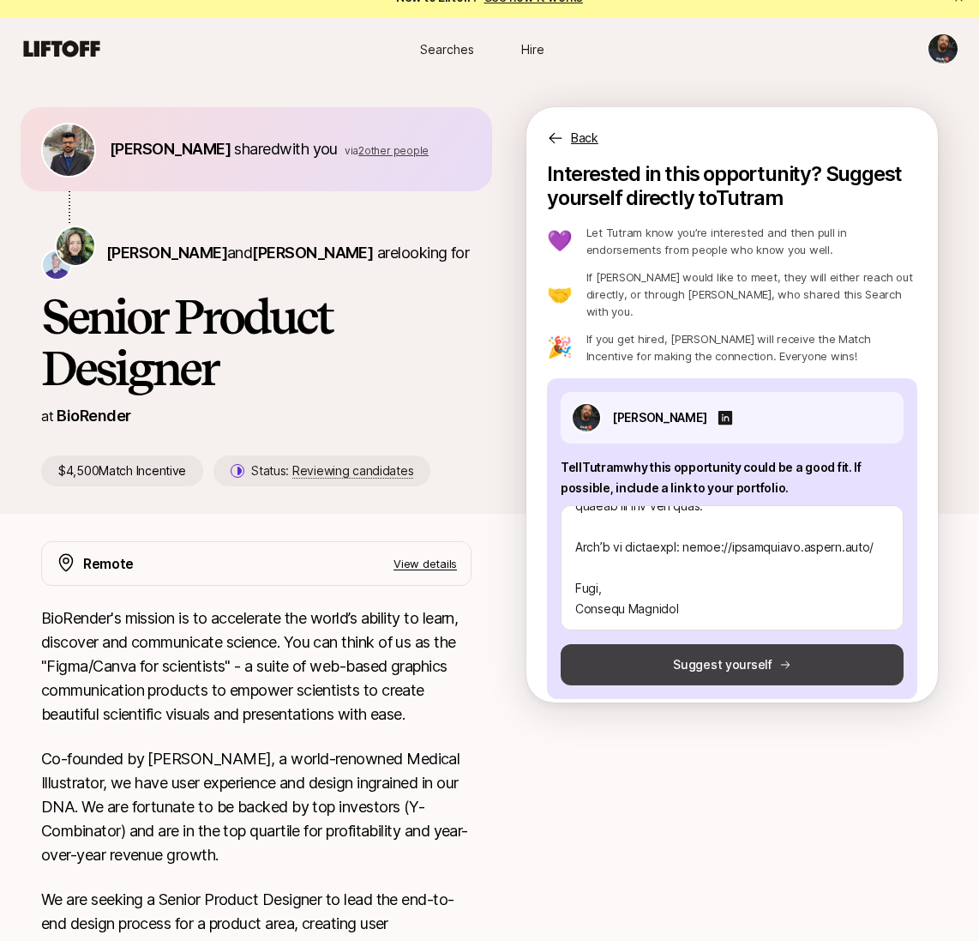
click at [739, 648] on button "Suggest yourself" at bounding box center [732, 664] width 343 height 41
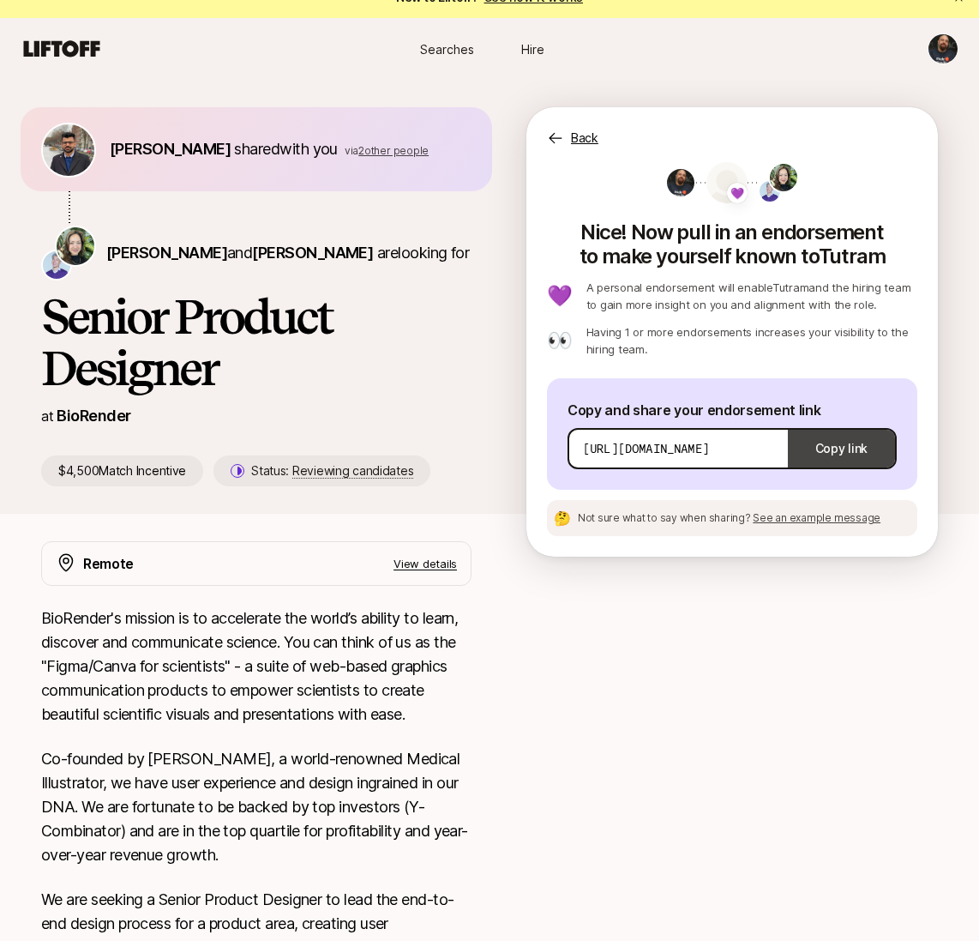
click at [809, 443] on button "Copy link" at bounding box center [841, 449] width 107 height 48
